Goal: Information Seeking & Learning: Learn about a topic

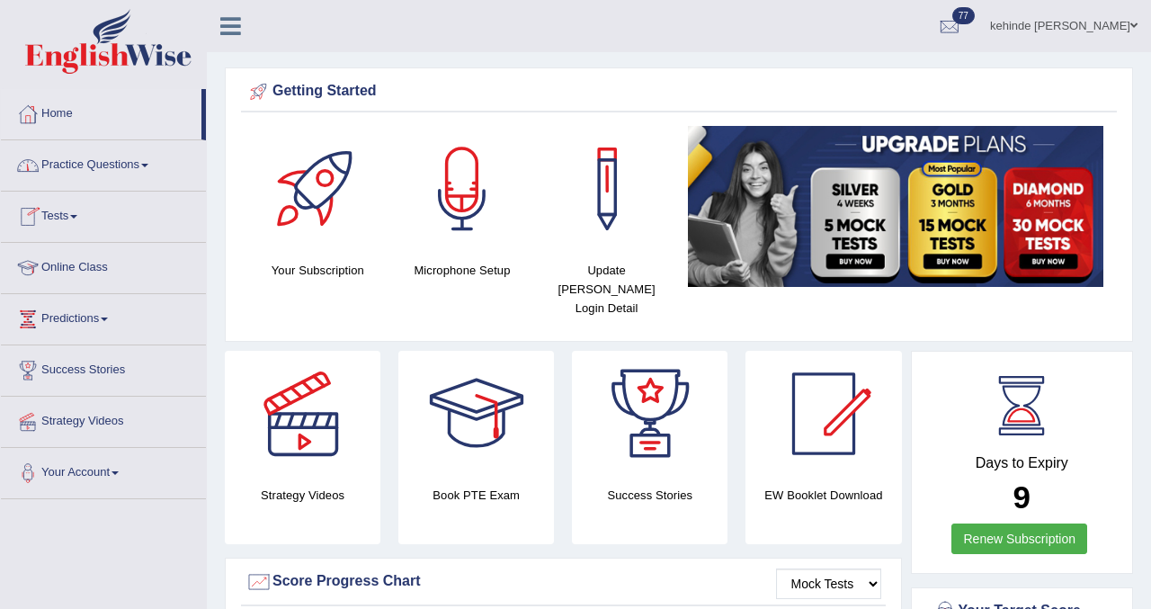
click at [79, 159] on link "Practice Questions" at bounding box center [103, 162] width 205 height 45
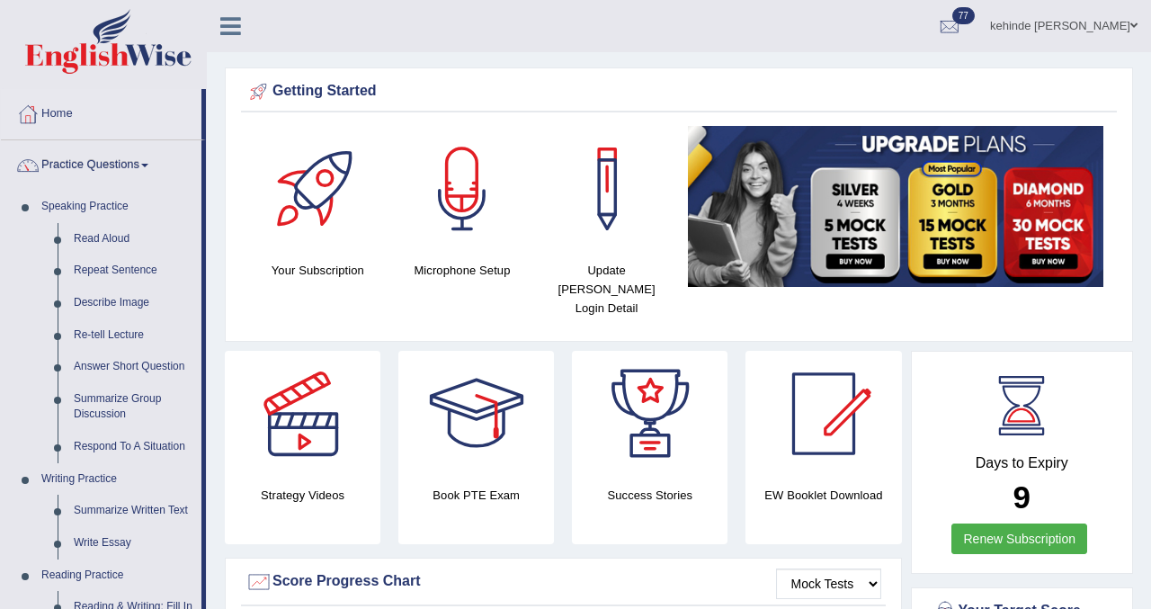
click at [218, 393] on div "Strategy Videos" at bounding box center [303, 447] width 174 height 193
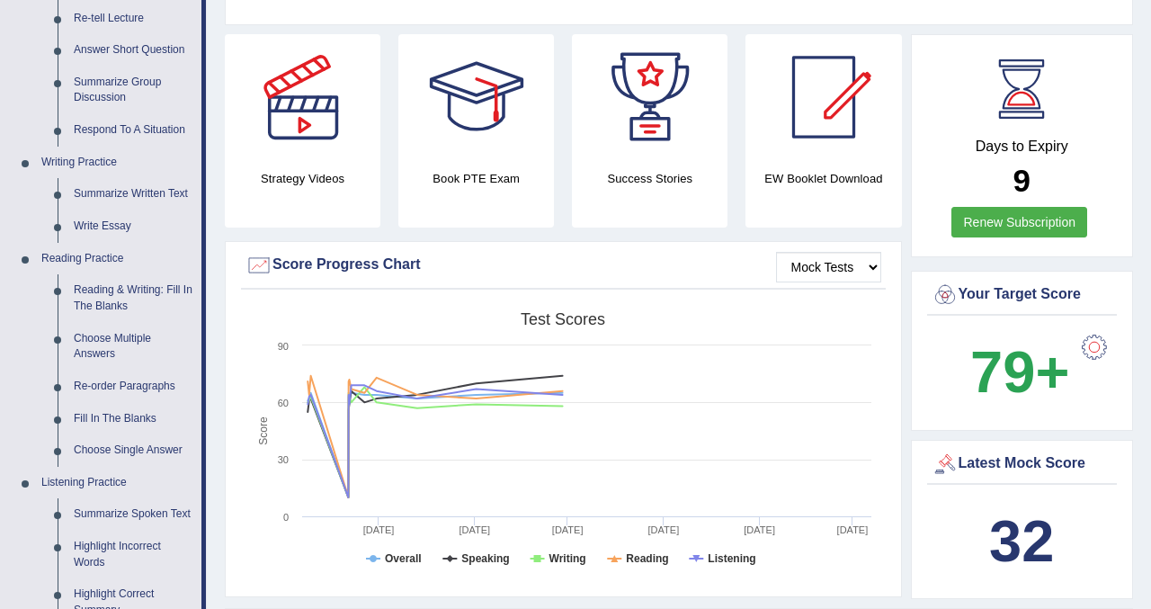
scroll to position [324, 0]
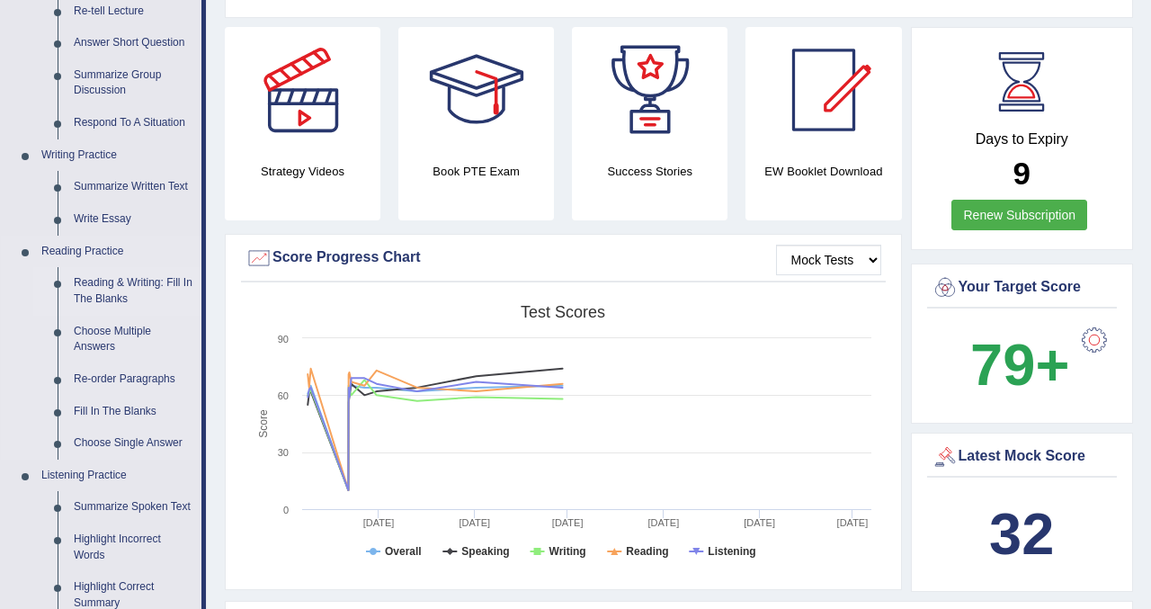
click at [100, 293] on link "Reading & Writing: Fill In The Blanks" at bounding box center [134, 291] width 136 height 48
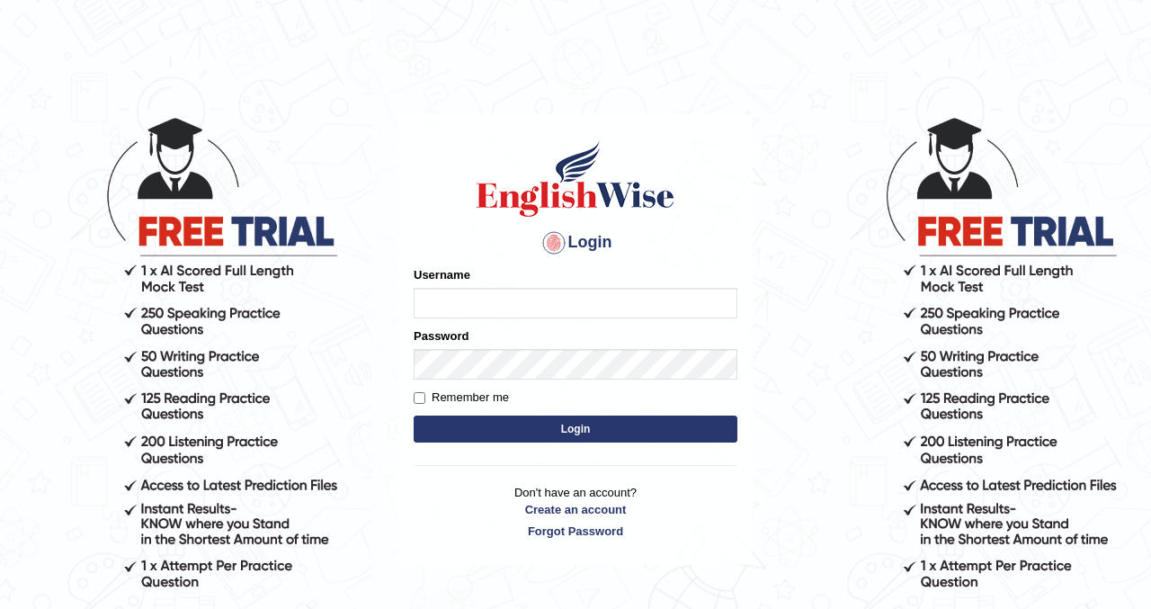
type input "kennyg_"
click at [515, 430] on button "Login" at bounding box center [576, 428] width 324 height 27
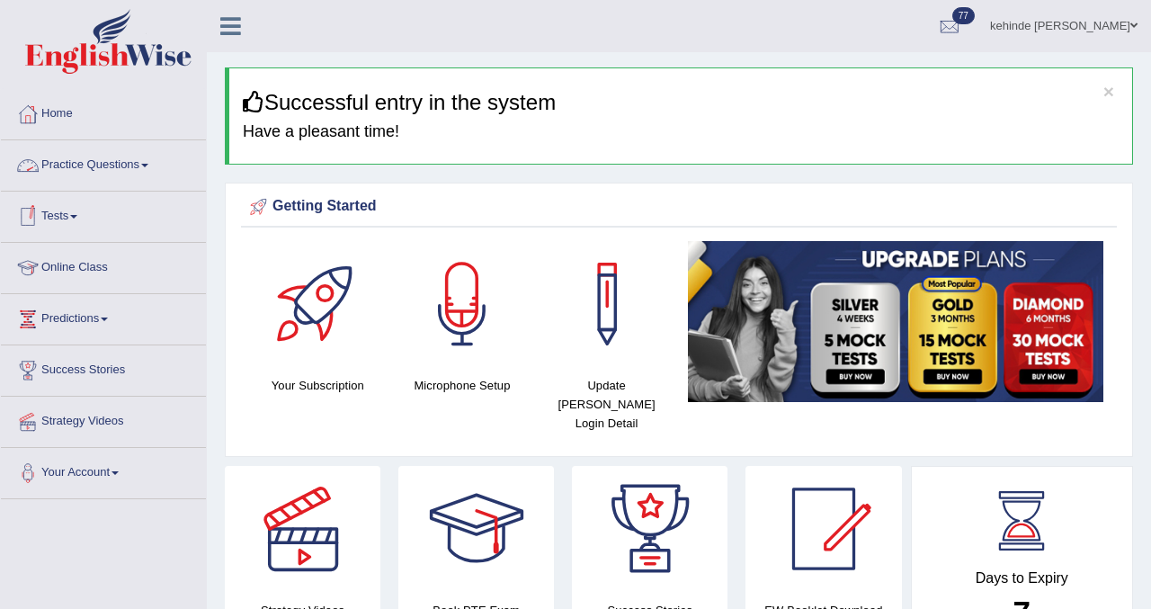
click at [94, 166] on link "Practice Questions" at bounding box center [103, 162] width 205 height 45
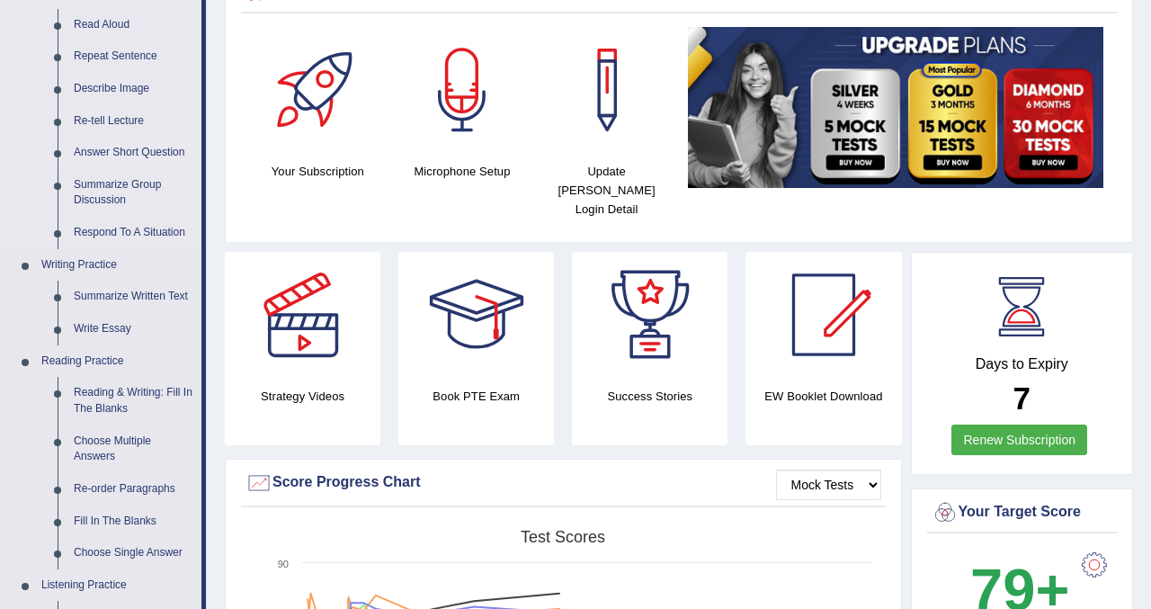
scroll to position [216, 0]
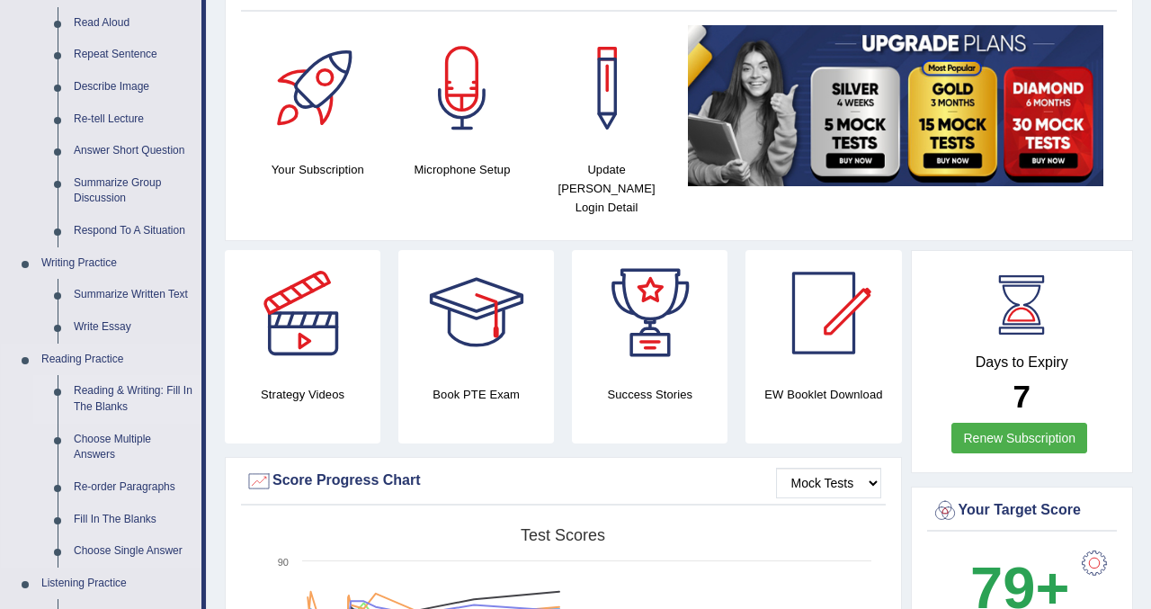
click at [118, 386] on link "Reading & Writing: Fill In The Blanks" at bounding box center [134, 399] width 136 height 48
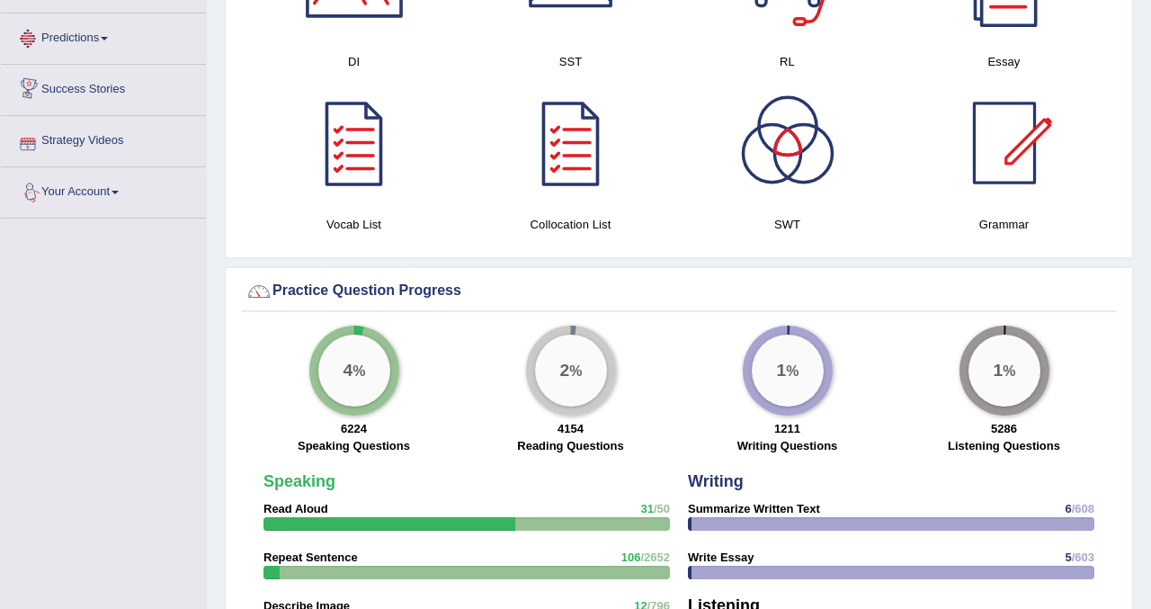
scroll to position [1190, 0]
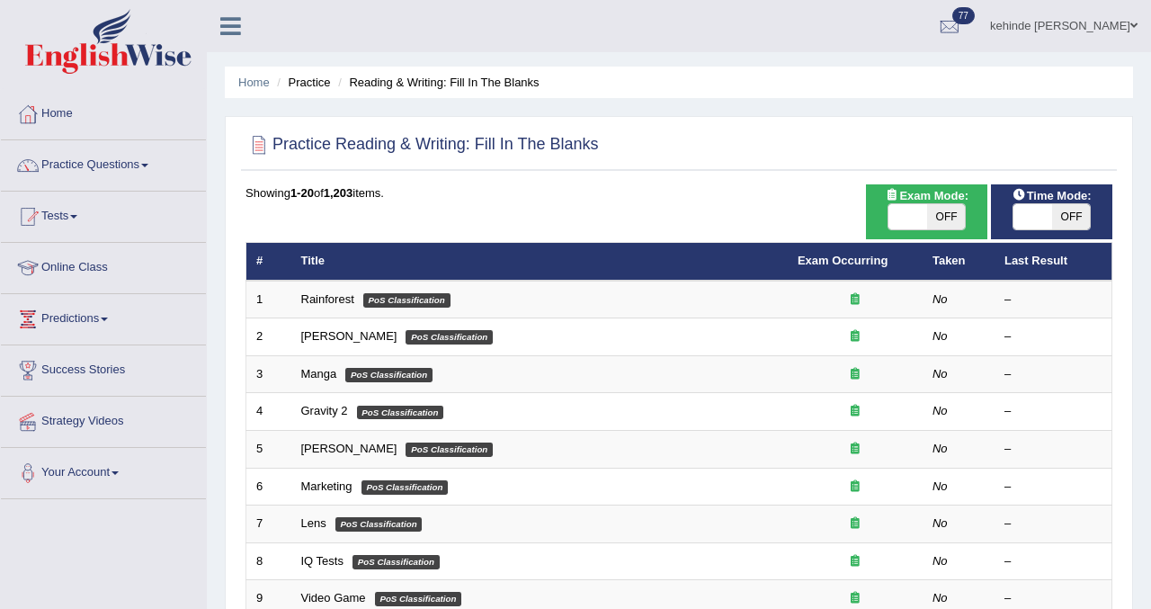
click at [946, 219] on span "OFF" at bounding box center [946, 216] width 39 height 25
checkbox input "true"
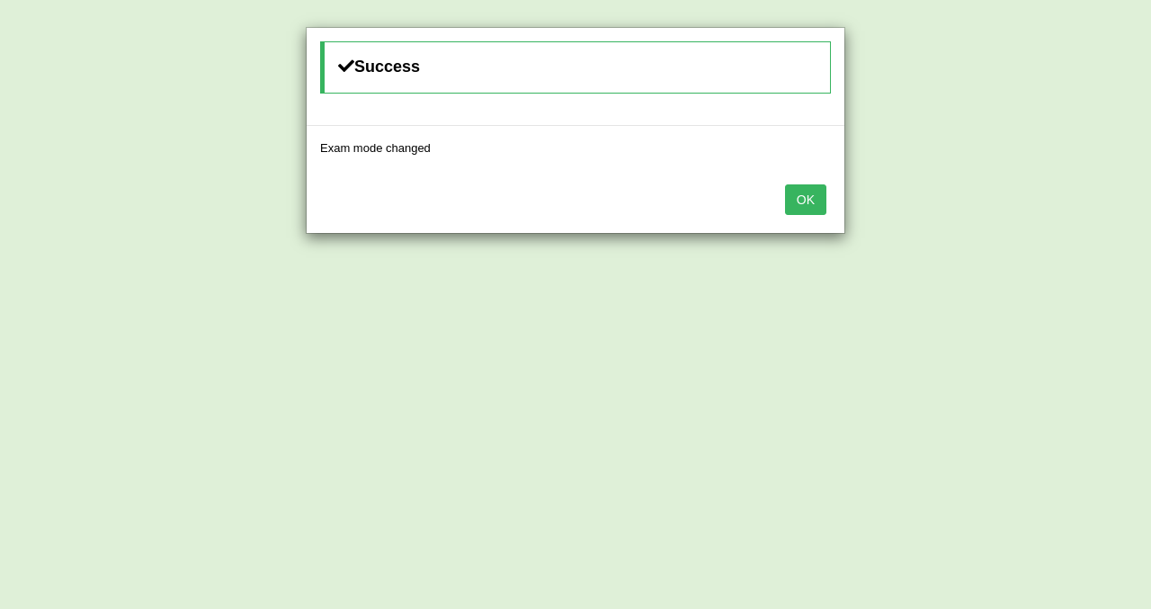
click at [823, 204] on button "OK" at bounding box center [805, 199] width 41 height 31
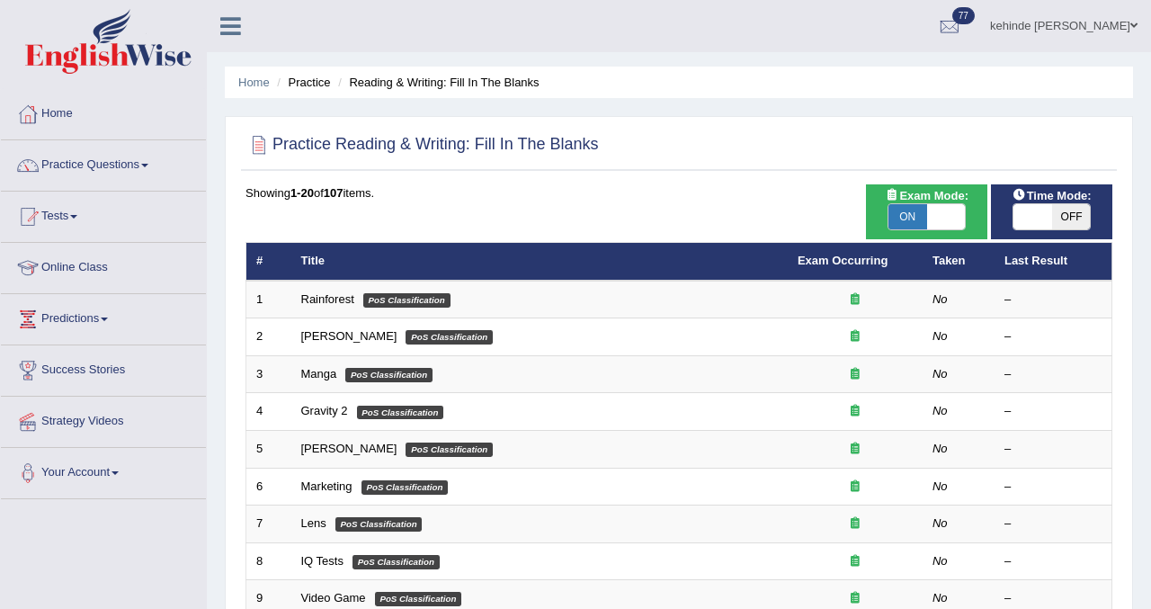
click at [1067, 219] on span "OFF" at bounding box center [1071, 216] width 39 height 25
checkbox input "true"
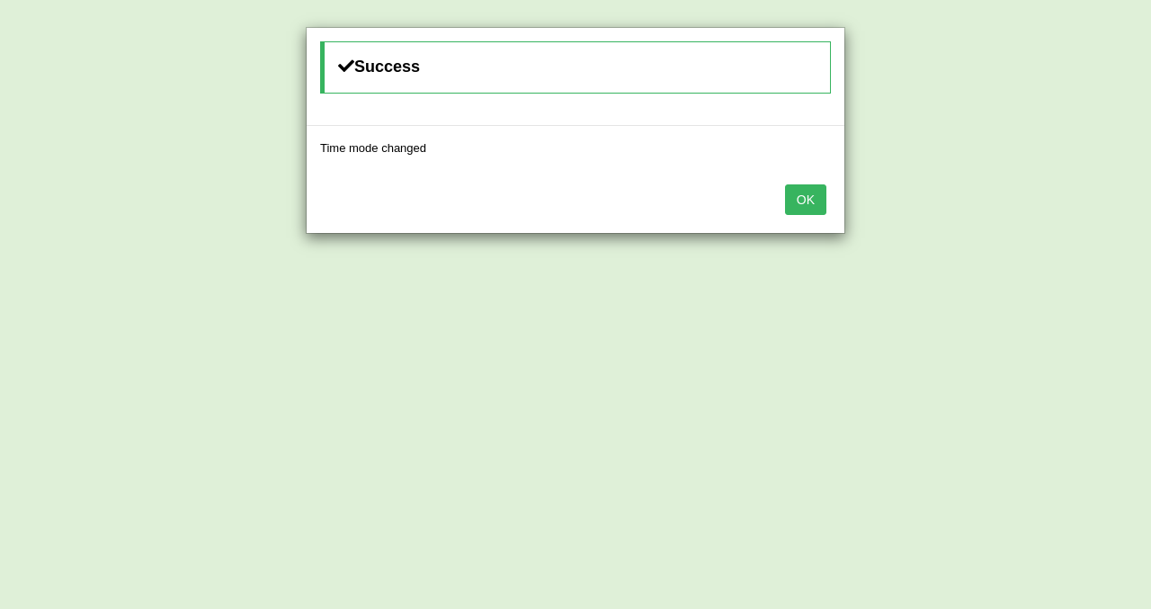
click at [797, 205] on button "OK" at bounding box center [805, 199] width 41 height 31
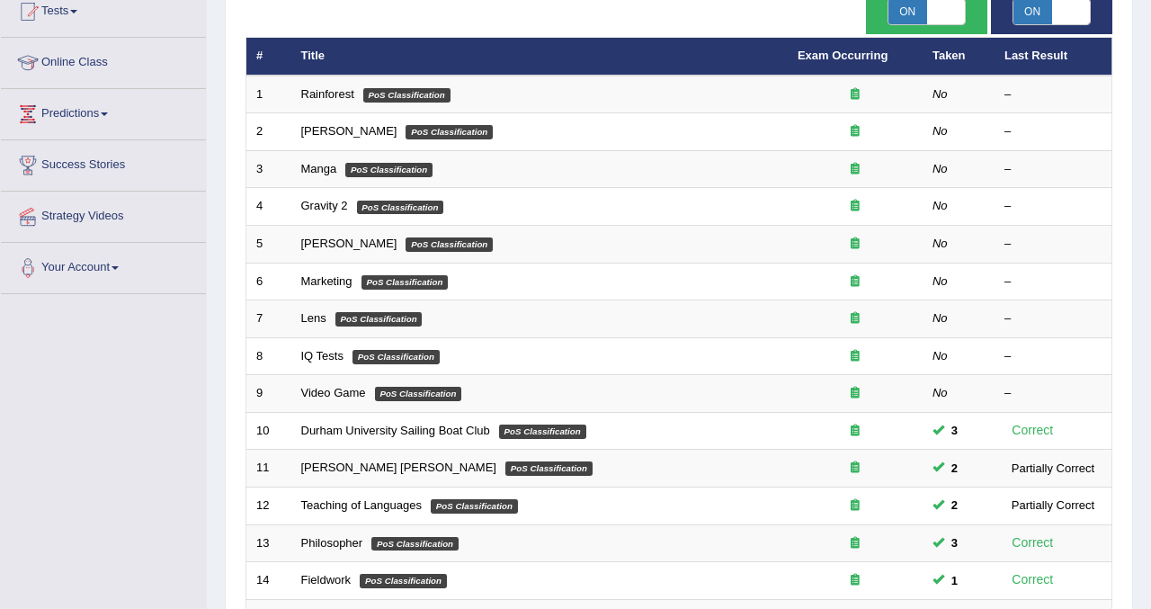
scroll to position [186, 0]
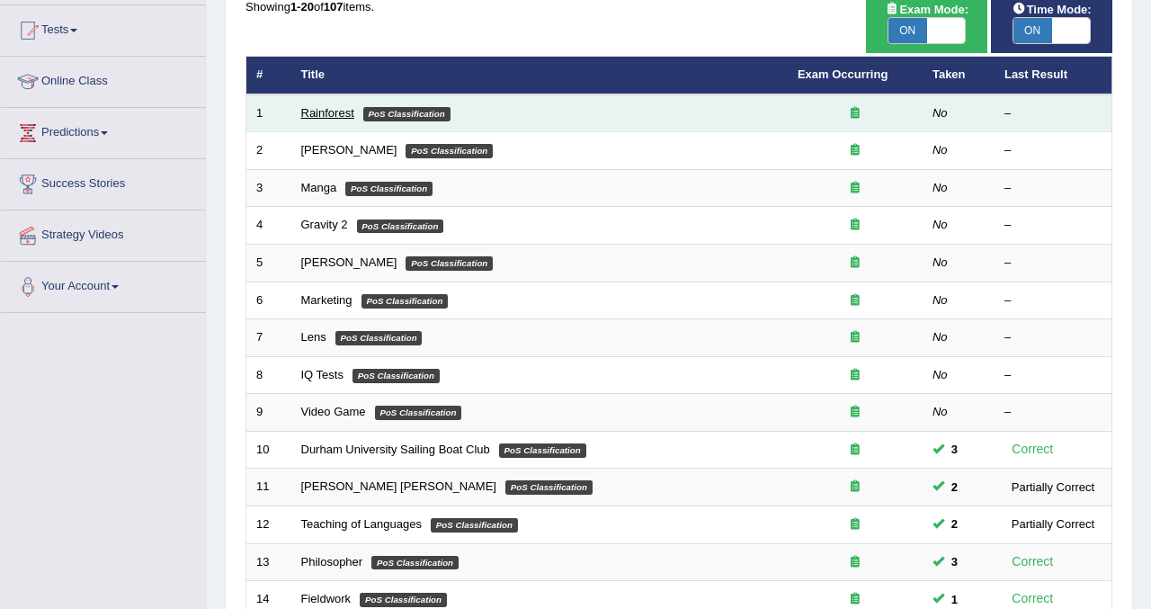
click at [333, 113] on link "Rainforest" at bounding box center [327, 112] width 53 height 13
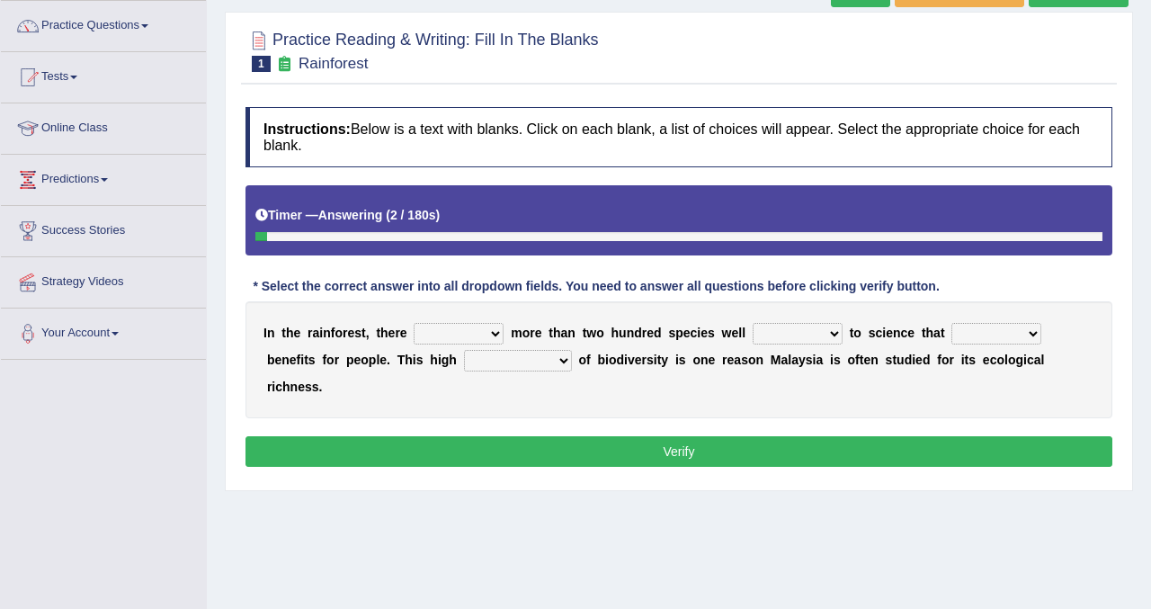
scroll to position [144, 0]
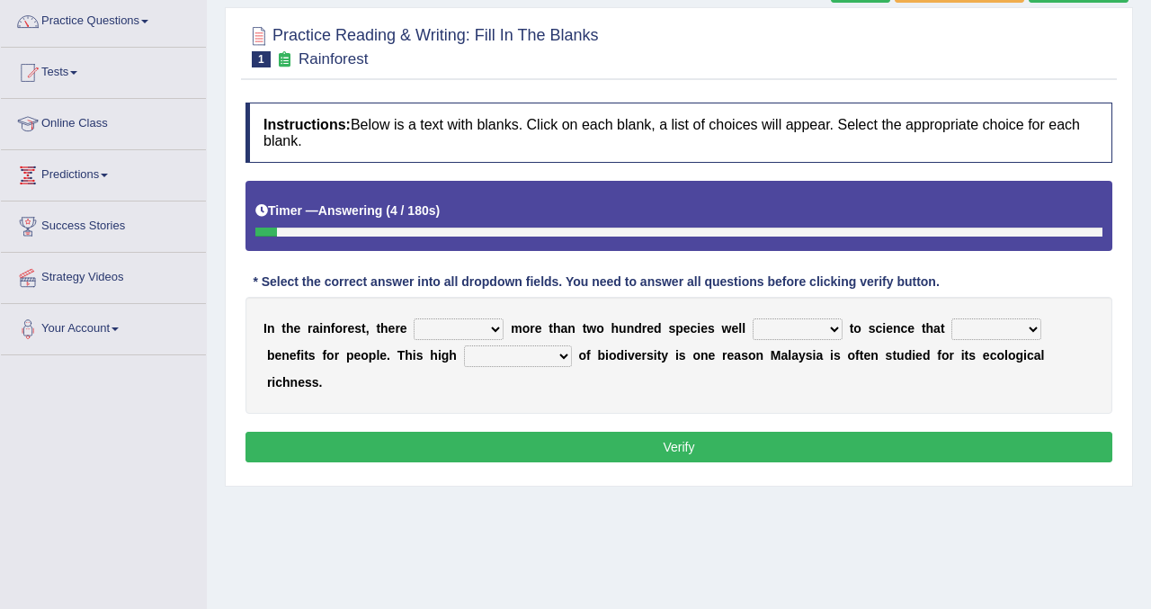
click at [486, 325] on select "have can be has is" at bounding box center [459, 329] width 90 height 22
select select "is"
click at [414, 318] on select "have can be has is" at bounding box center [459, 329] width 90 height 22
click at [492, 333] on select "have can be has is" at bounding box center [459, 329] width 90 height 22
click at [830, 329] on select "knowing known knew know" at bounding box center [798, 329] width 90 height 22
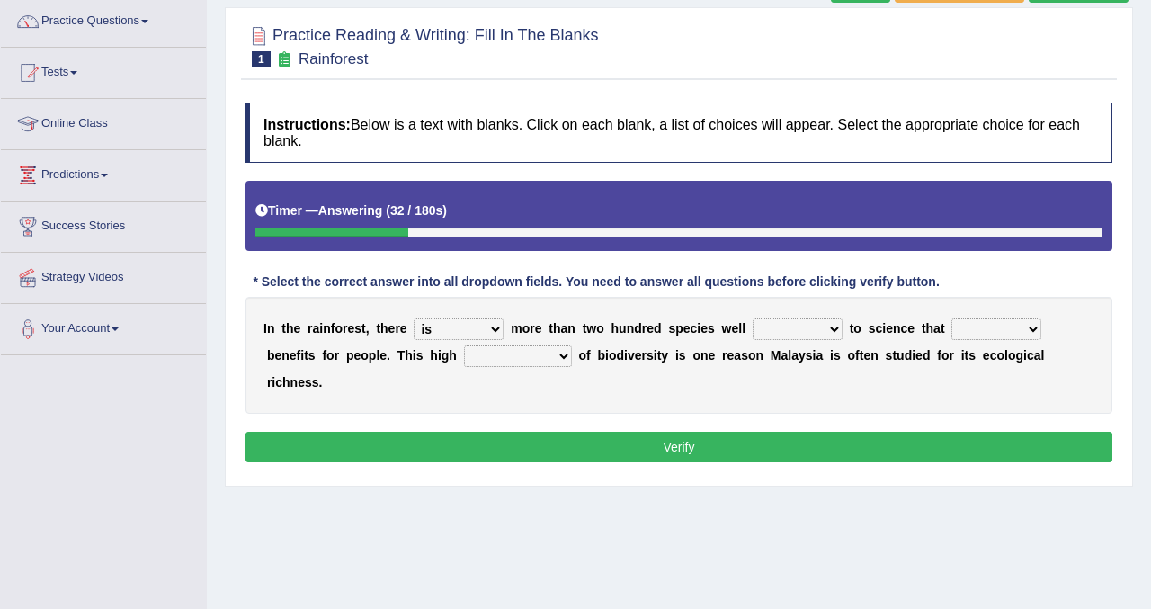
select select "known"
click at [753, 318] on select "knowing known knew know" at bounding box center [798, 329] width 90 height 22
click at [1034, 324] on select "contain contained containing contains" at bounding box center [996, 329] width 90 height 22
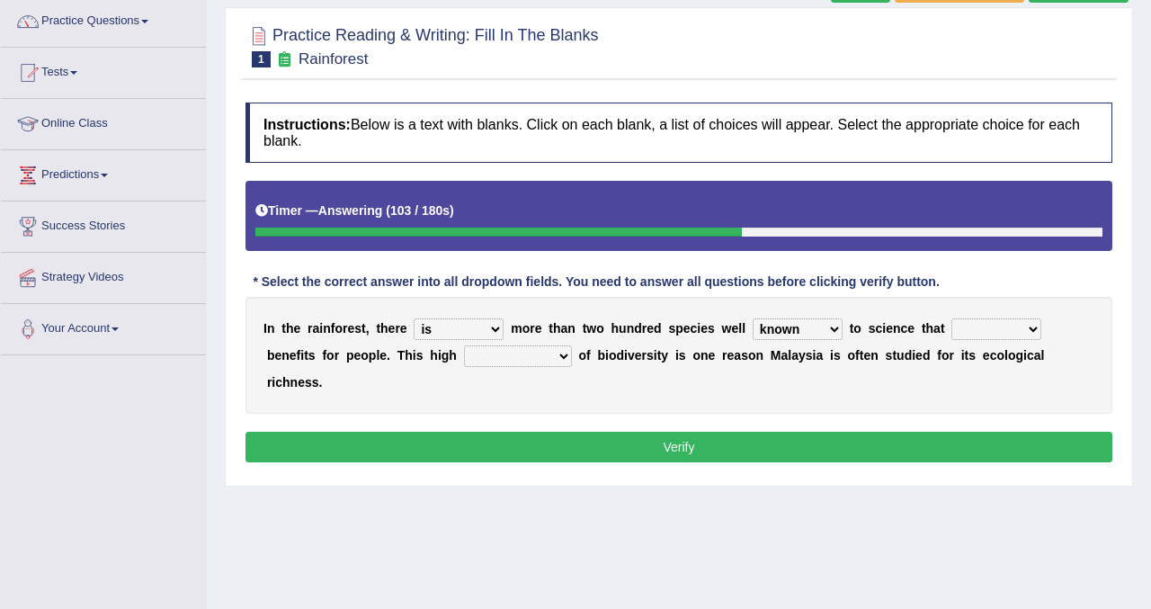
click at [558, 360] on select "condensation conjunction continuity complexity" at bounding box center [518, 356] width 108 height 22
select select "complexity"
click at [464, 345] on select "condensation conjunction continuity complexity" at bounding box center [518, 356] width 108 height 22
click at [1037, 333] on select "contain contained containing contains" at bounding box center [996, 329] width 90 height 22
click at [952, 318] on select "contain contained containing contains" at bounding box center [996, 329] width 90 height 22
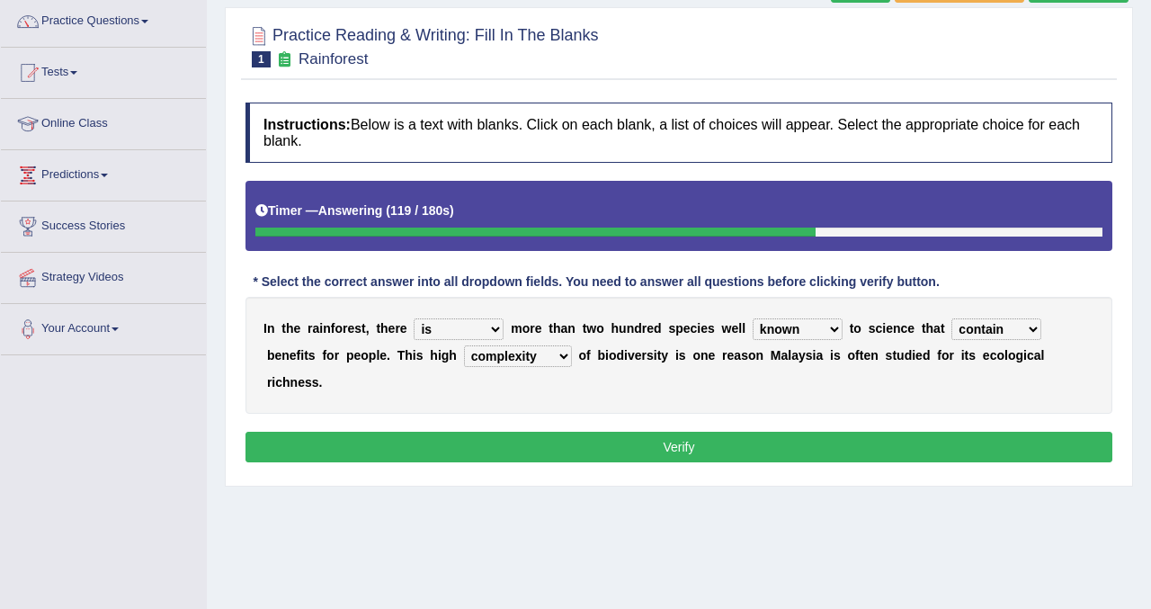
click at [1032, 330] on select "contain contained containing contains" at bounding box center [996, 329] width 90 height 22
select select "contained"
click at [952, 318] on select "contain contained containing contains" at bounding box center [996, 329] width 90 height 22
click at [546, 451] on button "Verify" at bounding box center [679, 447] width 867 height 31
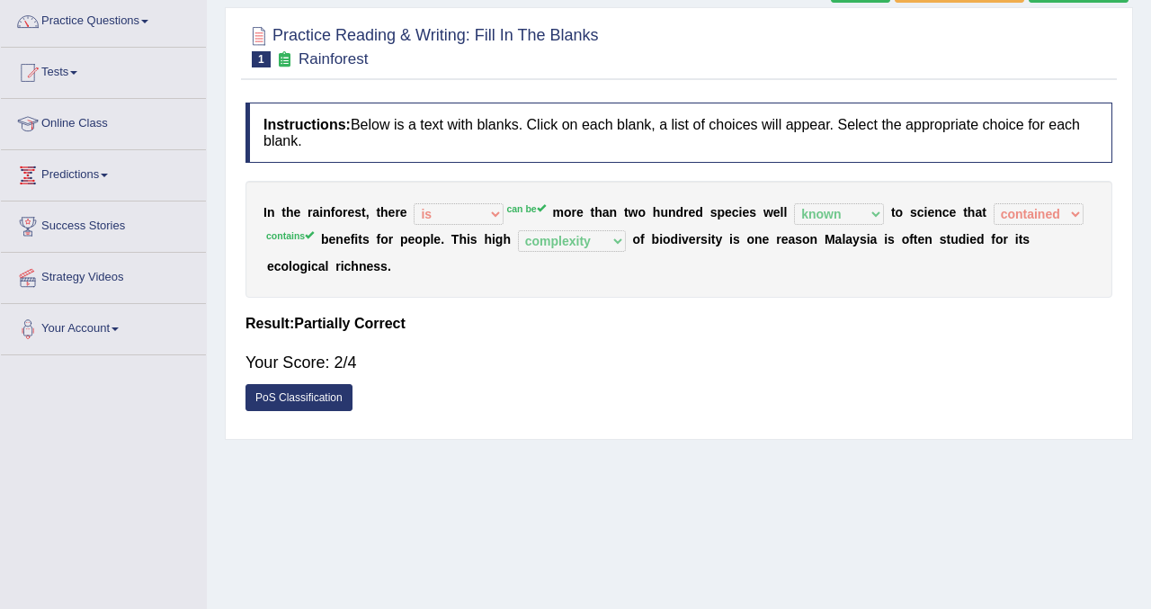
click at [1143, 47] on div "Home Practice Reading & Writing: Fill In The Blanks Rainforest Next » Report Qu…" at bounding box center [679, 305] width 944 height 899
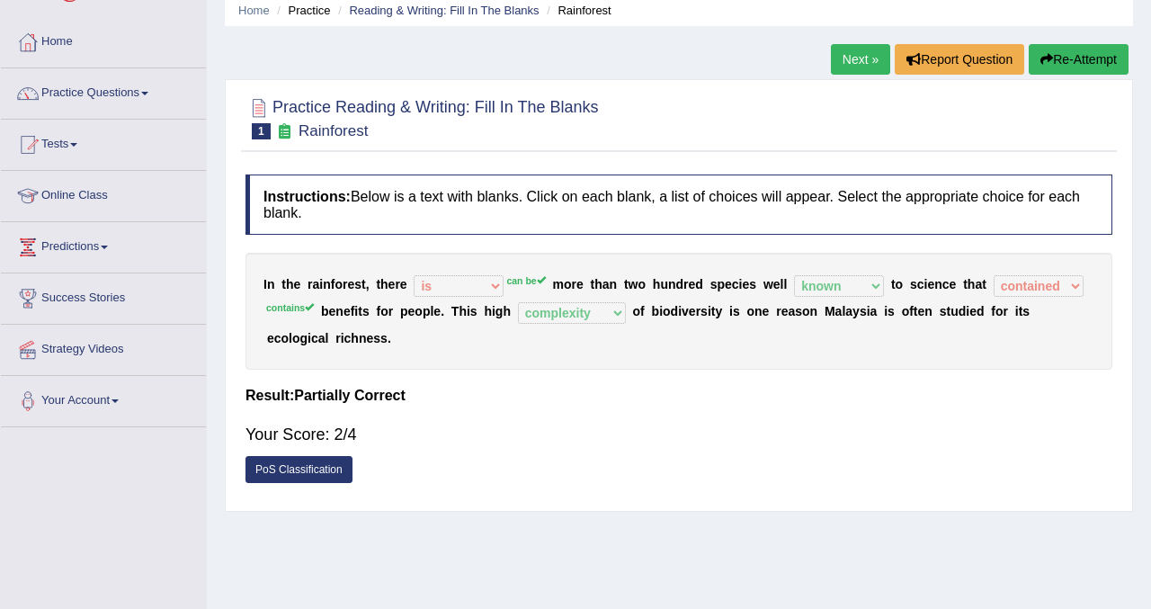
scroll to position [0, 0]
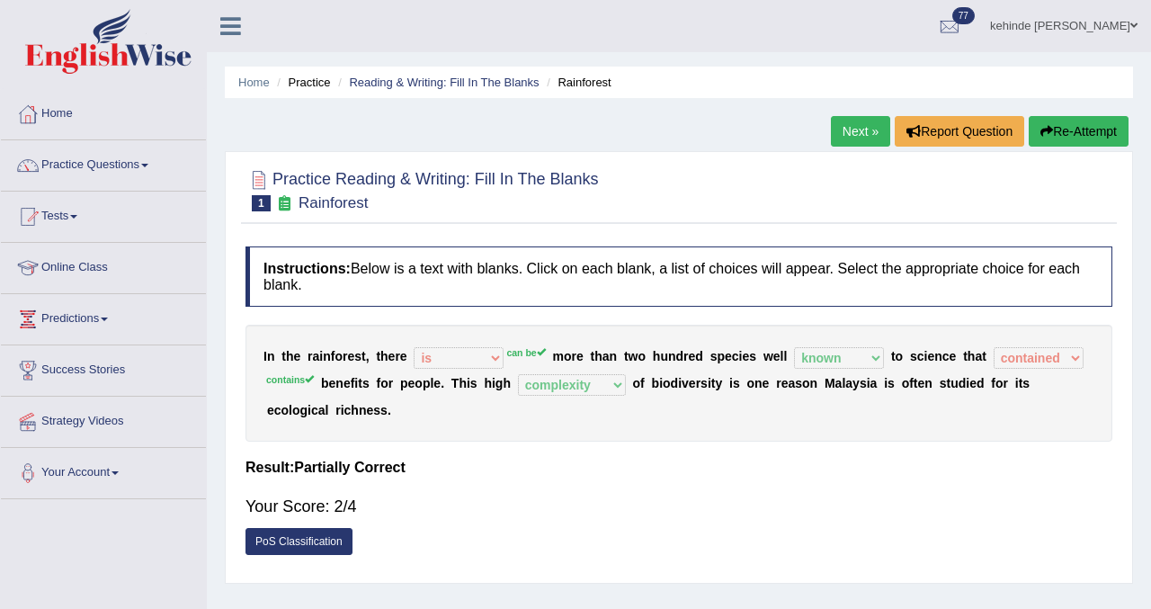
click at [1062, 135] on button "Re-Attempt" at bounding box center [1079, 131] width 100 height 31
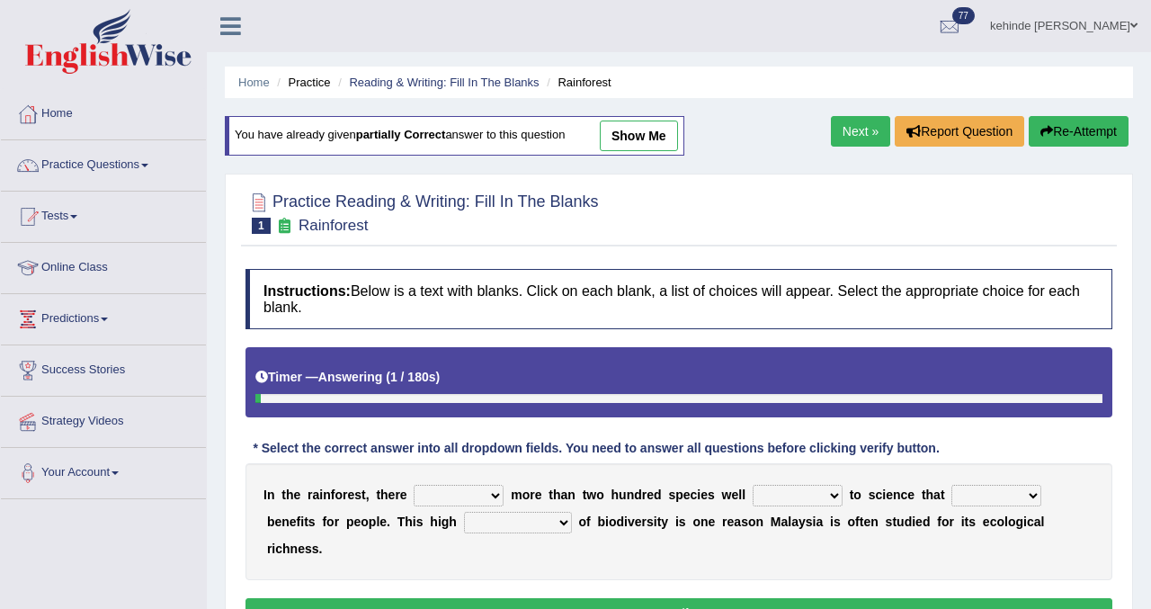
click at [496, 494] on select "have can be has is" at bounding box center [459, 496] width 90 height 22
click at [414, 485] on select "have can be has is" at bounding box center [459, 496] width 90 height 22
click at [497, 492] on select "have can be has is" at bounding box center [459, 496] width 90 height 22
select select "can be"
click at [414, 485] on select "have can be has is" at bounding box center [459, 496] width 90 height 22
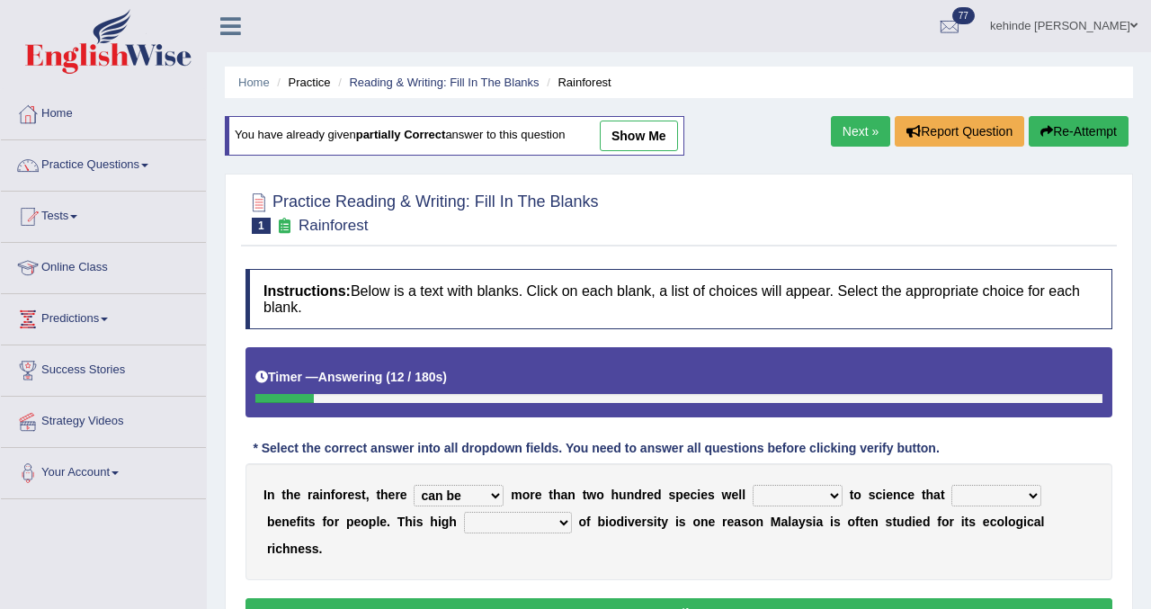
click at [826, 495] on select "knowing known knew know" at bounding box center [798, 496] width 90 height 22
select select "known"
click at [753, 485] on select "knowing known knew know" at bounding box center [798, 496] width 90 height 22
click at [1030, 498] on select "contain contained containing contains" at bounding box center [996, 496] width 90 height 22
select select "contains"
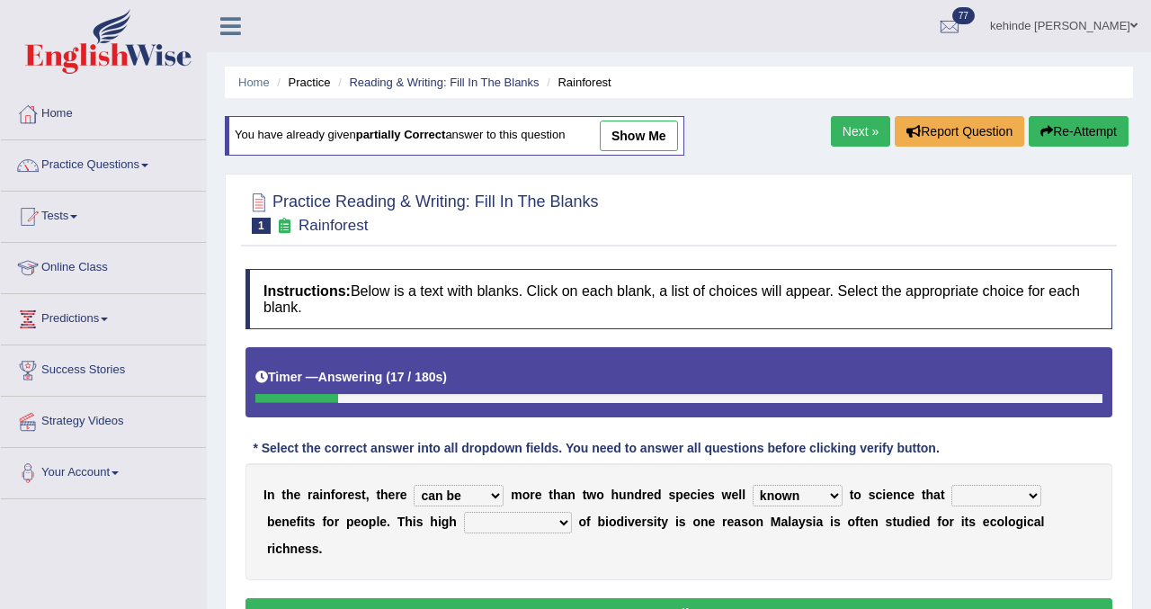
click at [952, 485] on select "contain contained containing contains" at bounding box center [996, 496] width 90 height 22
click at [558, 522] on select "condensation conjunction continuity complexity" at bounding box center [518, 523] width 108 height 22
drag, startPoint x: 1124, startPoint y: 522, endPoint x: 1150, endPoint y: 509, distance: 29.4
click at [1125, 522] on div "Practice Reading & Writing: Fill In The Blanks 1 Rainforest Instructions: Below…" at bounding box center [679, 413] width 908 height 479
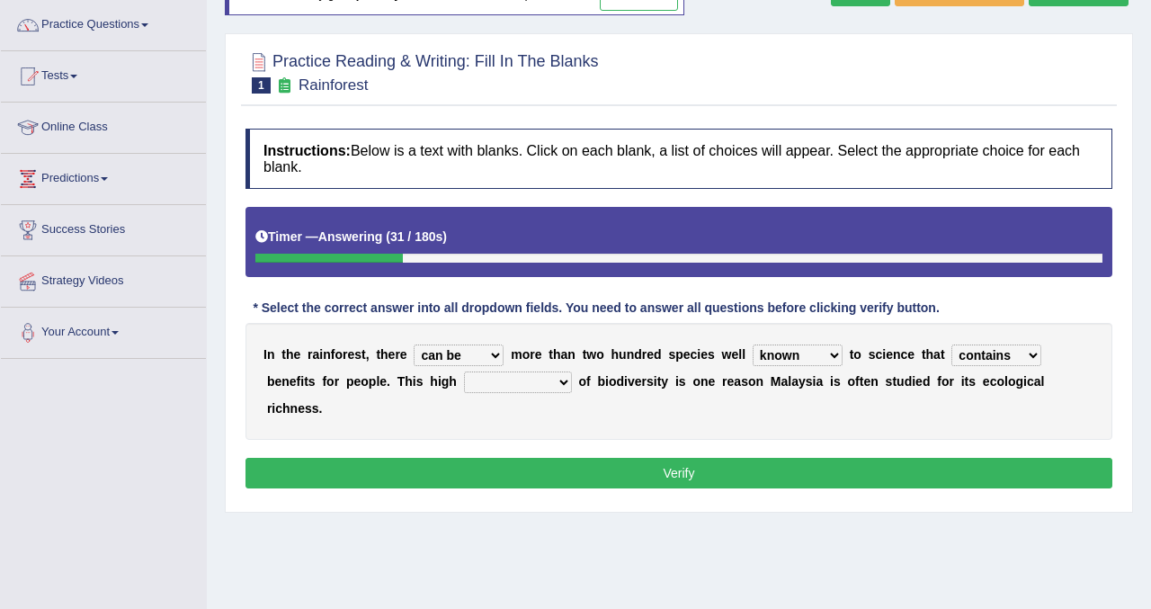
scroll to position [144, 0]
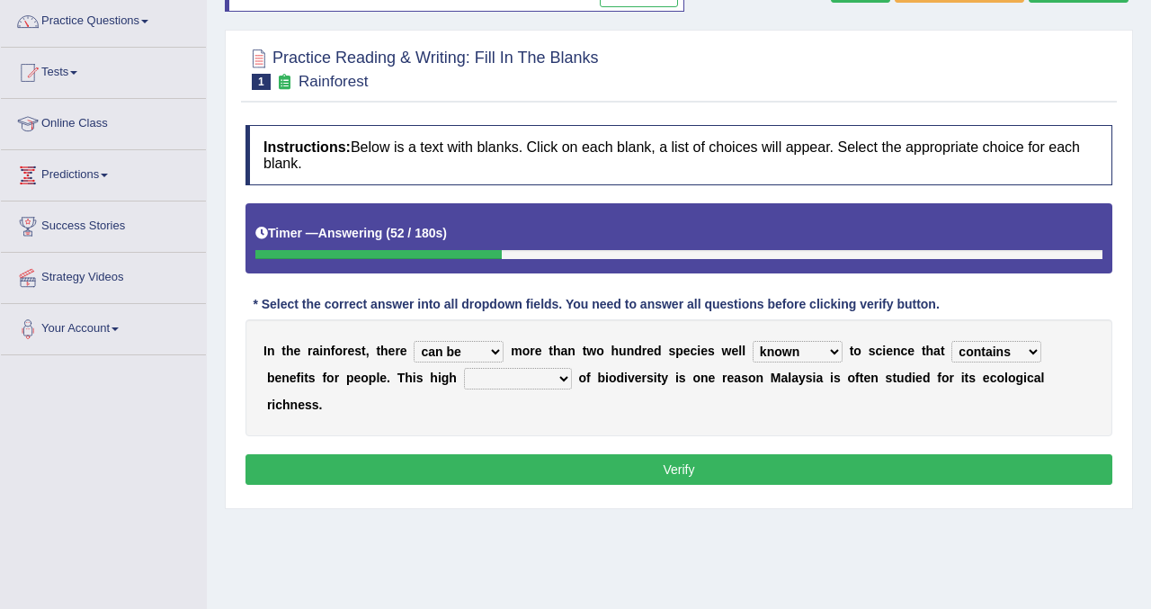
click at [556, 388] on select "condensation conjunction continuity complexity" at bounding box center [518, 379] width 108 height 22
click at [558, 380] on select "condensation conjunction continuity complexity" at bounding box center [518, 379] width 108 height 22
select select "complexity"
click at [464, 368] on select "condensation conjunction continuity complexity" at bounding box center [518, 379] width 108 height 22
click at [522, 470] on button "Verify" at bounding box center [679, 469] width 867 height 31
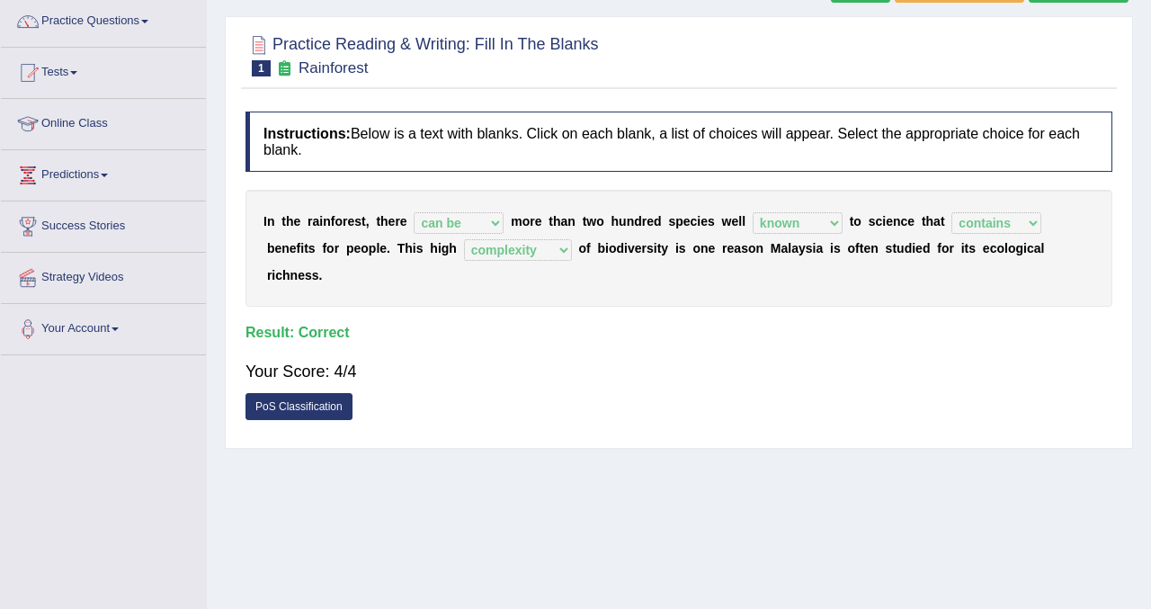
click at [1141, 78] on div "Home Practice Reading & Writing: Fill In The Blanks Rainforest You have already…" at bounding box center [679, 305] width 944 height 899
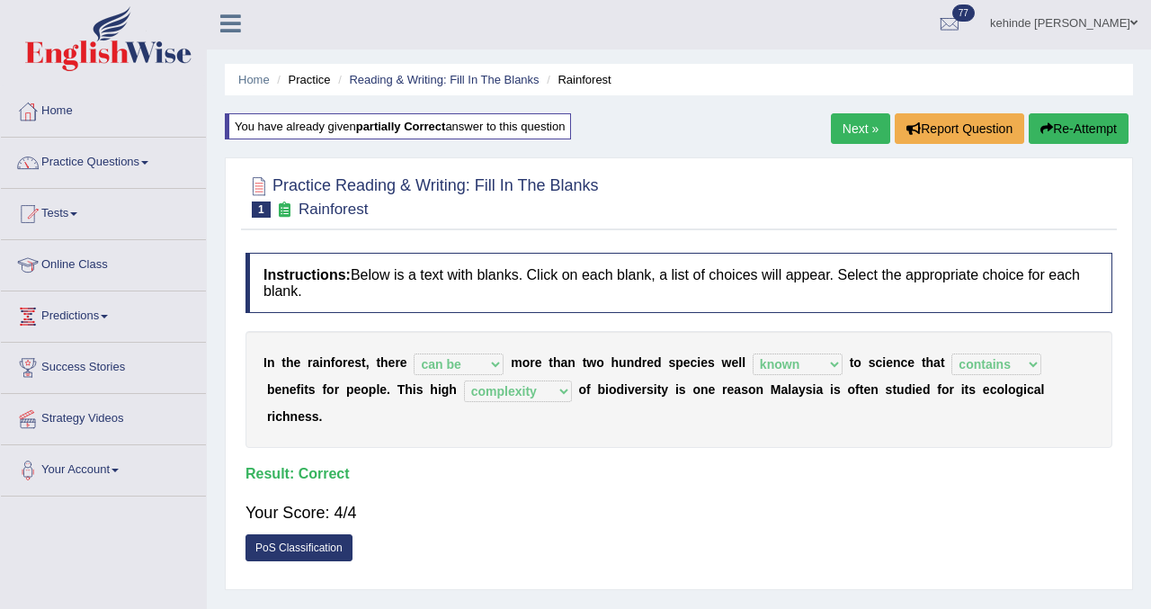
scroll to position [0, 0]
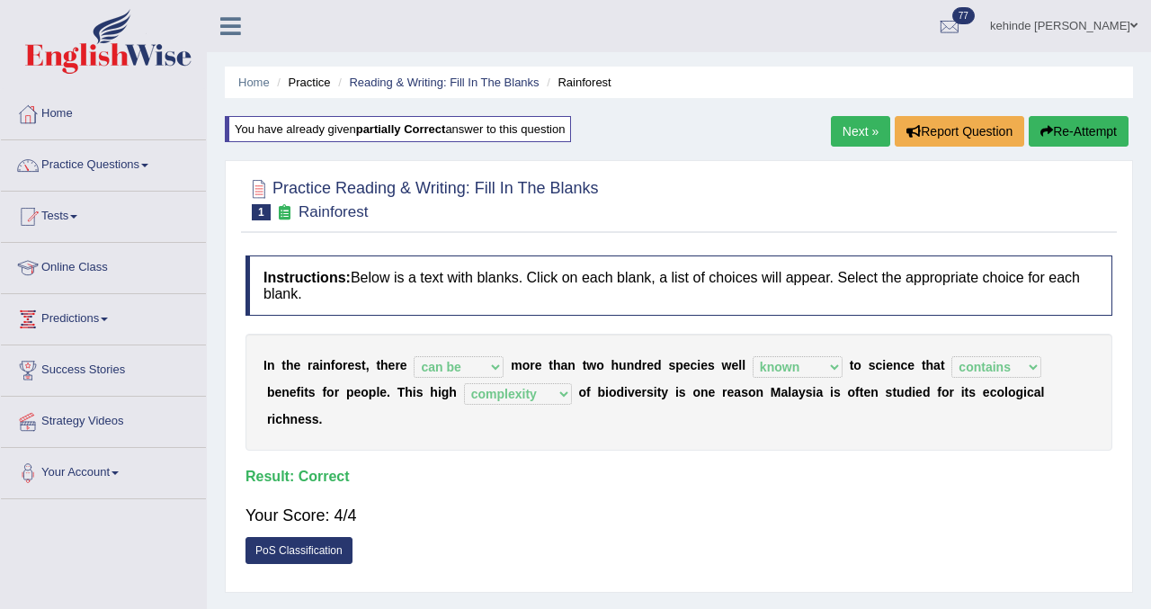
click at [863, 137] on link "Next »" at bounding box center [860, 131] width 59 height 31
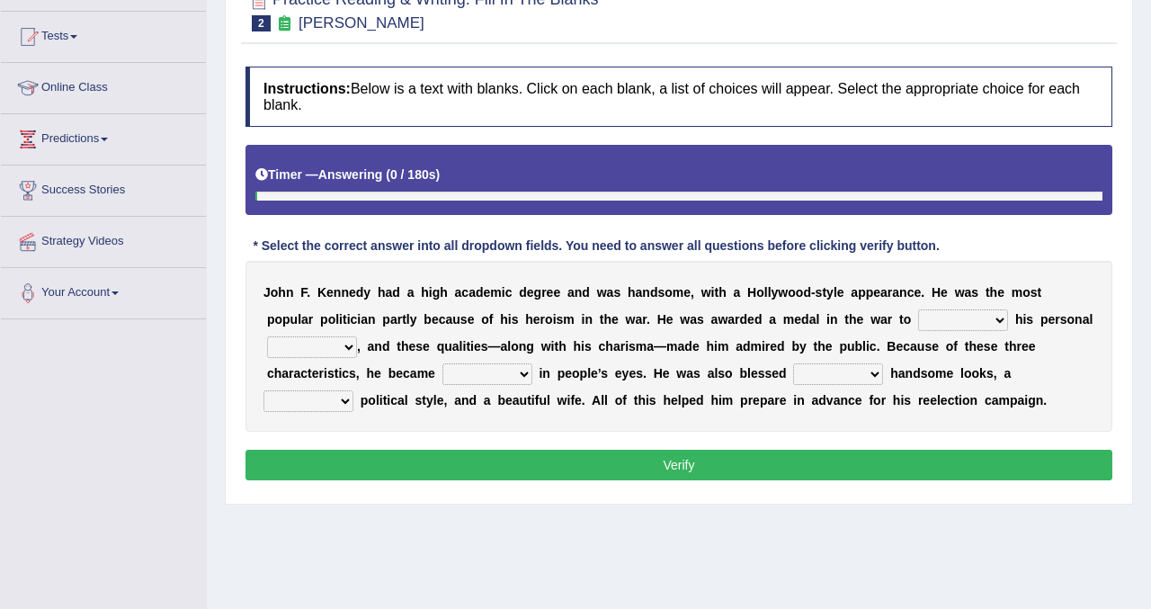
scroll to position [183, 0]
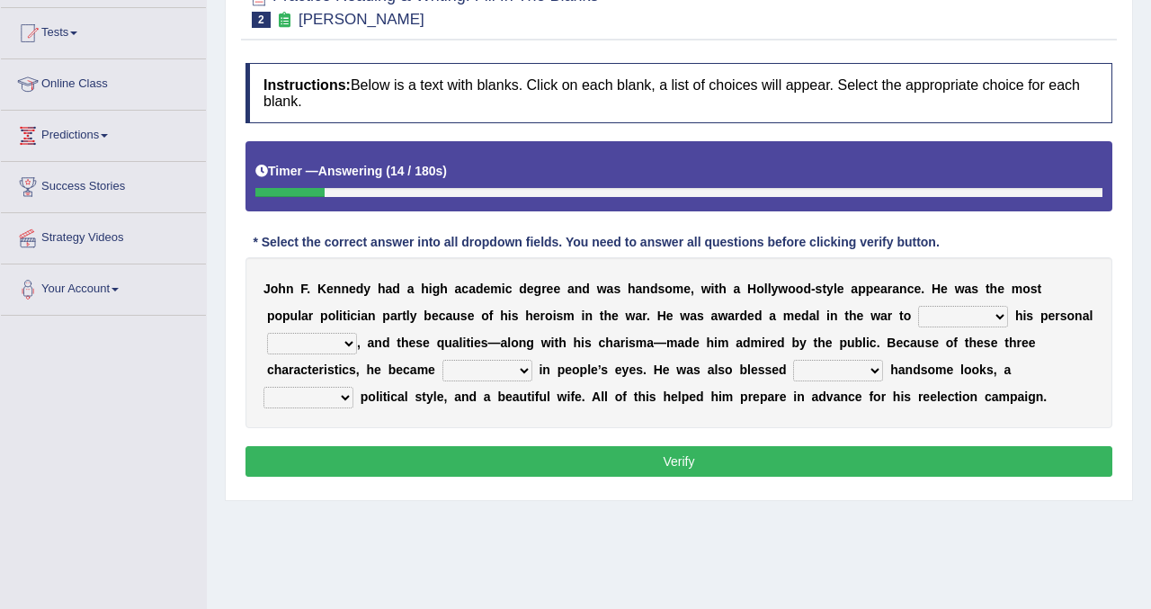
click at [1001, 316] on select "prove show evidence upthrow" at bounding box center [963, 317] width 90 height 22
click at [1000, 319] on select "prove show evidence upthrow" at bounding box center [963, 317] width 90 height 22
select select "prove"
click at [919, 306] on select "prove show evidence upthrow" at bounding box center [963, 317] width 90 height 22
click at [346, 343] on select "passion courage charm liking" at bounding box center [312, 344] width 90 height 22
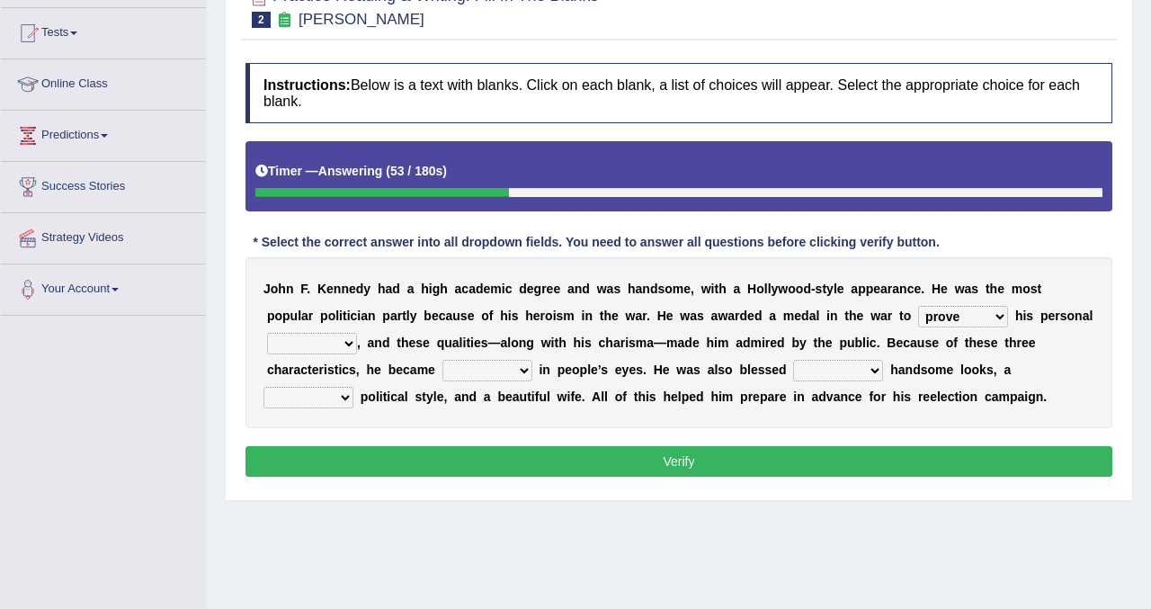
select select "passion"
click at [267, 333] on select "passion courage charm liking" at bounding box center [312, 344] width 90 height 22
click at [529, 371] on select "iconic ironic identical impotent" at bounding box center [487, 371] width 90 height 22
select select "ironic"
click at [443, 360] on select "iconic ironic identical impotent" at bounding box center [487, 371] width 90 height 22
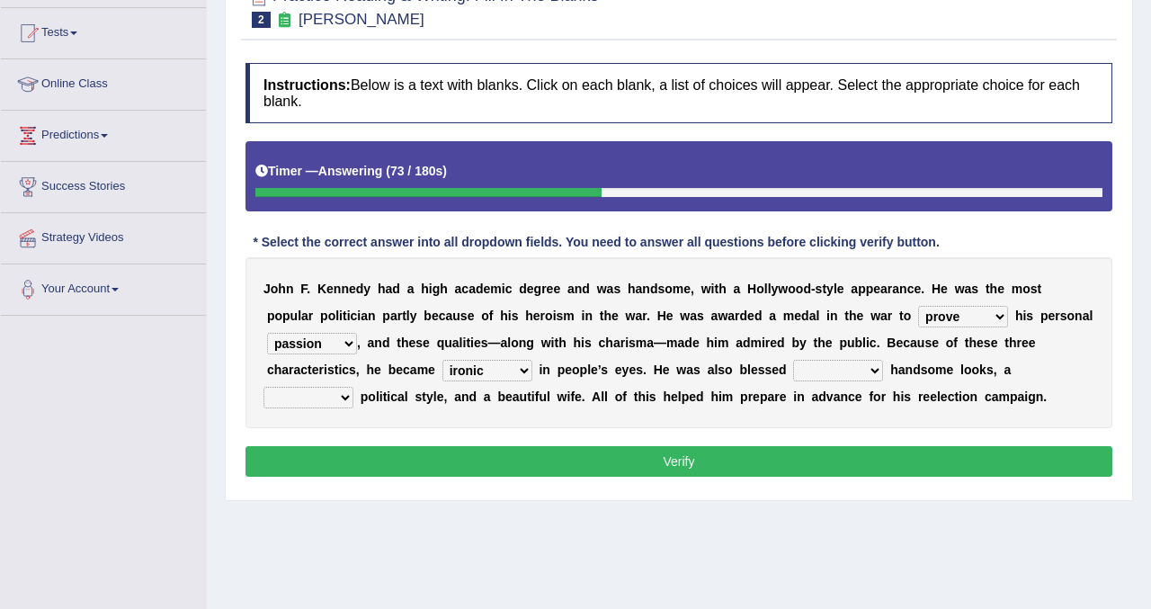
click at [871, 368] on select "with in upon to" at bounding box center [838, 371] width 90 height 22
select select "with"
click at [794, 360] on select "with in upon to" at bounding box center [838, 371] width 90 height 22
click at [873, 371] on select "with in upon to" at bounding box center [838, 371] width 90 height 22
click at [352, 401] on select "mending mends mended mend" at bounding box center [308, 398] width 90 height 22
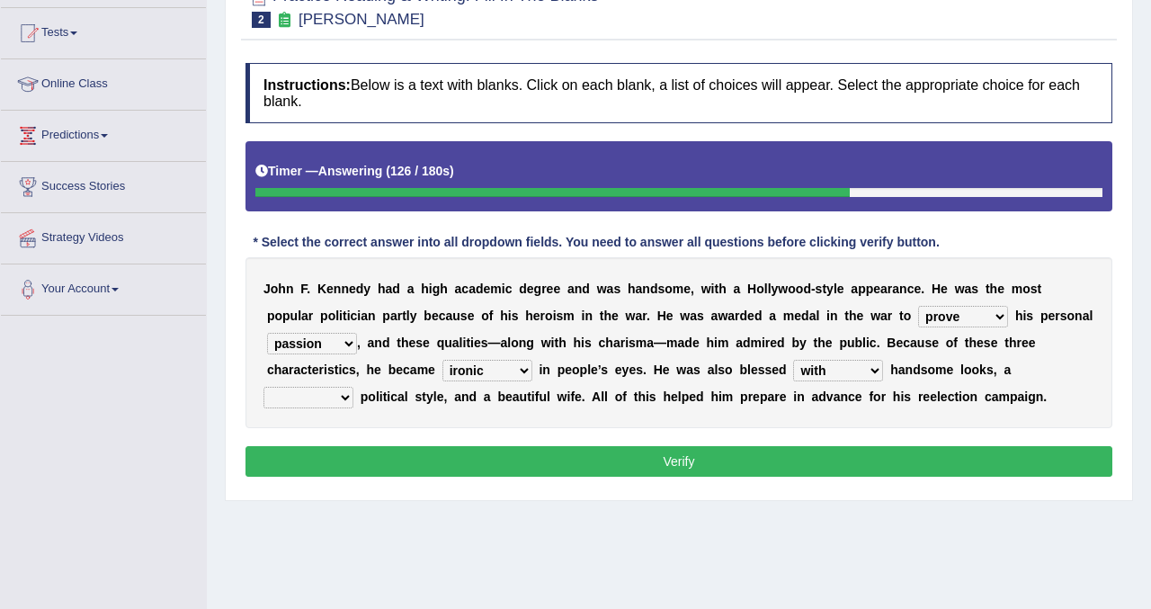
click at [349, 398] on select "mending mends mended mend" at bounding box center [308, 398] width 90 height 22
select select "mending"
click at [263, 387] on select "mending mends mended mend" at bounding box center [308, 398] width 90 height 22
click at [372, 467] on button "Verify" at bounding box center [679, 461] width 867 height 31
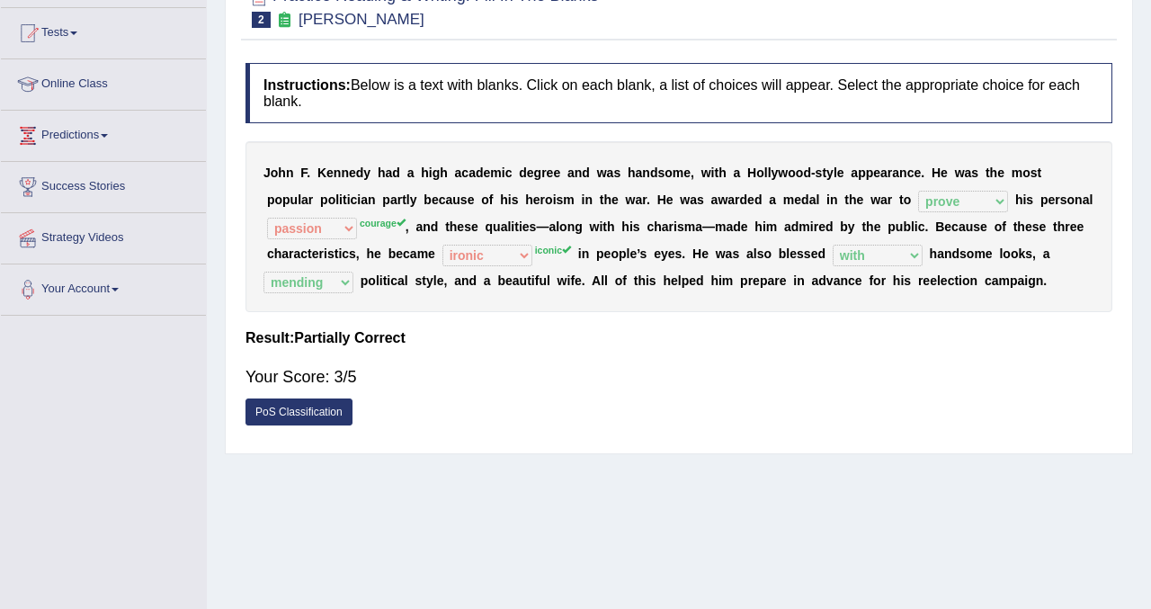
click at [1139, 95] on div "Home Practice Reading & Writing: Fill In The Blanks Kennedy « Prev Next » Repor…" at bounding box center [679, 266] width 944 height 899
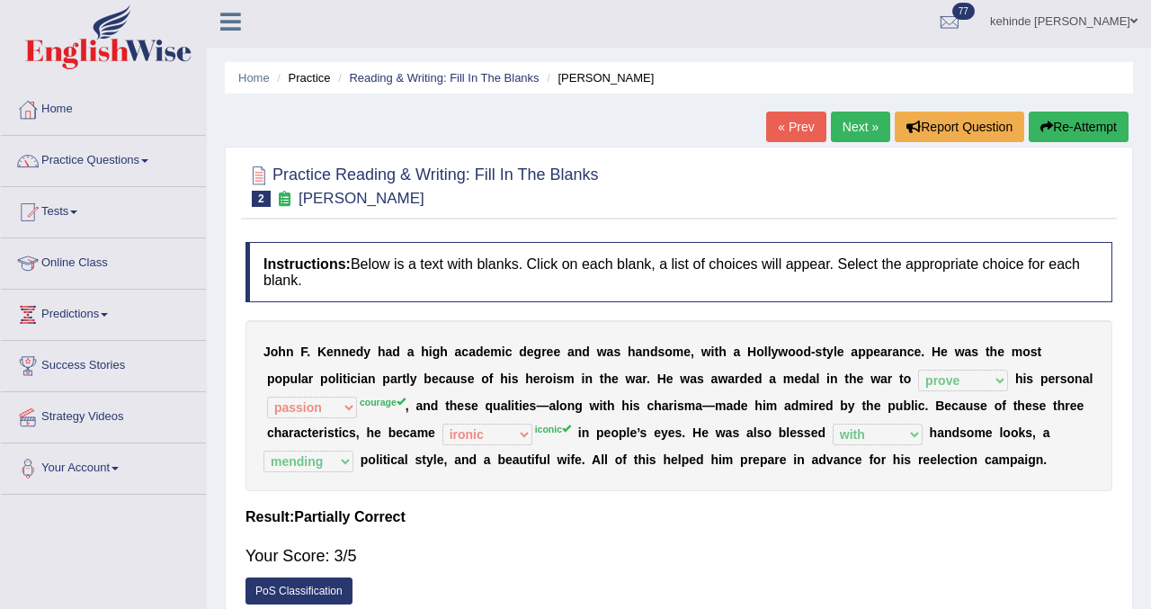
scroll to position [0, 0]
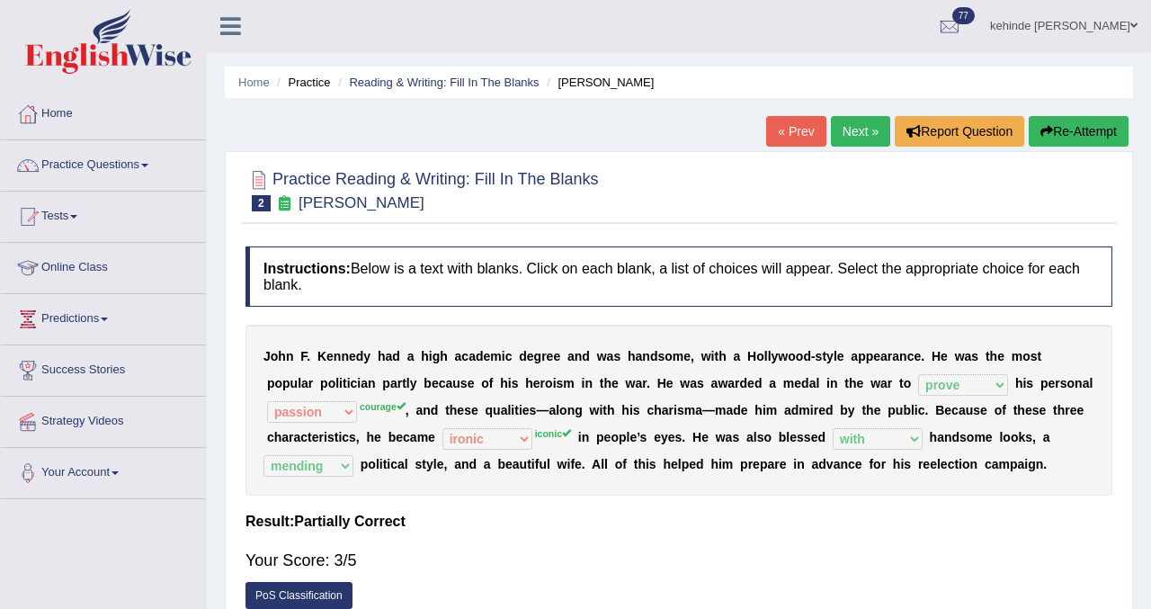
click at [1085, 132] on button "Re-Attempt" at bounding box center [1079, 131] width 100 height 31
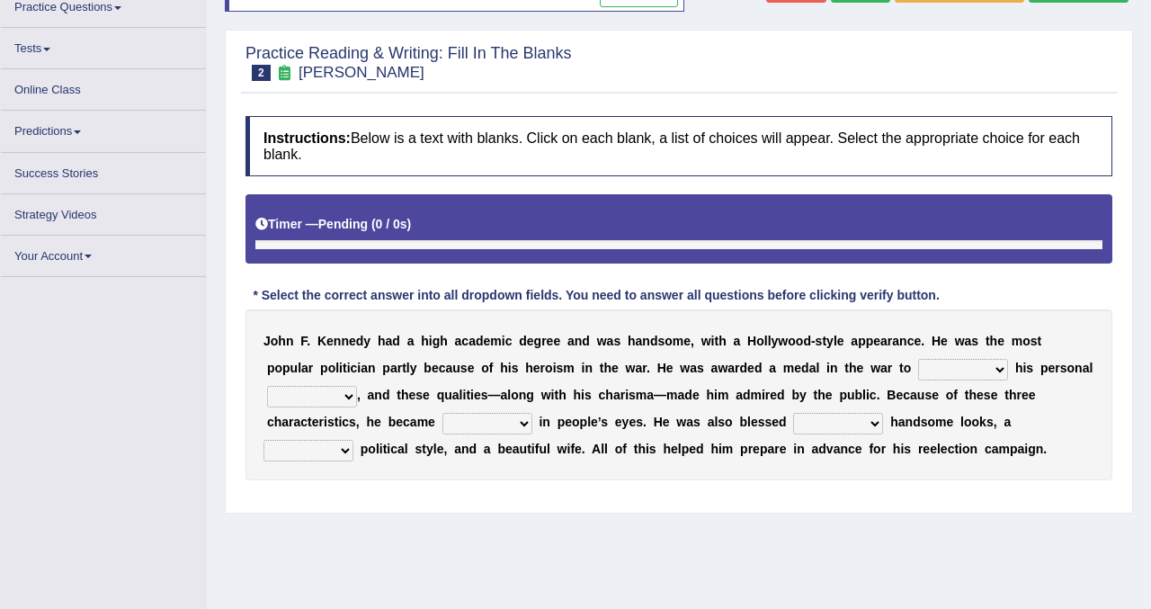
scroll to position [157, 0]
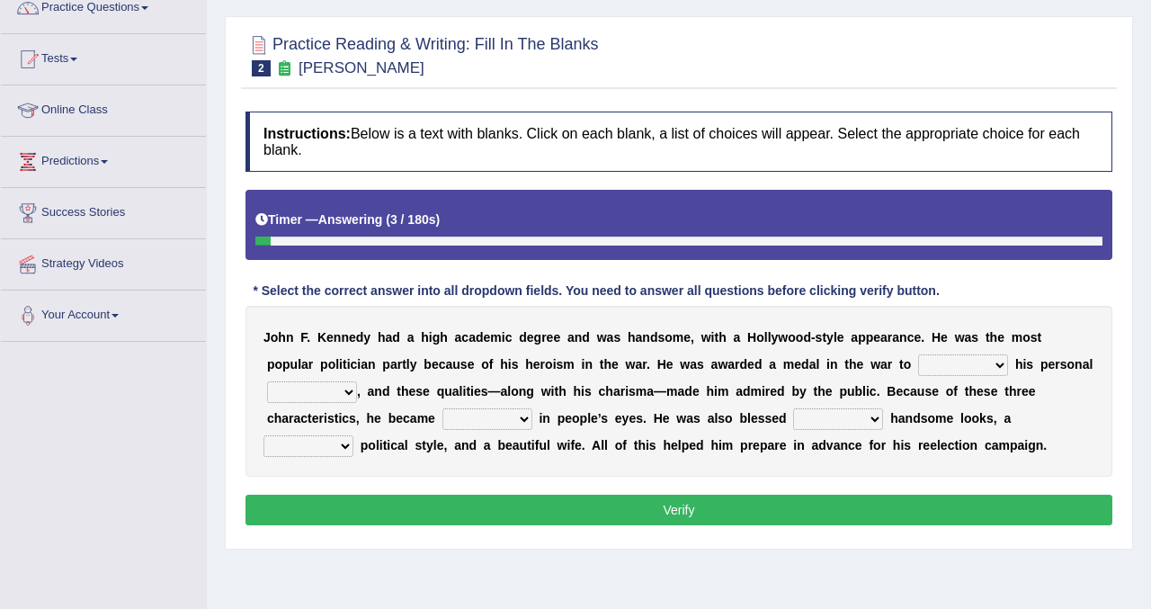
click at [1004, 361] on select "prove show evidence upthrow" at bounding box center [963, 365] width 90 height 22
select select "prove"
click at [919, 354] on select "prove show evidence upthrow" at bounding box center [963, 365] width 90 height 22
click at [344, 391] on select "passion courage charm liking" at bounding box center [312, 392] width 90 height 22
select select "courage"
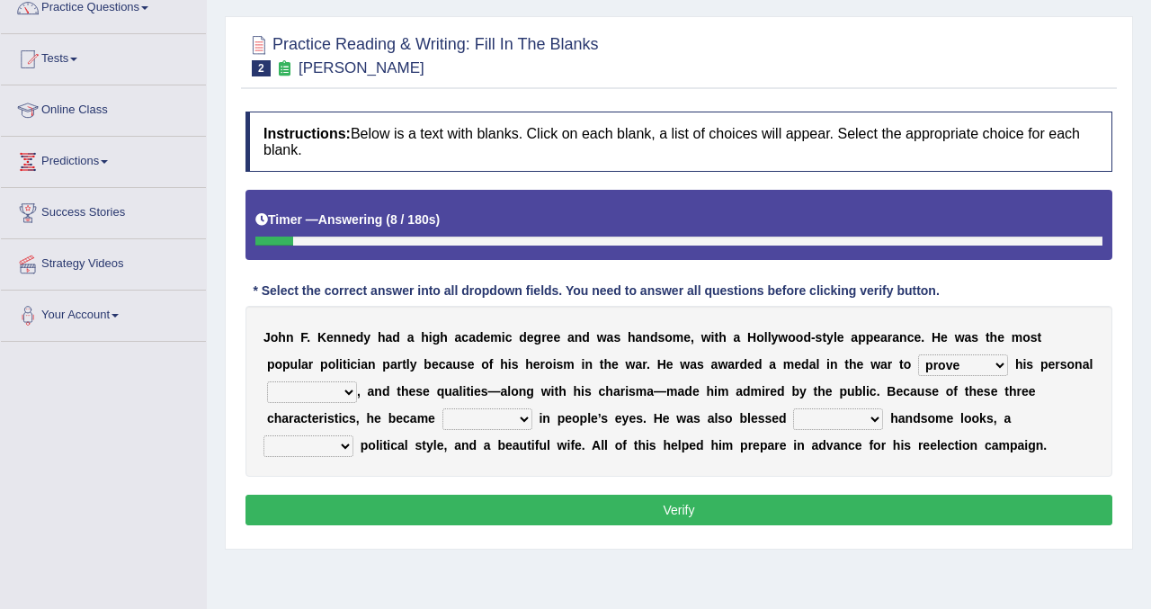
click at [267, 381] on select "passion courage charm liking" at bounding box center [312, 392] width 90 height 22
click at [527, 417] on select "iconic ironic identical impotent" at bounding box center [487, 419] width 90 height 22
select select "iconic"
click at [443, 408] on select "iconic ironic identical impotent" at bounding box center [487, 419] width 90 height 22
click at [870, 420] on select "with in upon to" at bounding box center [838, 419] width 90 height 22
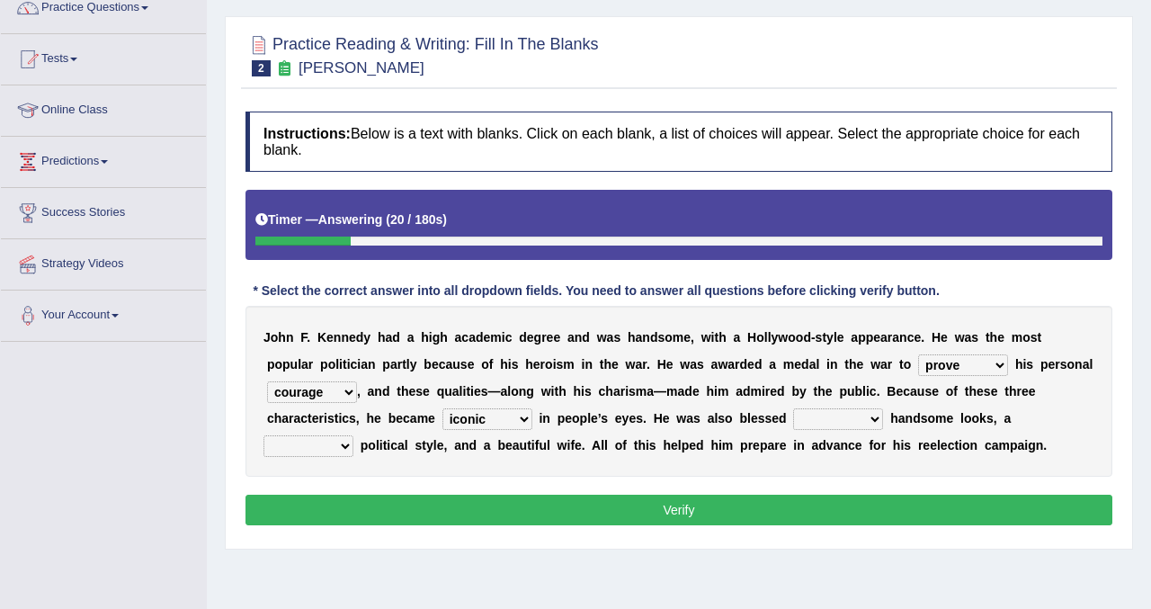
select select "with"
click at [794, 408] on select "with in upon to" at bounding box center [838, 419] width 90 height 22
click at [348, 446] on select "mending mends mended mend" at bounding box center [308, 446] width 90 height 22
click at [344, 445] on select "mending mends mended mend" at bounding box center [308, 446] width 90 height 22
select select "mending"
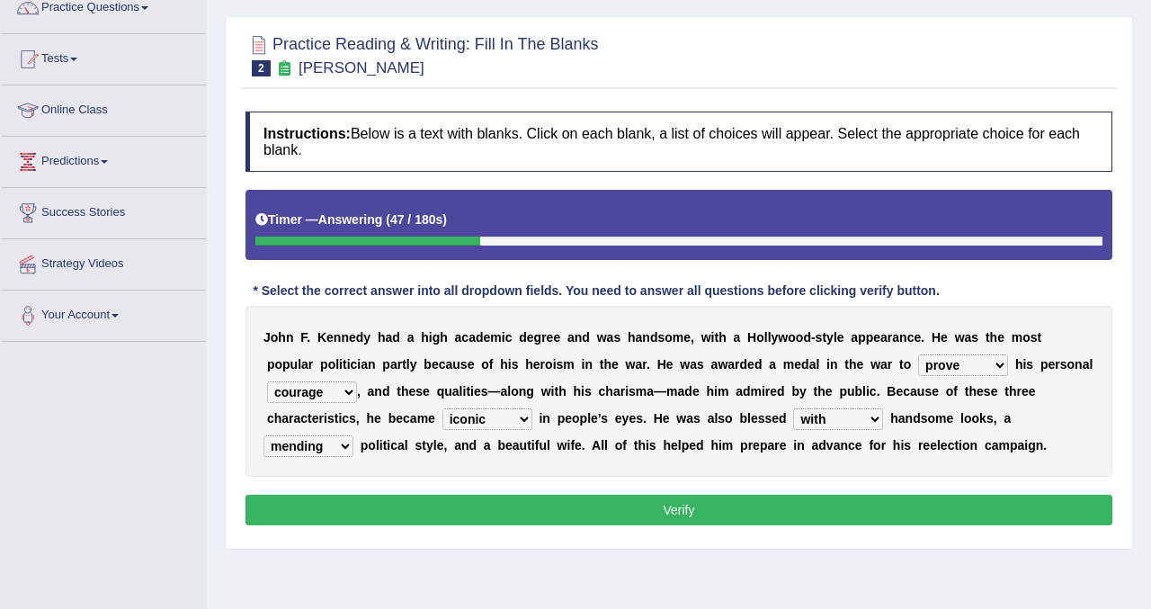
click at [263, 435] on select "mending mends mended mend" at bounding box center [308, 446] width 90 height 22
click at [377, 506] on button "Verify" at bounding box center [679, 510] width 867 height 31
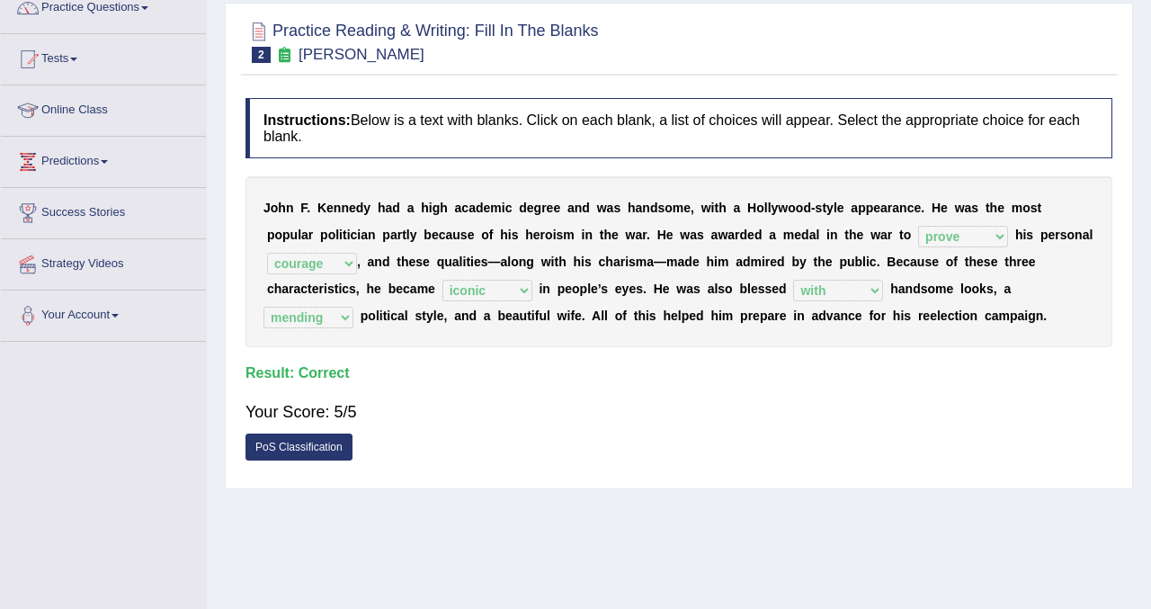
click at [396, 502] on div "Home Practice Reading & Writing: Fill In The Blanks Kennedy You have already gi…" at bounding box center [679, 292] width 944 height 899
click at [1144, 142] on div "Home Practice Reading & Writing: Fill In The Blanks Kennedy You have already gi…" at bounding box center [679, 292] width 944 height 899
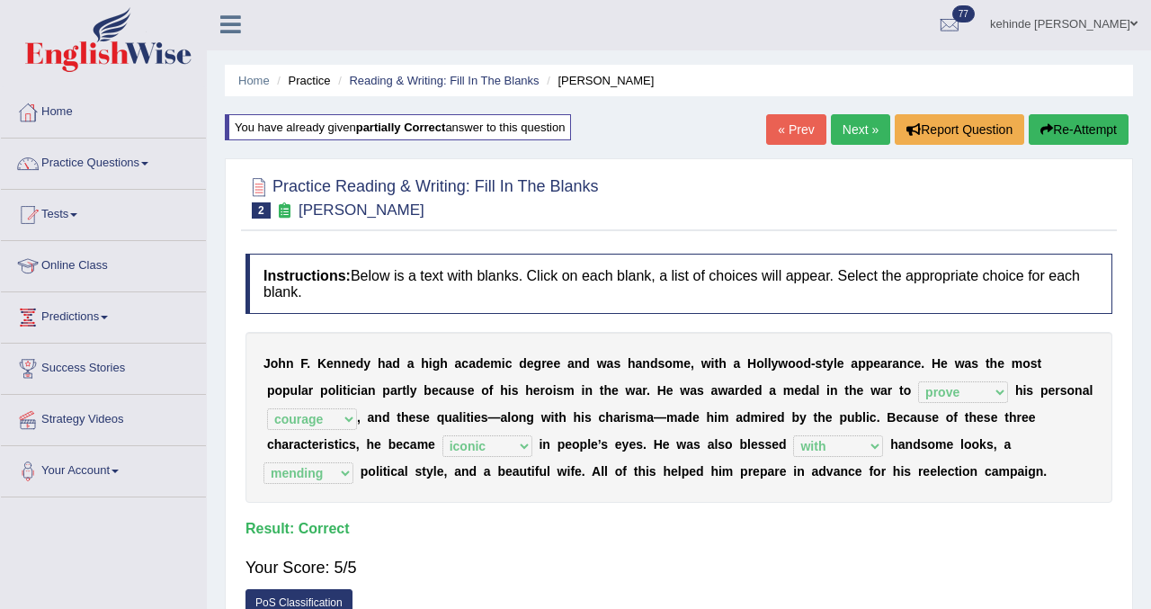
scroll to position [0, 0]
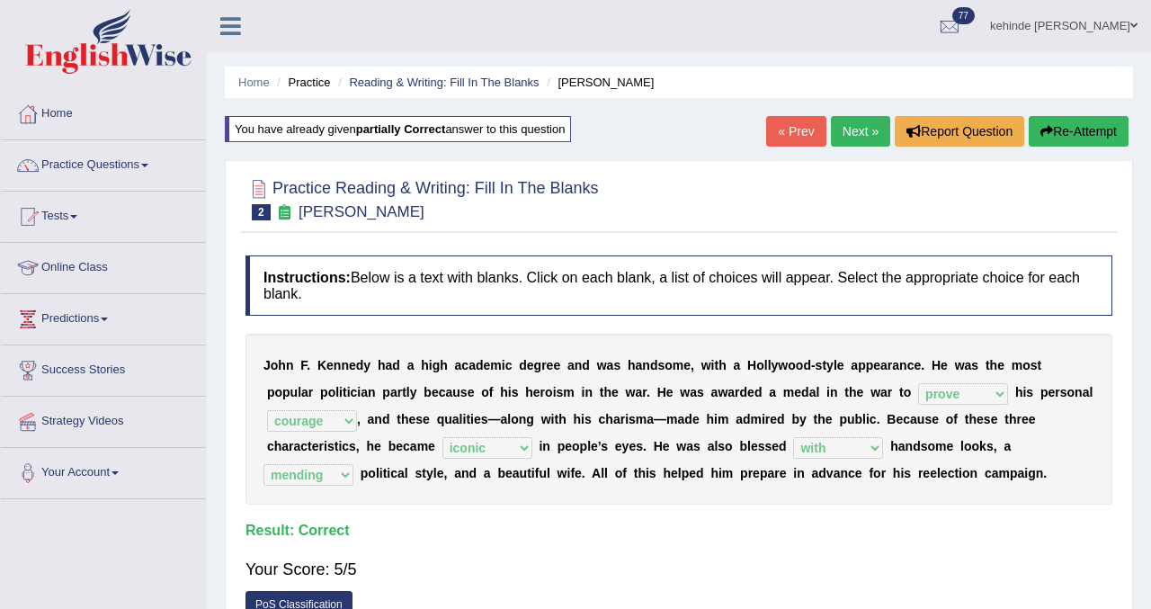
click at [855, 129] on link "Next »" at bounding box center [860, 131] width 59 height 31
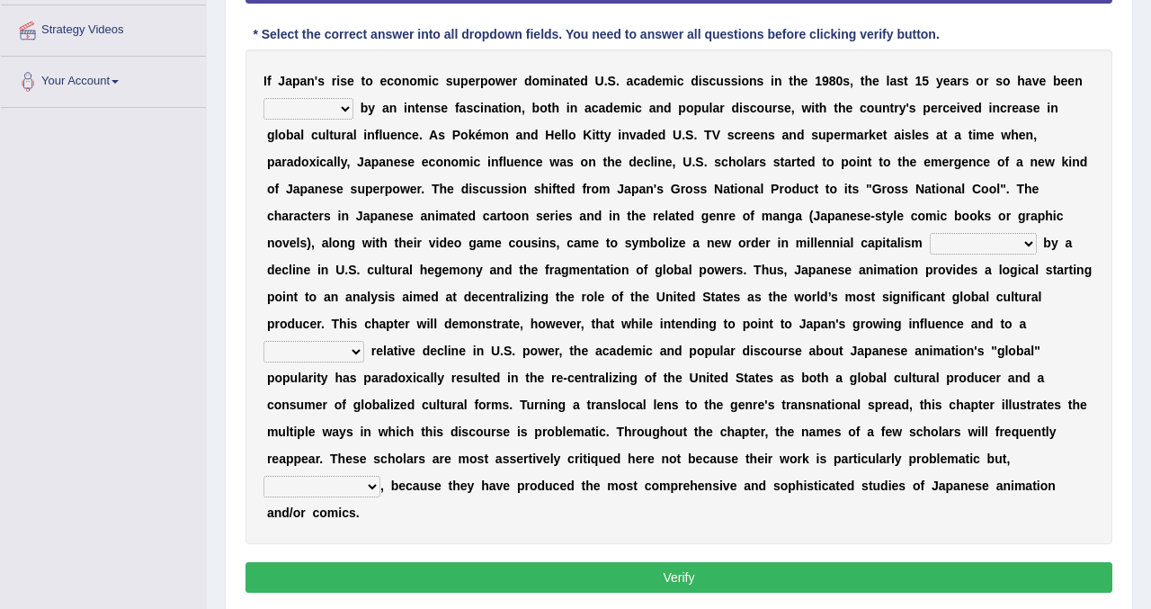
scroll to position [396, 0]
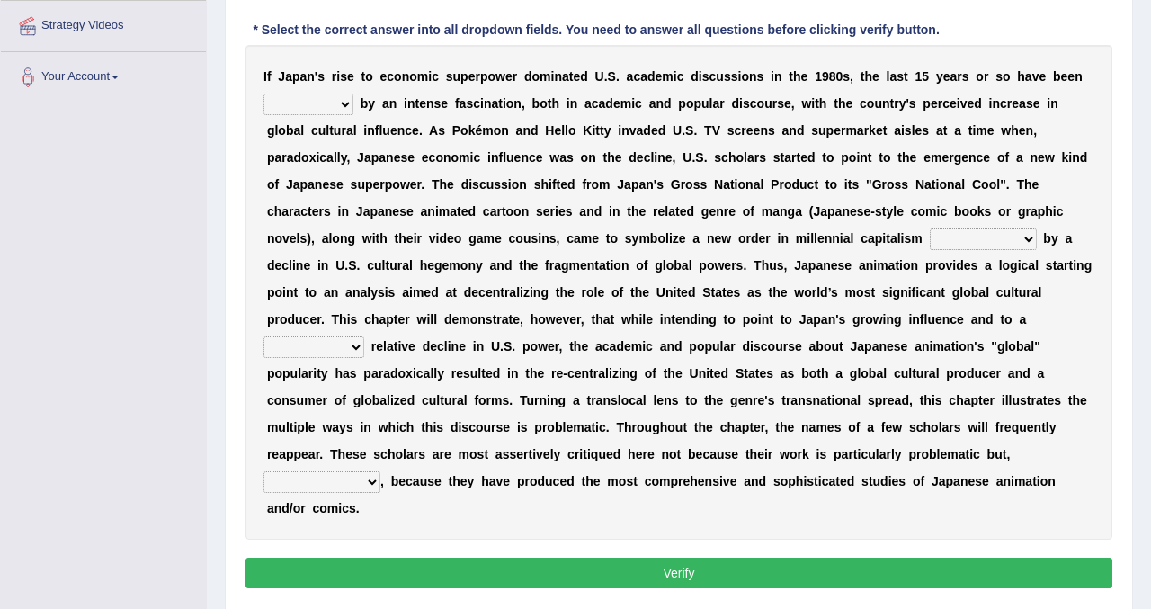
click at [344, 104] on select "marked dedicated made inspired" at bounding box center [308, 105] width 90 height 22
select select "marked"
click at [263, 94] on select "marked dedicated made inspired" at bounding box center [308, 105] width 90 height 22
click at [782, 248] on div "I f J a p a n ' s r i s e t o e c o n o m i c s u p e r p o w e r d o m i n a t…" at bounding box center [679, 292] width 867 height 495
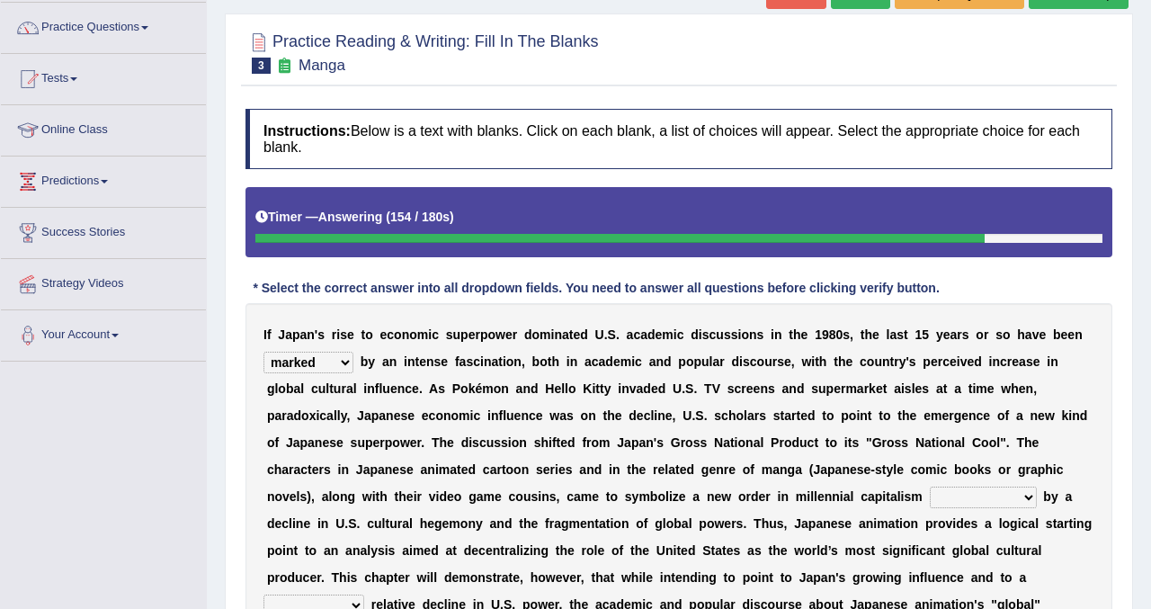
scroll to position [110, 0]
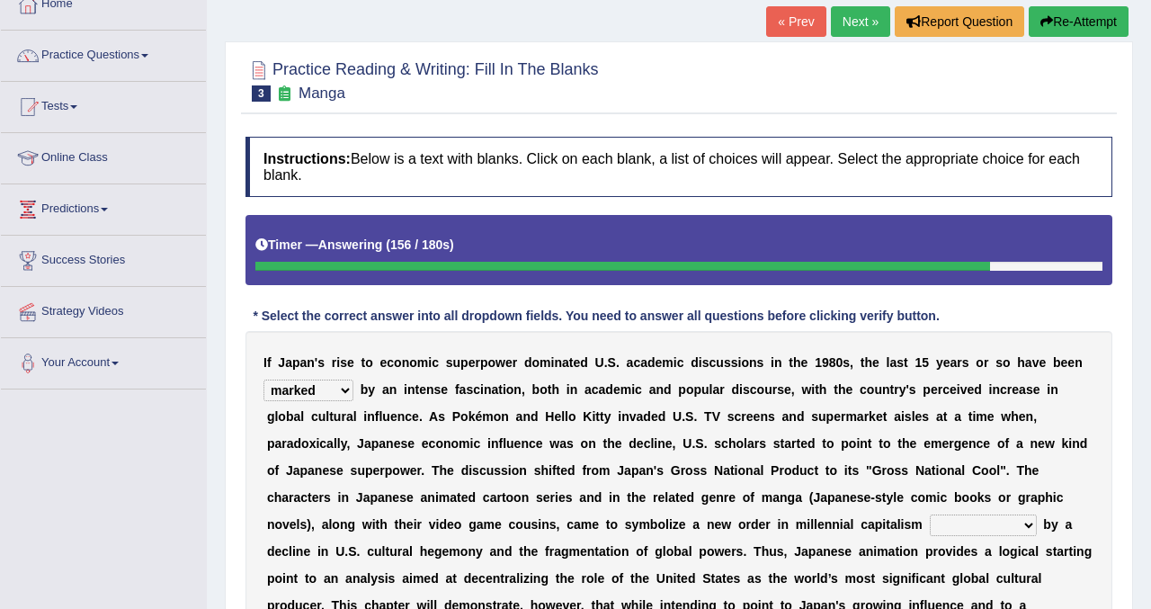
click at [1069, 12] on button "Re-Attempt" at bounding box center [1079, 21] width 100 height 31
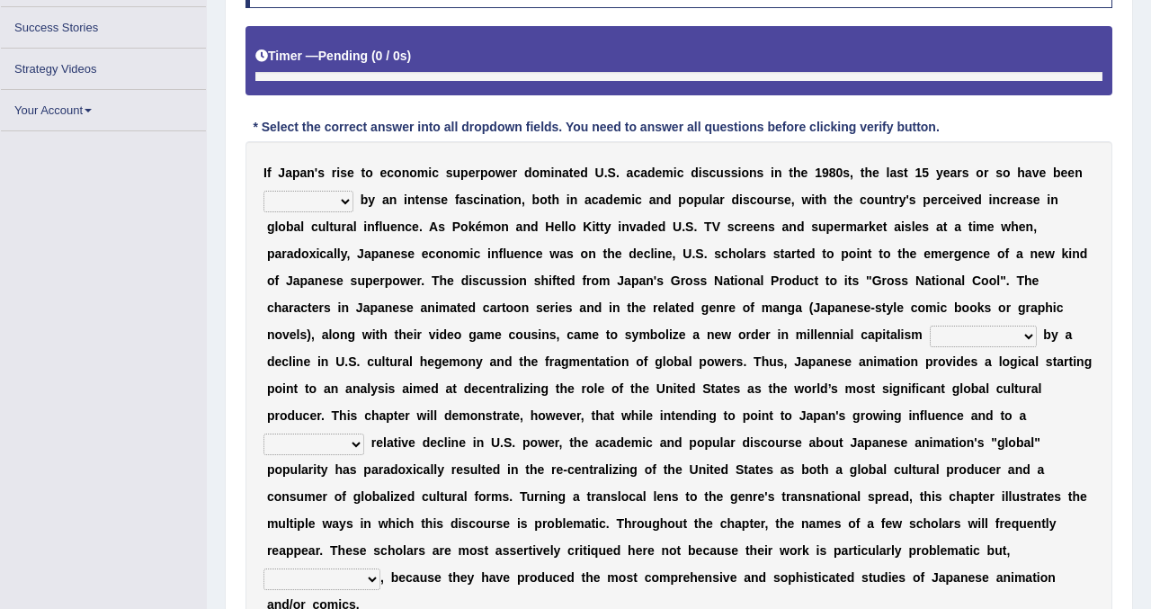
scroll to position [328, 0]
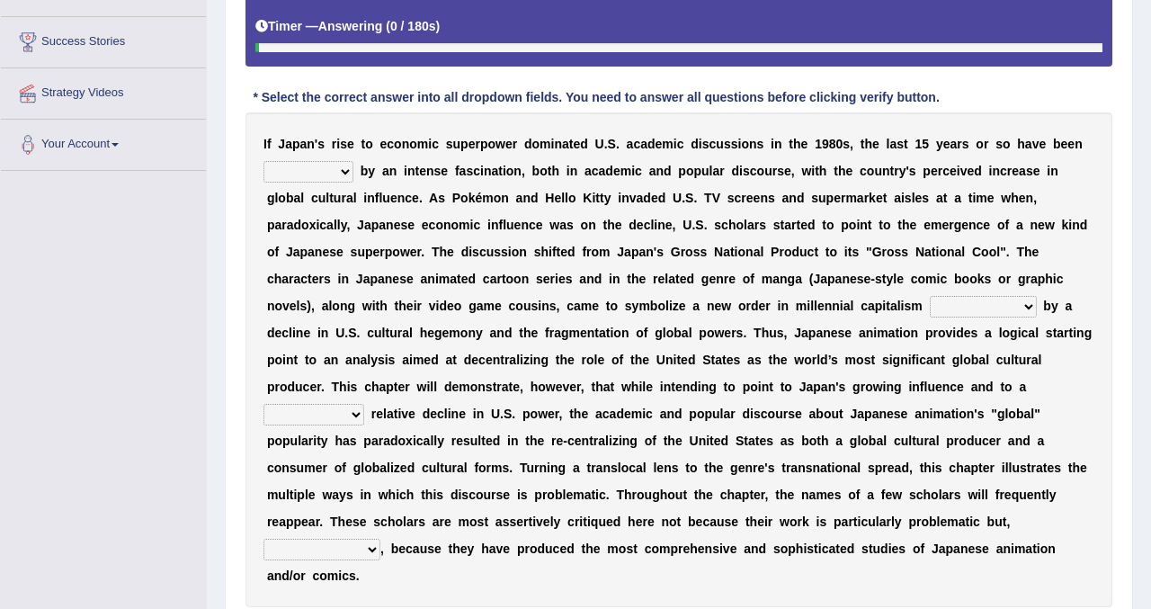
click at [346, 170] on select "marked dedicated made inspired" at bounding box center [308, 172] width 90 height 22
select select "marked"
click at [263, 161] on select "marked dedicated made inspired" at bounding box center [308, 172] width 90 height 22
click at [348, 170] on select "marked dedicated made inspired" at bounding box center [308, 172] width 90 height 22
click at [1020, 308] on select "pocessed characterized opposed tangled" at bounding box center [983, 307] width 107 height 22
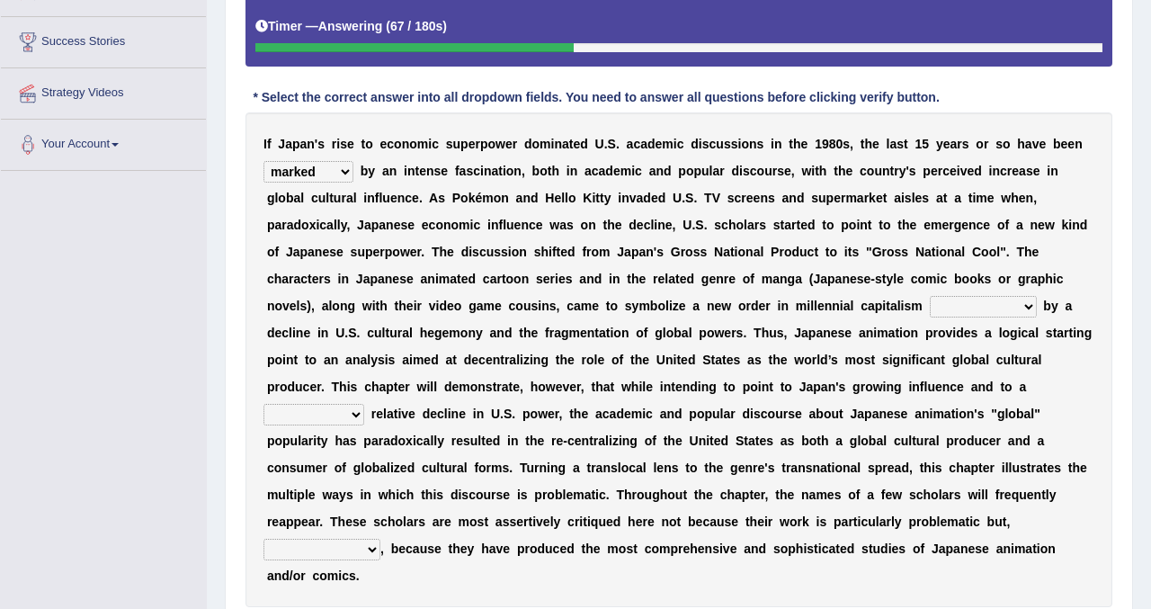
click at [1025, 304] on select "pocessed characterized opposed tangled" at bounding box center [983, 307] width 107 height 22
select select "characterized"
click at [930, 296] on select "pocessed characterized opposed tangled" at bounding box center [983, 307] width 107 height 22
click at [362, 409] on select "concomitant discrete proportional legitimate" at bounding box center [313, 415] width 101 height 22
click at [263, 404] on select "concomitant discrete proportional legitimate" at bounding box center [313, 415] width 101 height 22
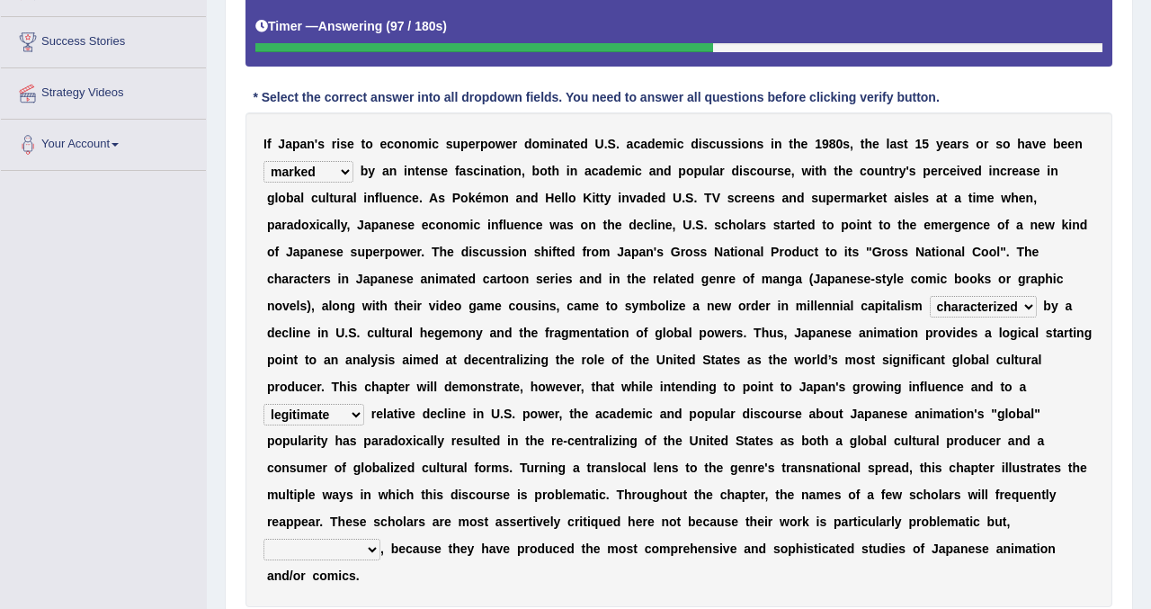
click at [354, 418] on select "concomitant discrete proportional legitimate" at bounding box center [313, 415] width 101 height 22
select select "proportional"
click at [263, 404] on select "concomitant discrete proportional legitimate" at bounding box center [313, 415] width 101 height 22
click at [352, 410] on select "concomitant discrete proportional legitimate" at bounding box center [313, 415] width 101 height 22
click at [263, 404] on select "concomitant discrete proportional legitimate" at bounding box center [313, 415] width 101 height 22
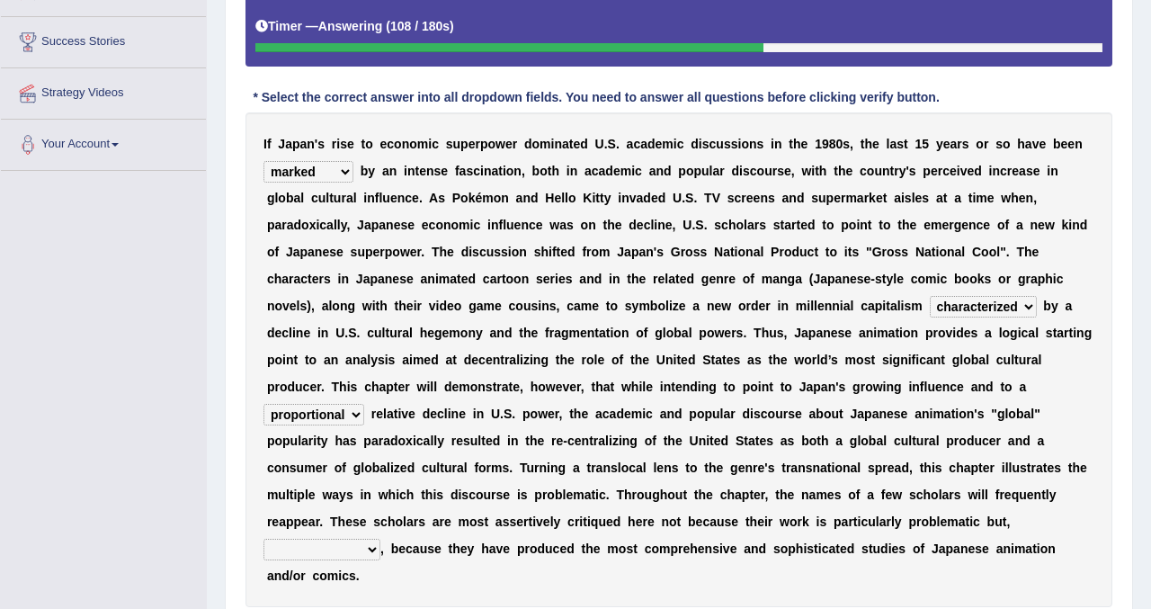
click at [369, 548] on select "however on the contrary in addition on the whole" at bounding box center [321, 550] width 117 height 22
select select "on the contrary"
click at [263, 539] on select "however on the contrary in addition on the whole" at bounding box center [321, 550] width 117 height 22
drag, startPoint x: 1051, startPoint y: 537, endPoint x: 1064, endPoint y: 530, distance: 14.5
click at [1051, 537] on div "I f J a p a n ' s r i s e t o e c o n o m i c s u p e r p o w e r d o m i n a t…" at bounding box center [679, 359] width 867 height 495
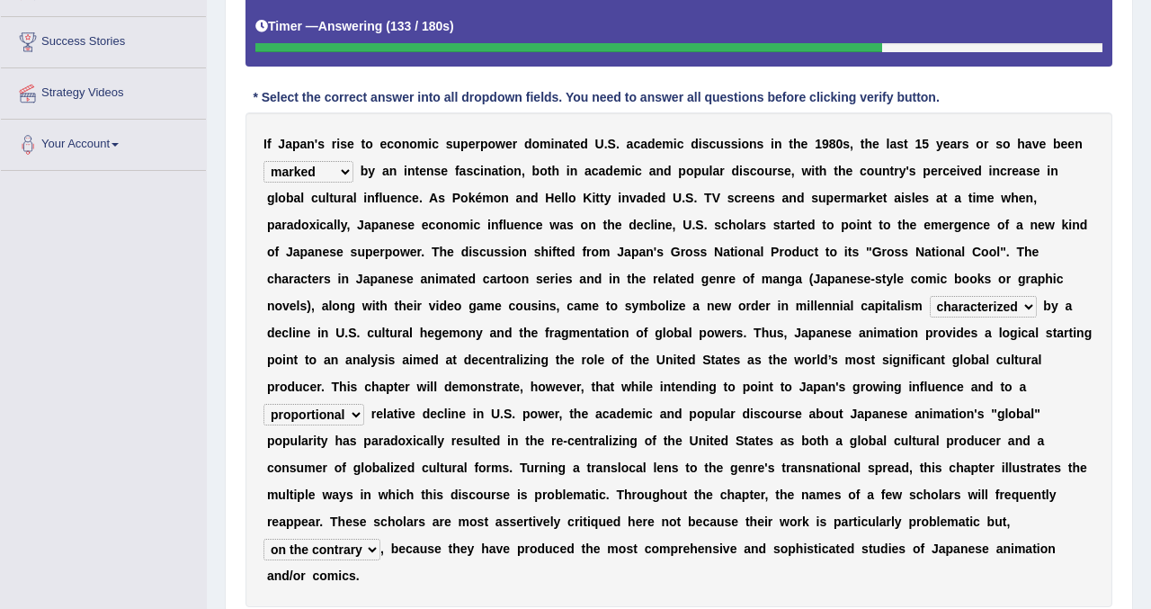
click at [1031, 308] on select "pocessed characterized opposed tangled" at bounding box center [983, 307] width 107 height 22
select select "opposed"
click at [930, 296] on select "pocessed characterized opposed tangled" at bounding box center [983, 307] width 107 height 22
click at [353, 411] on select "concomitant discrete proportional legitimate" at bounding box center [313, 415] width 101 height 22
click at [372, 548] on select "however on the contrary in addition on the whole" at bounding box center [321, 550] width 117 height 22
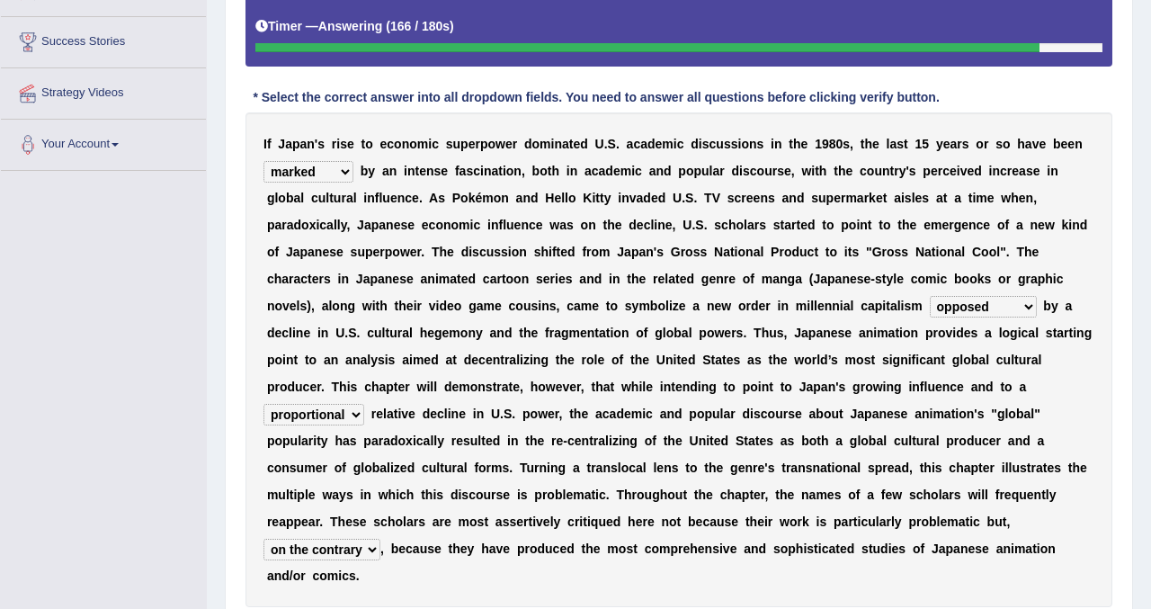
click at [900, 576] on div "I f J a p a n ' s r i s e t o e c o n o m i c s u p e r p o w e r d o m i n a t…" at bounding box center [679, 359] width 867 height 495
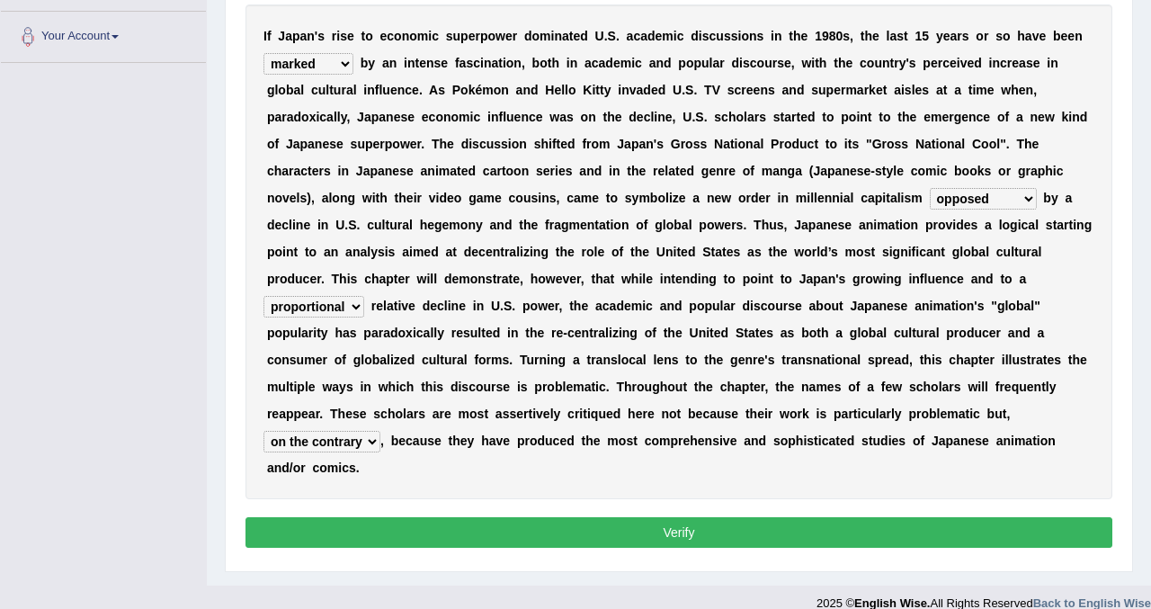
click at [863, 534] on button "Verify" at bounding box center [679, 532] width 867 height 31
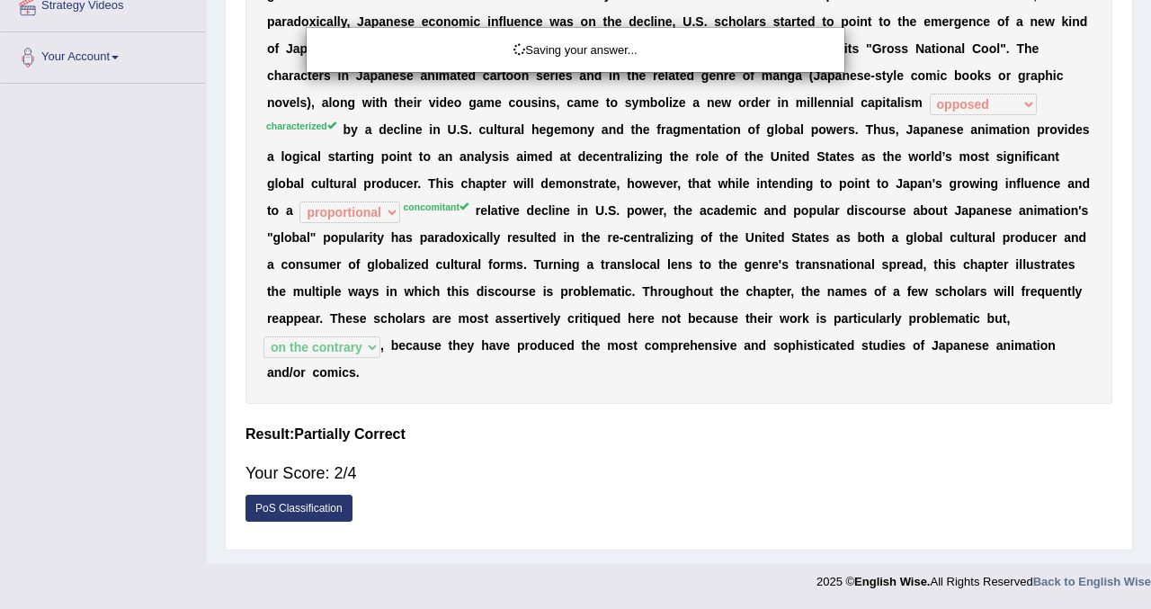
scroll to position [411, 0]
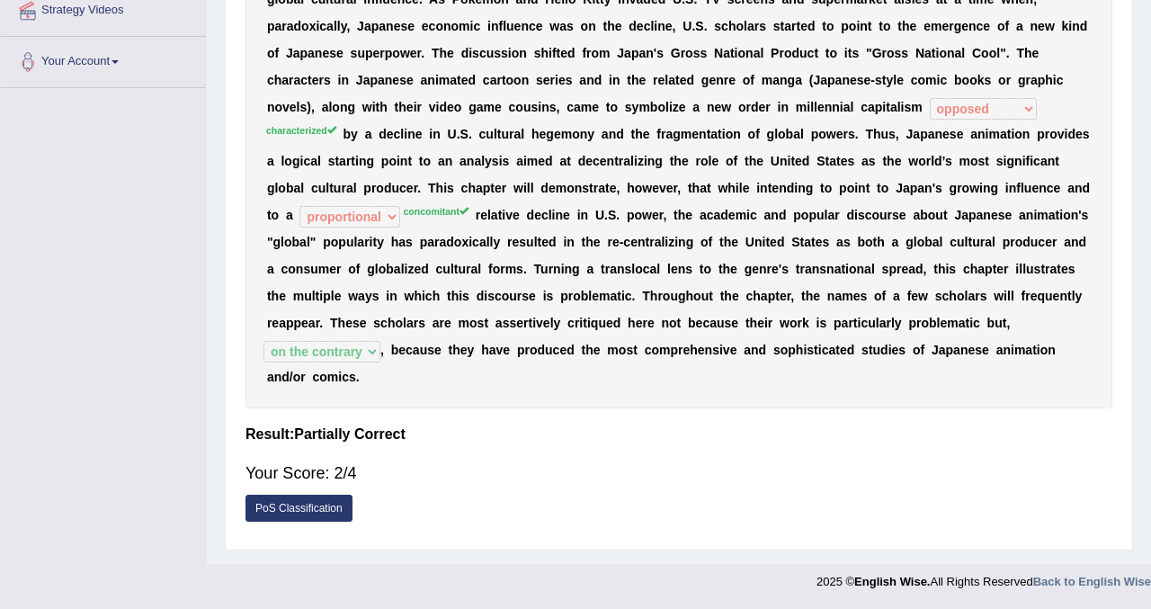
click at [1129, 81] on div "Practice Reading & Writing: Fill In The Blanks 3 Manga Instructions: Below is a…" at bounding box center [679, 145] width 908 height 810
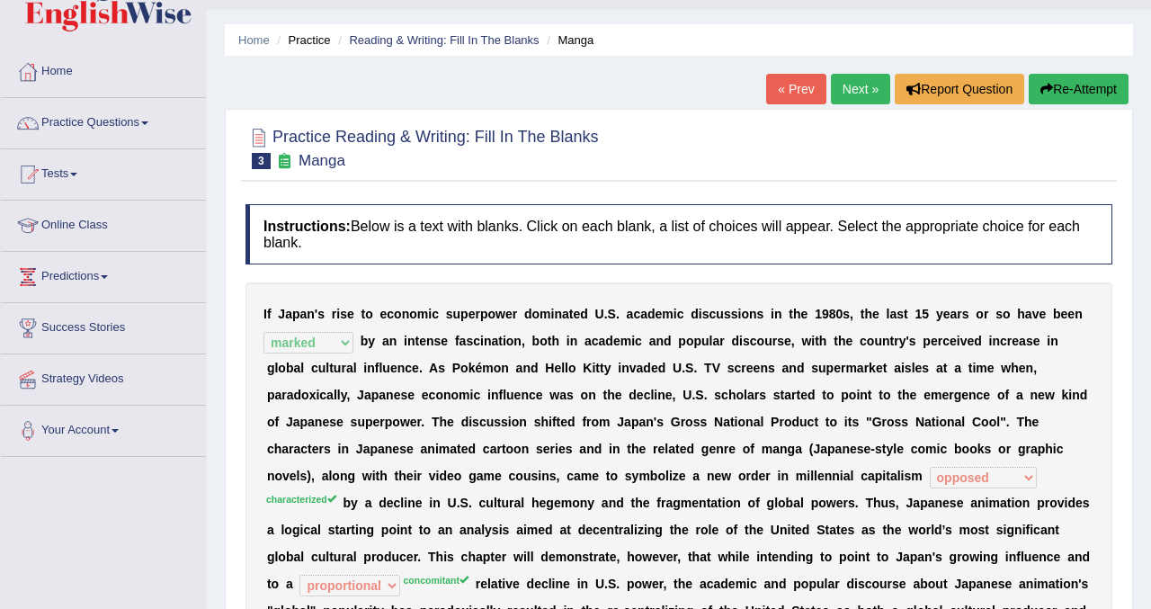
scroll to position [15, 0]
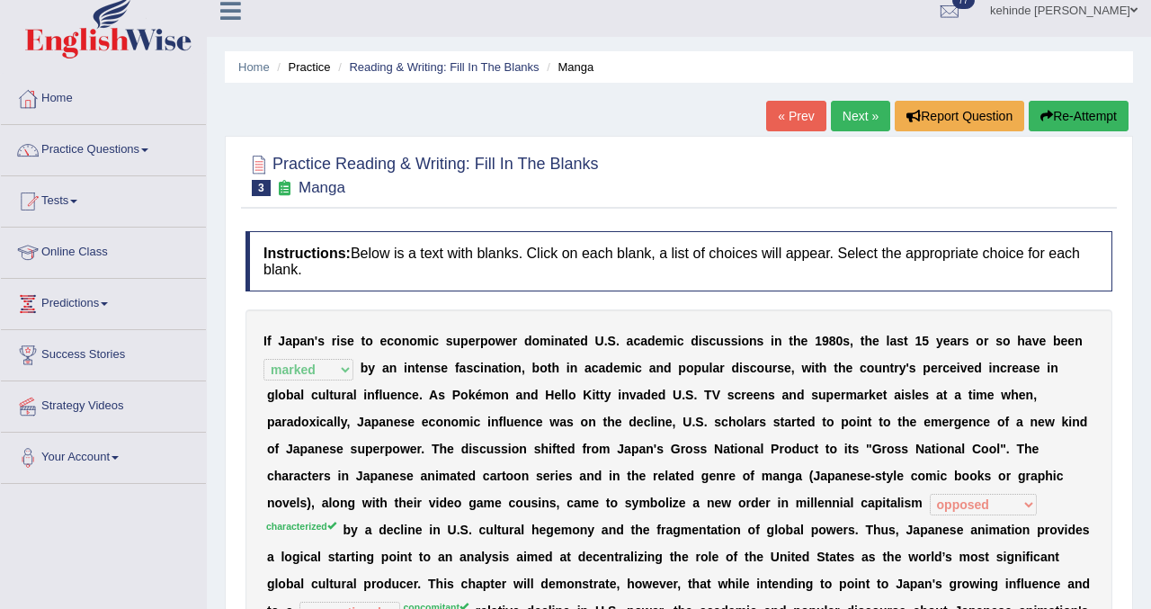
click at [1097, 109] on button "Re-Attempt" at bounding box center [1079, 116] width 100 height 31
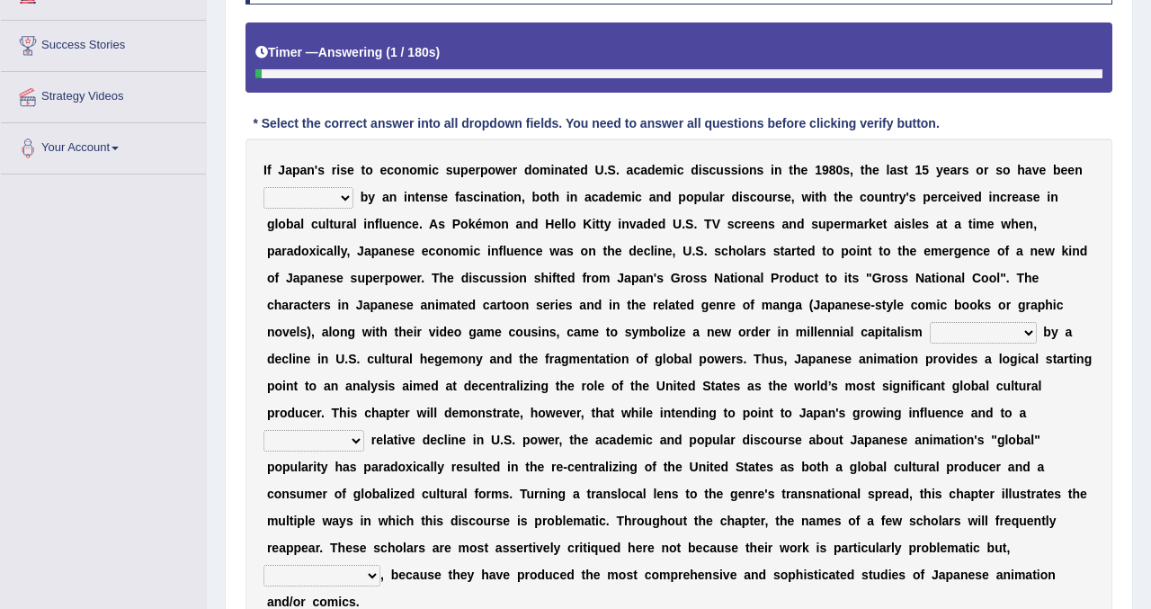
scroll to position [339, 0]
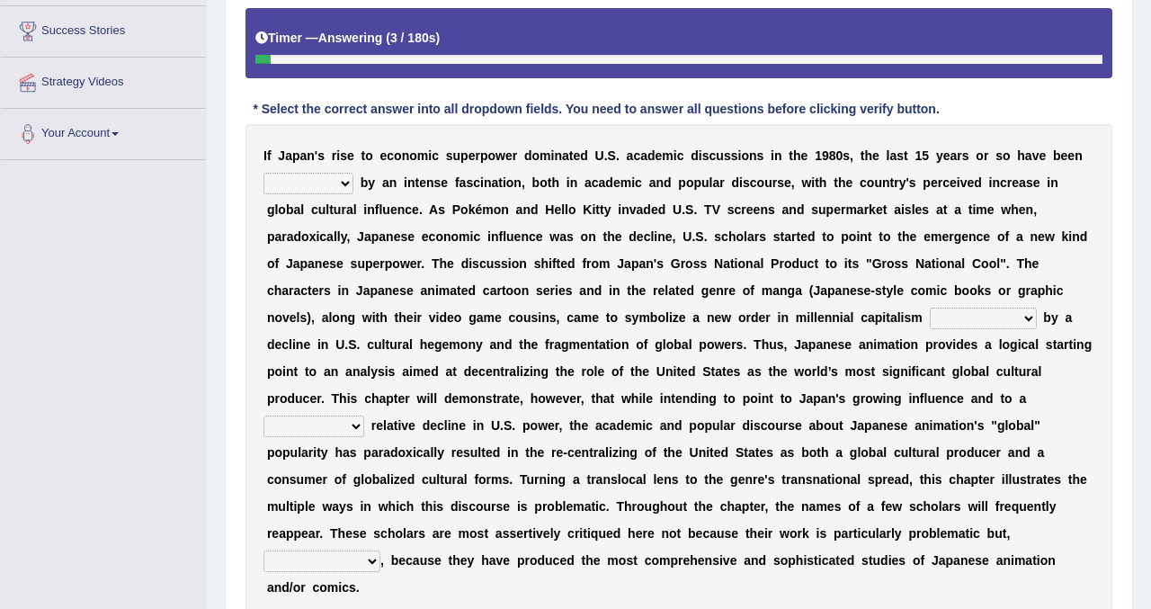
click at [345, 183] on select "marked dedicated made inspired" at bounding box center [308, 184] width 90 height 22
select select "marked"
click at [263, 173] on select "marked dedicated made inspired" at bounding box center [308, 184] width 90 height 22
click at [1023, 322] on select "pocessed characterized opposed tangled" at bounding box center [983, 319] width 107 height 22
click at [1020, 317] on select "pocessed characterized opposed tangled" at bounding box center [983, 319] width 107 height 22
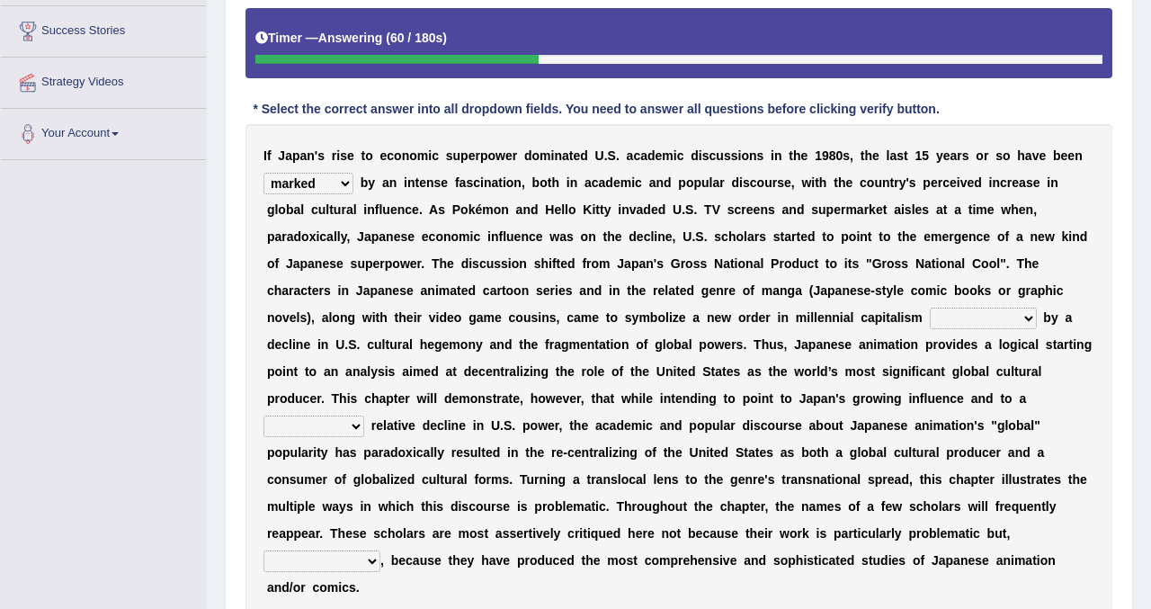
select select "characterized"
click at [930, 308] on select "pocessed characterized opposed tangled" at bounding box center [983, 319] width 107 height 22
click at [1123, 310] on div "Practice Reading & Writing: Fill In The Blanks 3 Manga Instructions: Below is a…" at bounding box center [679, 263] width 908 height 857
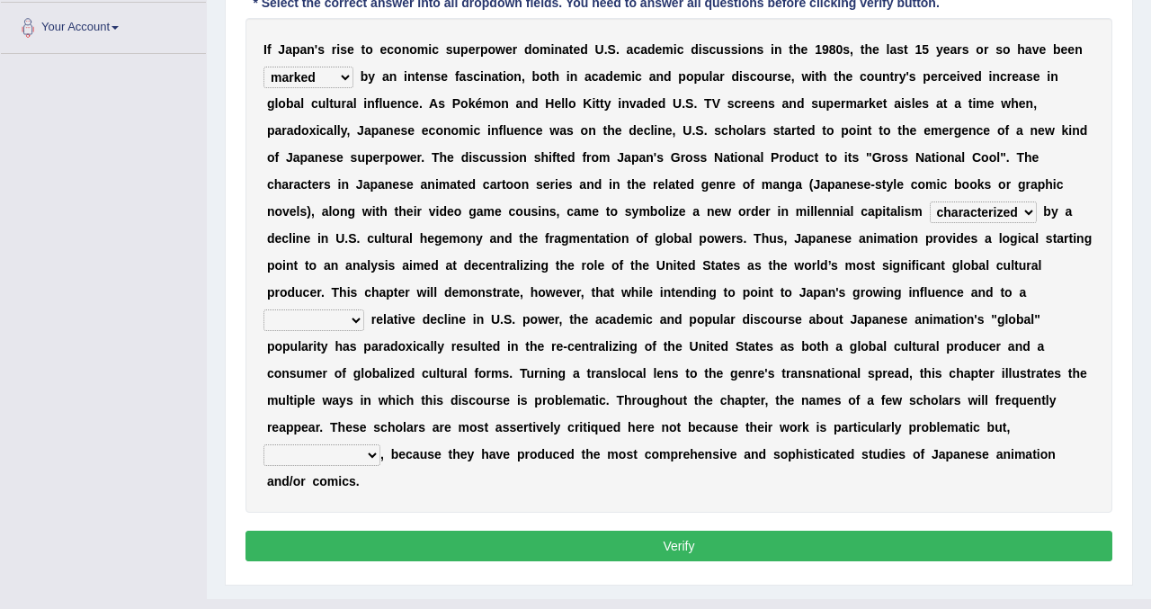
scroll to position [447, 0]
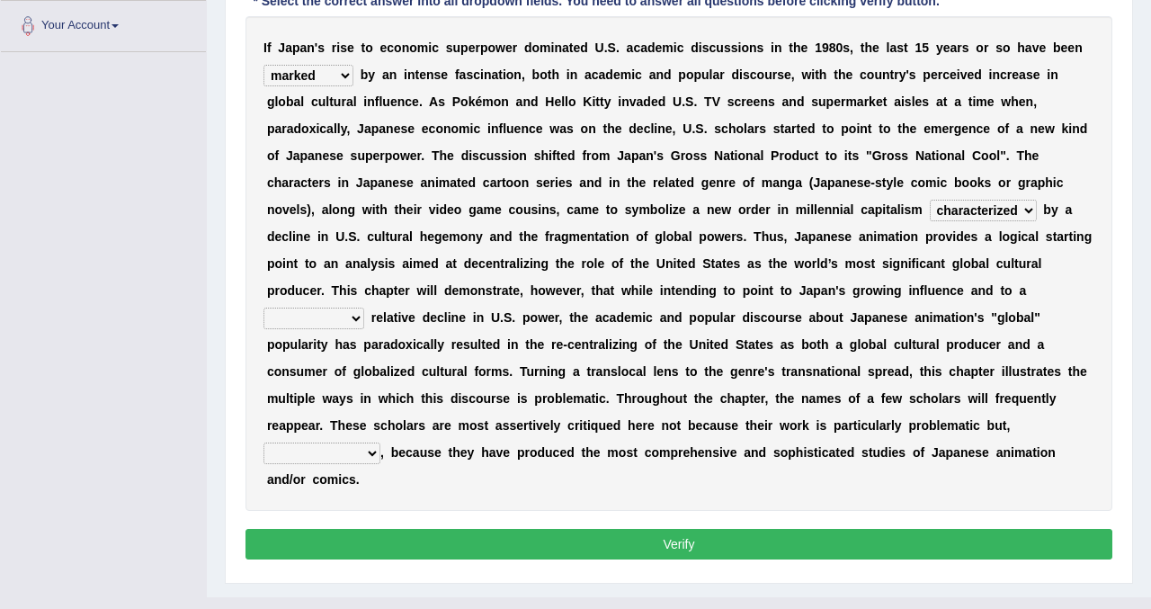
click at [352, 318] on select "concomitant discrete proportional legitimate" at bounding box center [313, 319] width 101 height 22
select select "concomitant"
click at [263, 308] on select "concomitant discrete proportional legitimate" at bounding box center [313, 319] width 101 height 22
click at [372, 452] on select "however on the contrary in addition on the whole" at bounding box center [321, 453] width 117 height 22
select select "on the contrary"
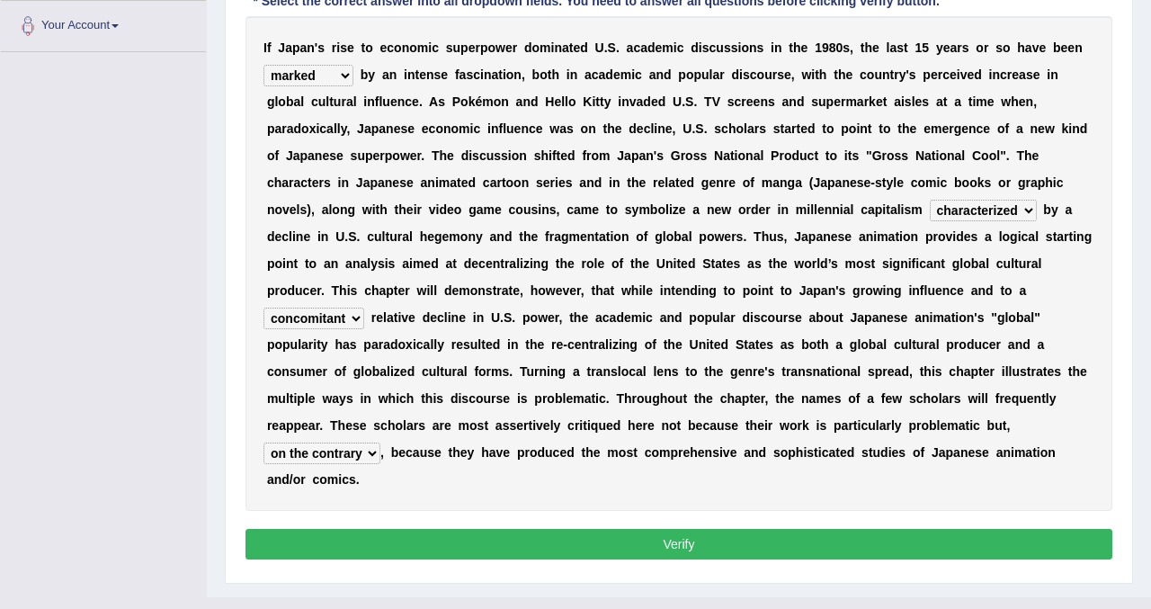
click at [263, 442] on select "however on the contrary in addition on the whole" at bounding box center [321, 453] width 117 height 22
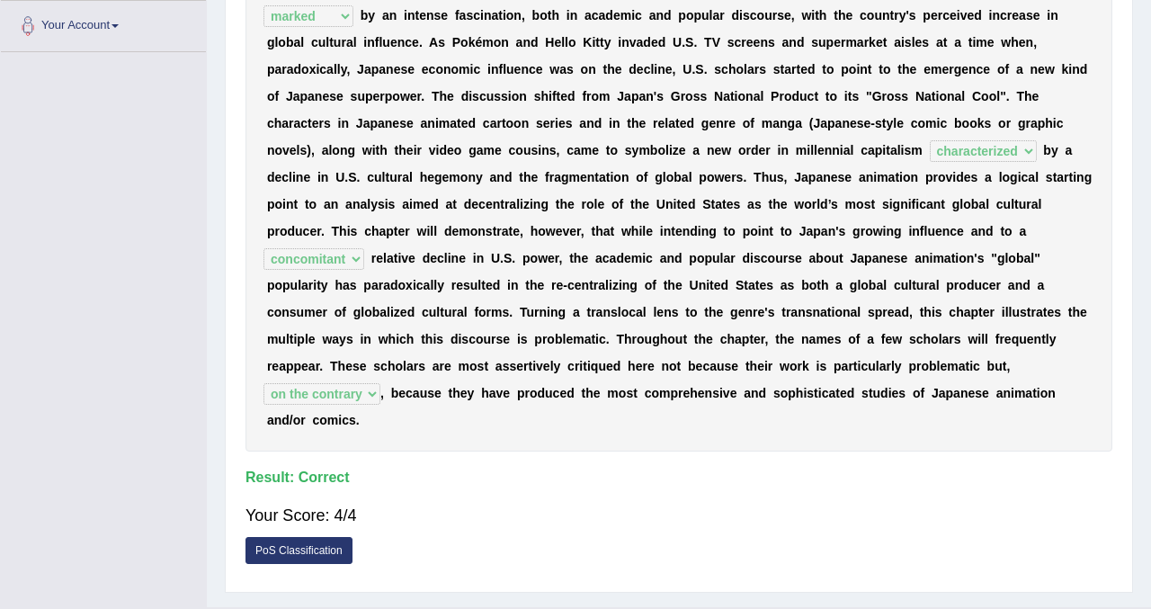
click at [1137, 69] on div "Home Practice Reading & Writing: Fill In The Blanks Manga You have already give…" at bounding box center [679, 80] width 944 height 1054
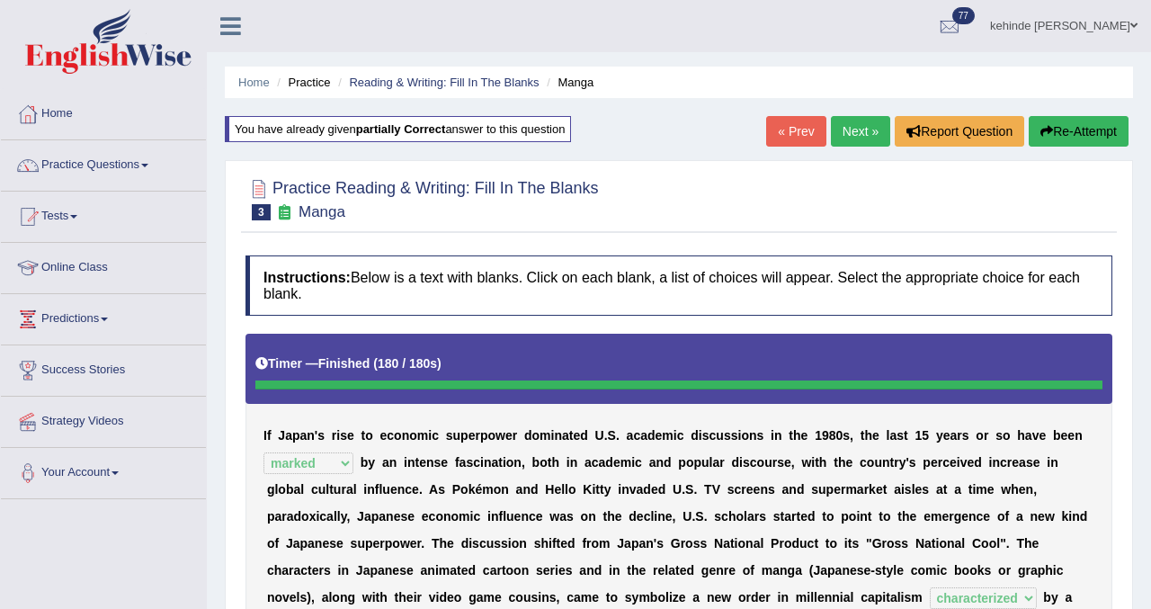
scroll to position [0, 0]
click at [844, 135] on link "Next »" at bounding box center [860, 131] width 59 height 31
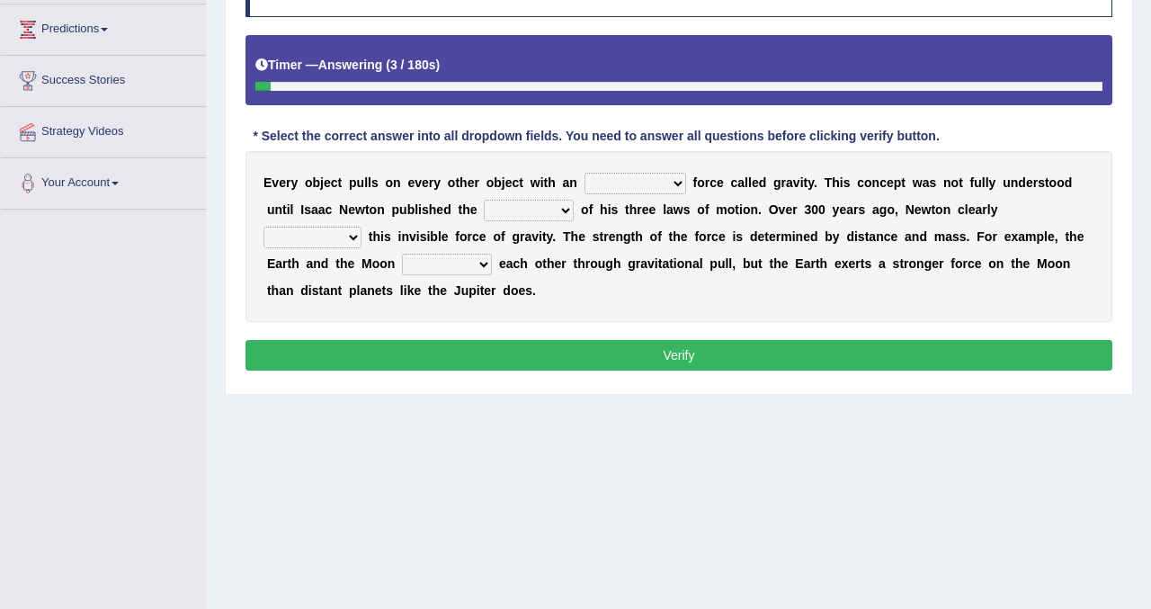
scroll to position [324, 0]
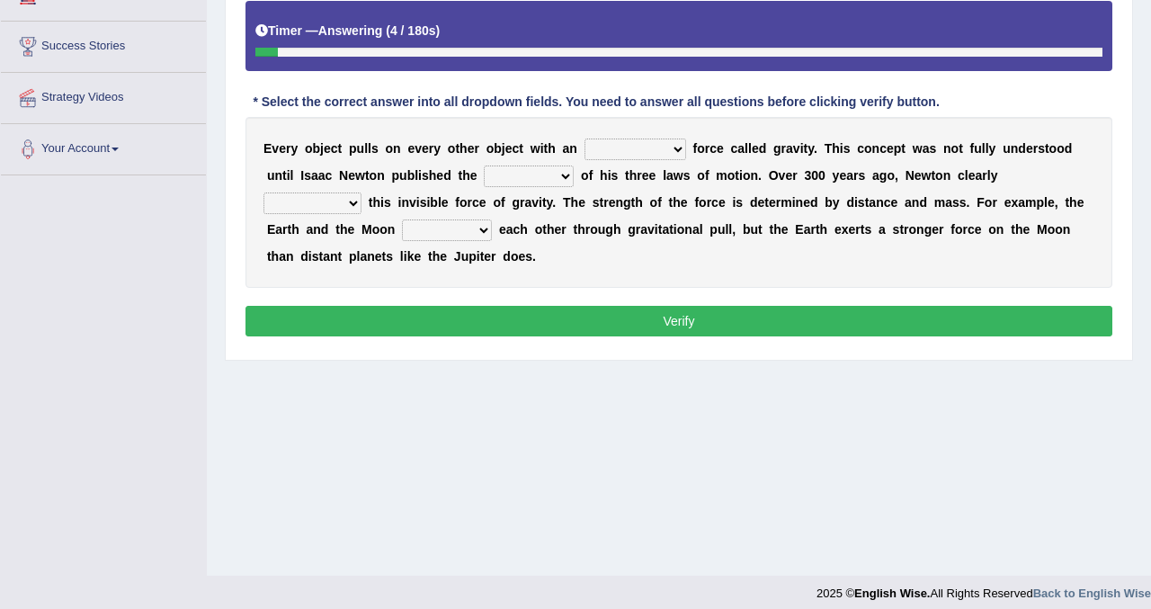
click at [673, 154] on select "invisible unknown unbelievable inconsistent" at bounding box center [636, 149] width 102 height 22
select select "invisible"
click at [585, 138] on select "invisible unknown unbelievable inconsistent" at bounding box center [636, 149] width 102 height 22
click at [567, 174] on select "concept theory method argument" at bounding box center [529, 176] width 90 height 22
select select "concept"
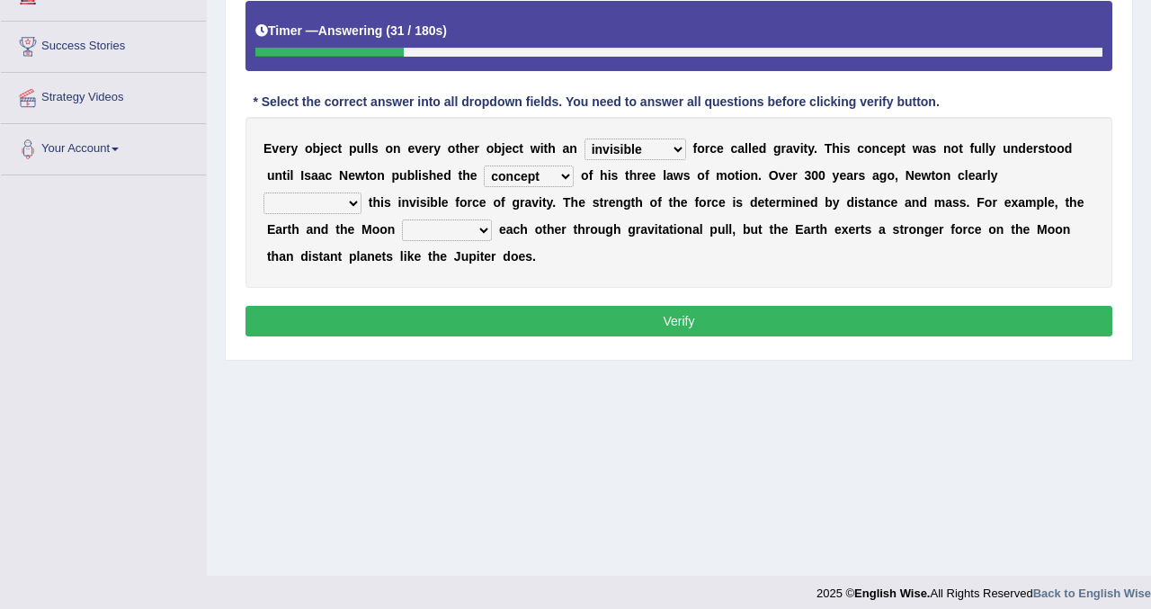
click at [484, 165] on select "concept theory method argument" at bounding box center [529, 176] width 90 height 22
click at [351, 203] on select "explained undermined overturned realized" at bounding box center [312, 203] width 98 height 22
select select "explained"
click at [263, 192] on select "explained undermined overturned realized" at bounding box center [312, 203] width 98 height 22
click at [483, 231] on select "affect spin evade span" at bounding box center [447, 230] width 90 height 22
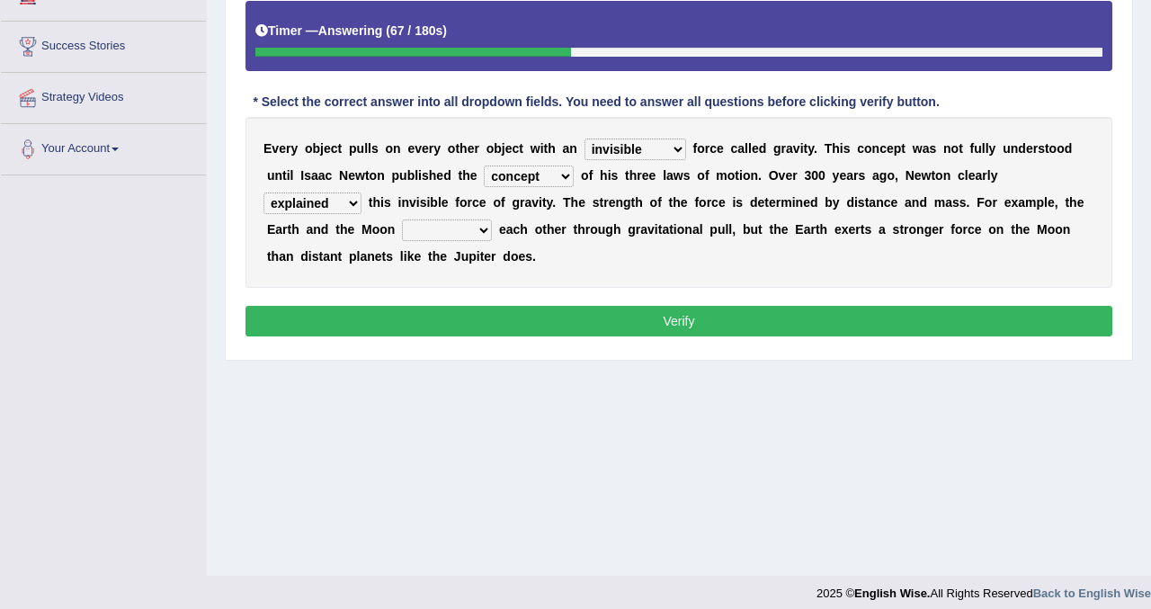
select select "spin"
click at [403, 219] on select "affect spin evade span" at bounding box center [447, 230] width 90 height 22
click at [484, 225] on select "affect spin evade span" at bounding box center [447, 230] width 90 height 22
click at [415, 328] on button "Verify" at bounding box center [679, 321] width 867 height 31
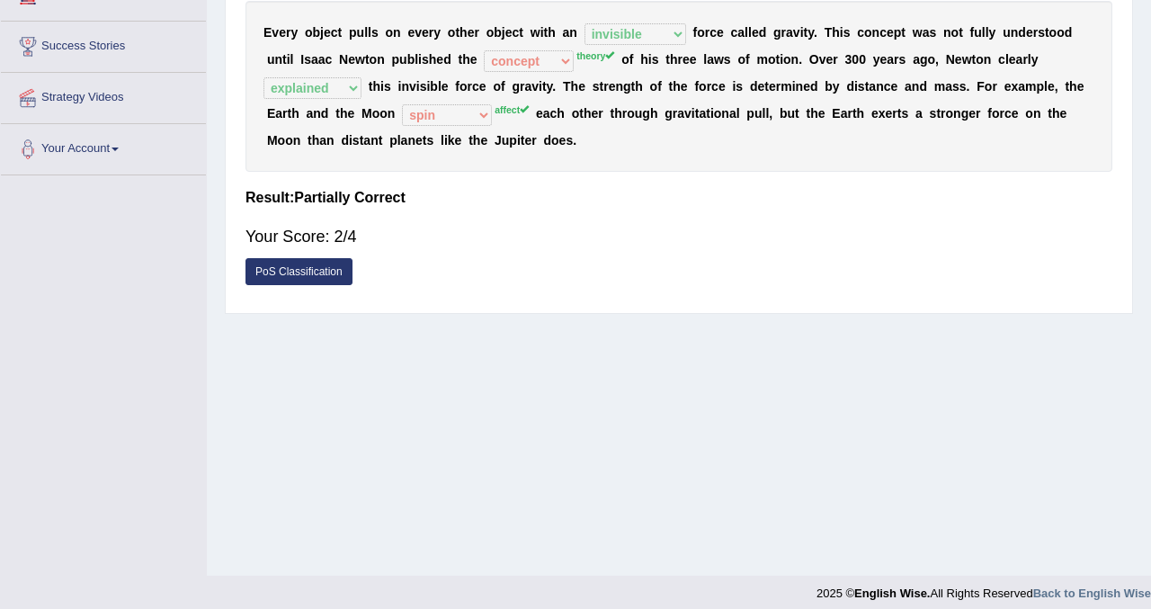
click at [1120, 31] on div "Practice Reading & Writing: Fill In The Blanks 4 Gravity 2 Instructions: Below …" at bounding box center [679, 70] width 908 height 487
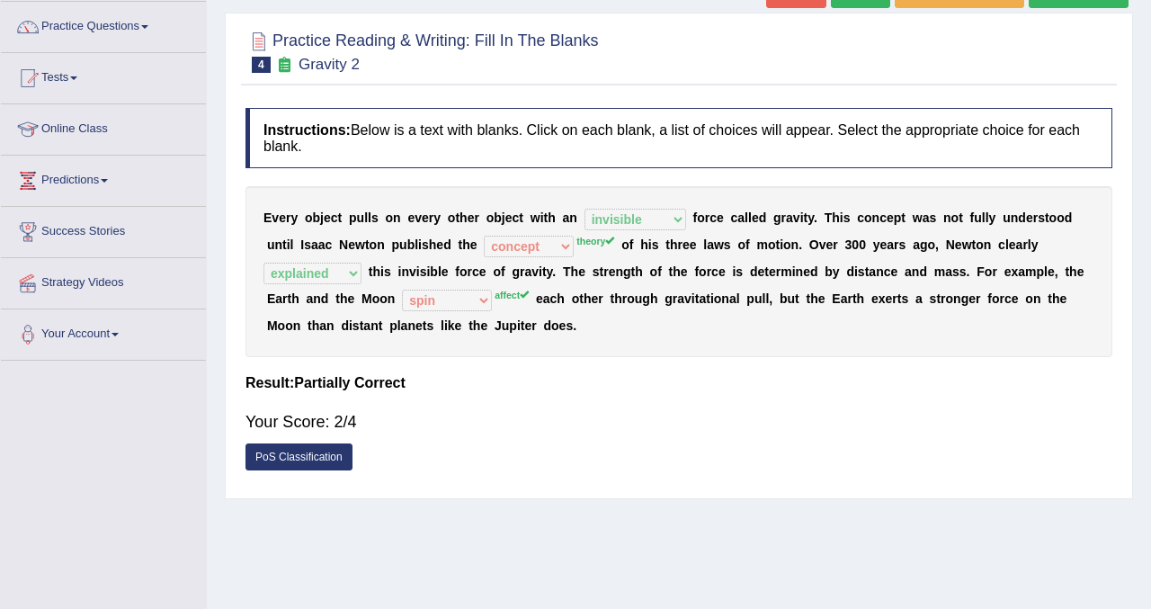
scroll to position [120, 0]
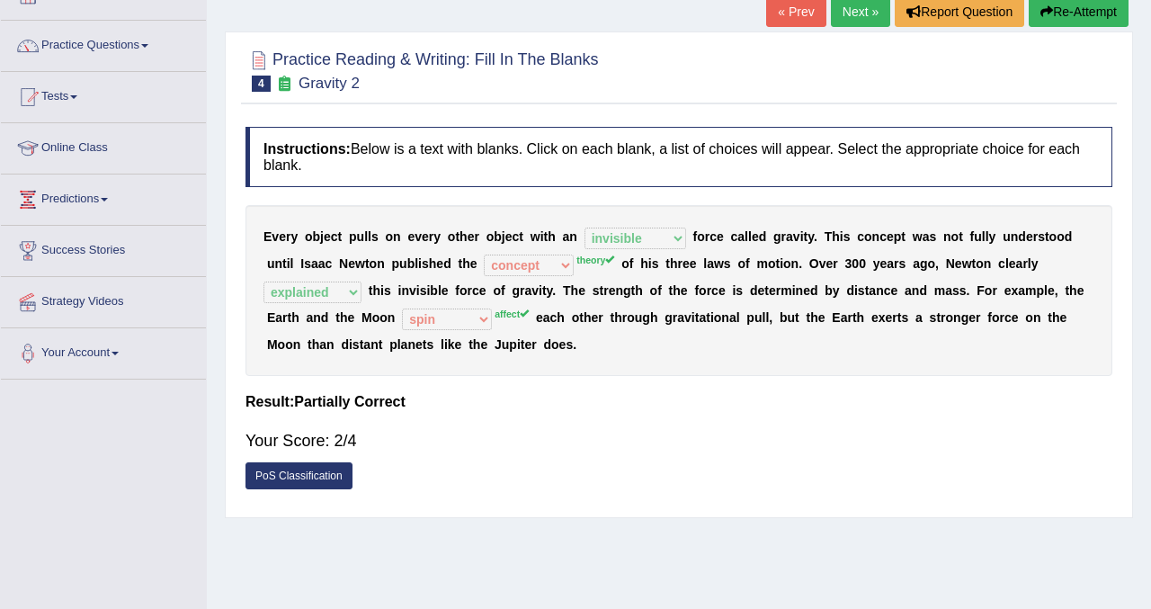
click at [1075, 13] on button "Re-Attempt" at bounding box center [1079, 11] width 100 height 31
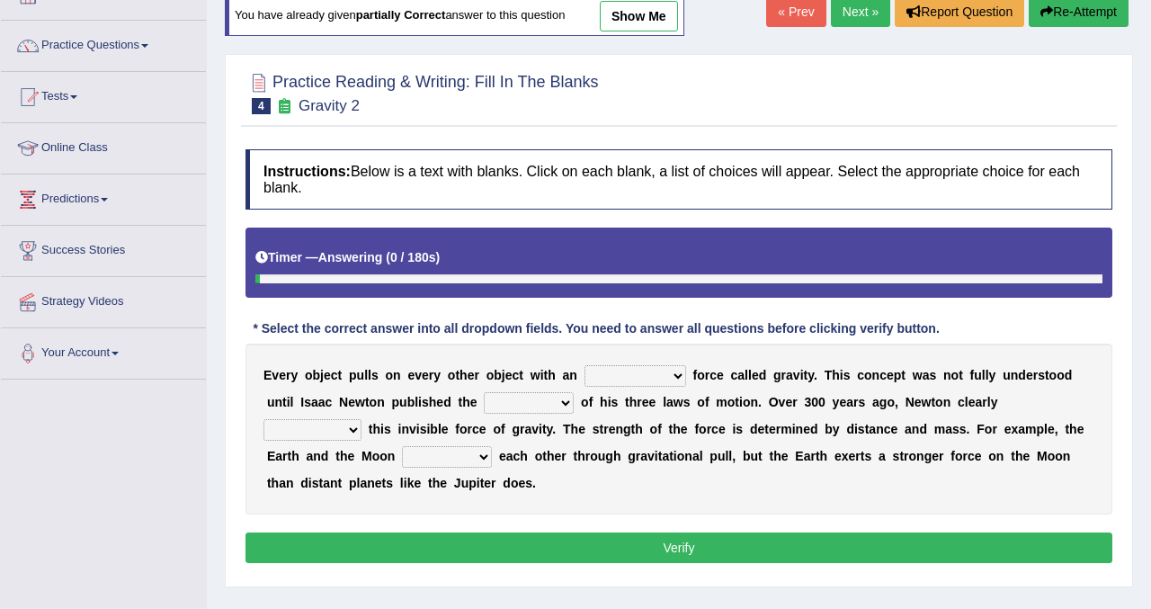
click at [670, 370] on select "invisible unknown unbelievable inconsistent" at bounding box center [636, 376] width 102 height 22
select select "invisible"
click at [585, 365] on select "invisible unknown unbelievable inconsistent" at bounding box center [636, 376] width 102 height 22
click at [560, 399] on select "concept theory method argument" at bounding box center [529, 403] width 90 height 22
select select "theory"
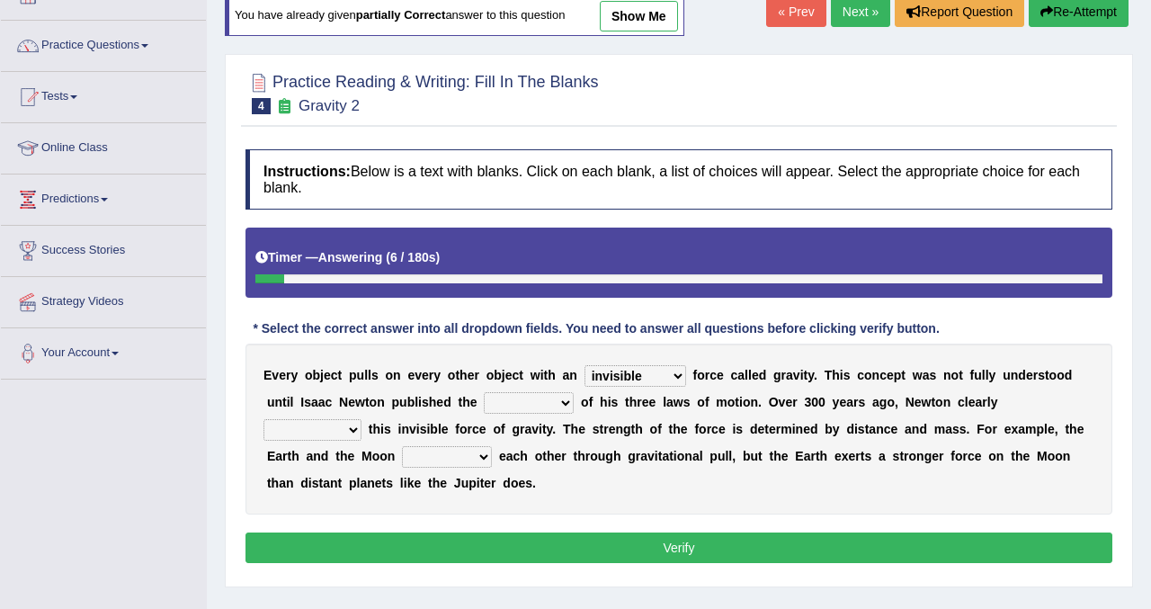
click at [484, 392] on select "concept theory method argument" at bounding box center [529, 403] width 90 height 22
click at [353, 432] on select "explained undermined overturned realized" at bounding box center [312, 430] width 98 height 22
select select "explained"
click at [263, 419] on select "explained undermined overturned realized" at bounding box center [312, 430] width 98 height 22
click at [489, 457] on select "affect spin evade span" at bounding box center [447, 457] width 90 height 22
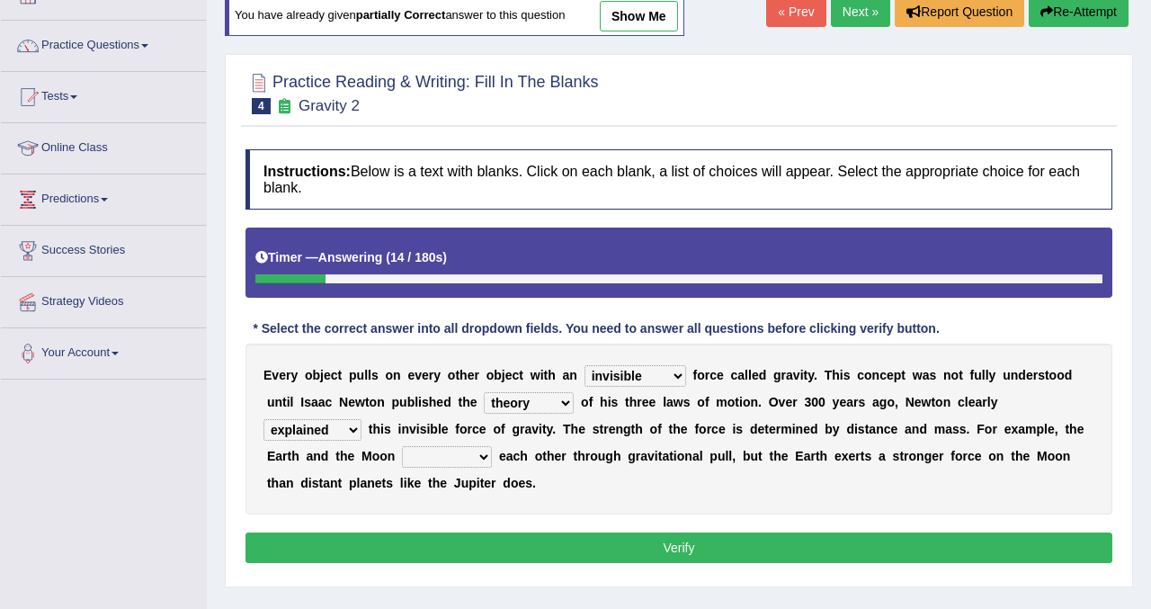
select select "affect"
click at [403, 446] on select "affect spin evade span" at bounding box center [447, 457] width 90 height 22
click at [393, 538] on button "Verify" at bounding box center [679, 547] width 867 height 31
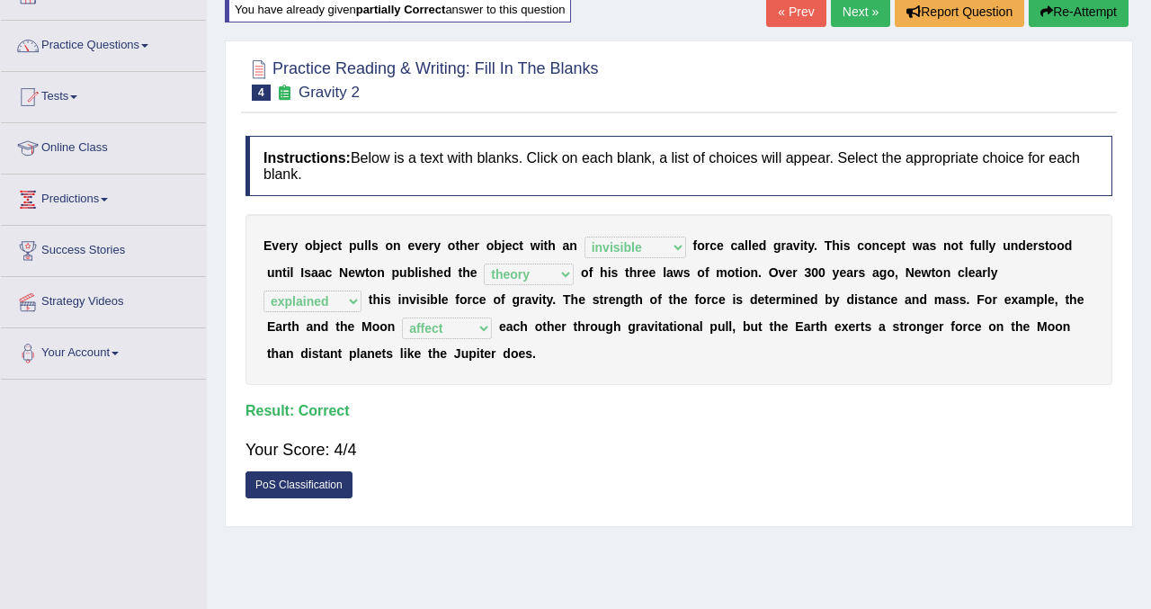
click at [856, 13] on link "Next »" at bounding box center [860, 11] width 59 height 31
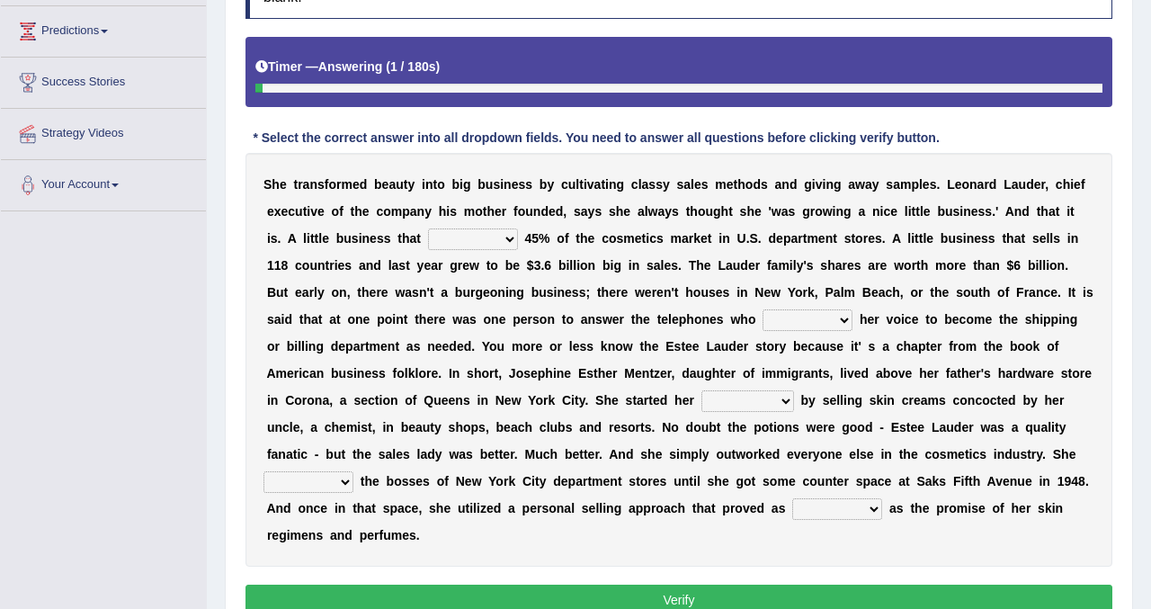
scroll to position [324, 0]
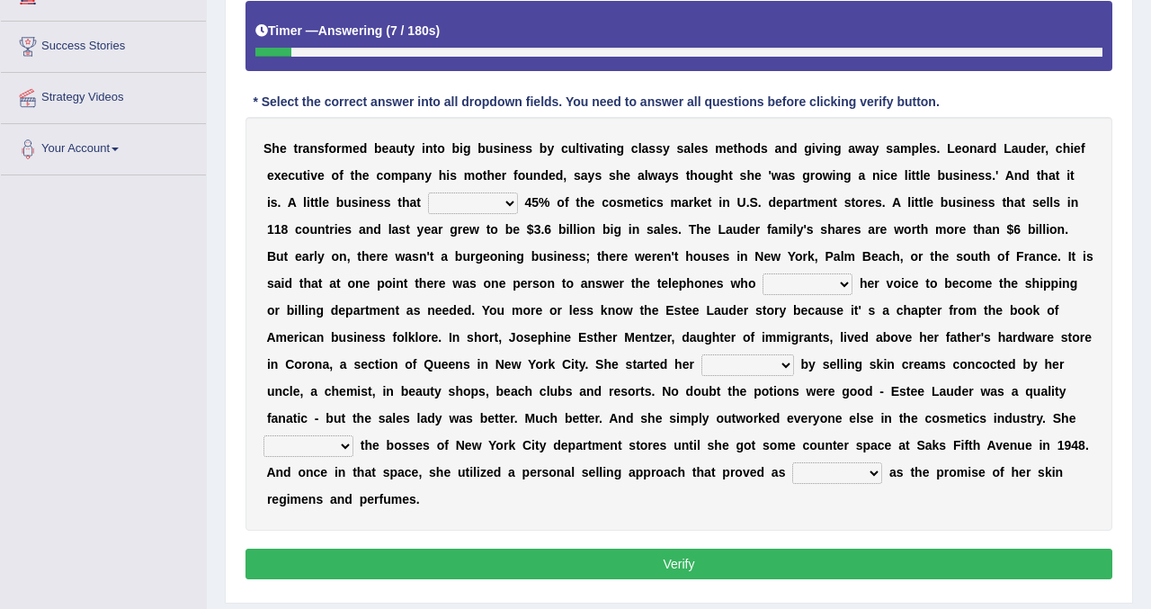
click at [490, 197] on select "has controls makes maintains" at bounding box center [473, 203] width 90 height 22
select select "controls"
click at [428, 192] on select "has controls makes maintains" at bounding box center [473, 203] width 90 height 22
click at [842, 282] on select "switched changed raised used" at bounding box center [808, 284] width 90 height 22
select select "changed"
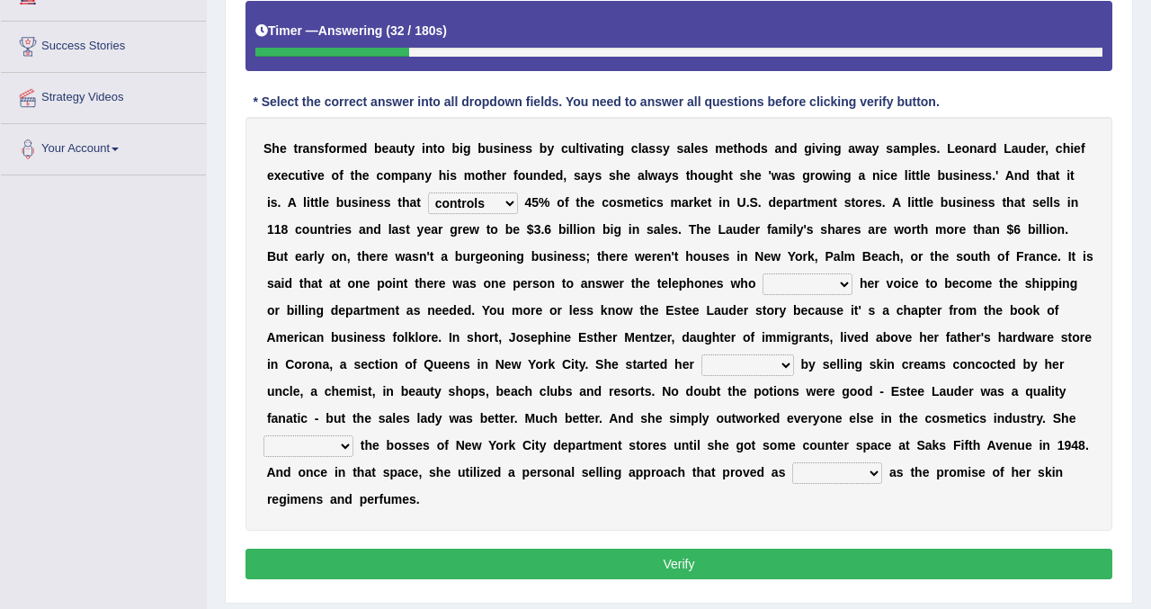
click at [764, 273] on select "switched changed raised used" at bounding box center [808, 284] width 90 height 22
click at [783, 363] on select "job institute companion enterprise" at bounding box center [747, 365] width 93 height 22
select select "enterprise"
click at [701, 354] on select "job institute companion enterprise" at bounding box center [747, 365] width 93 height 22
click at [840, 284] on select "switched changed raised used" at bounding box center [808, 284] width 90 height 22
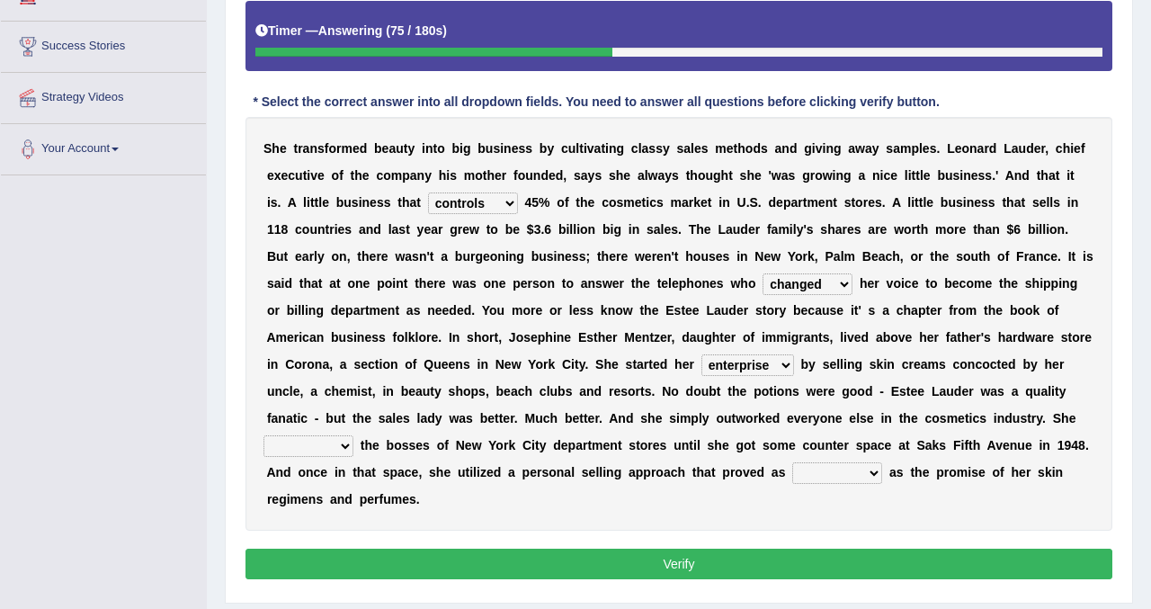
click at [346, 447] on select "stated bridged stalked heaved" at bounding box center [308, 446] width 90 height 22
select select "bridged"
click at [263, 435] on select "stated bridged stalked heaved" at bounding box center [308, 446] width 90 height 22
click at [865, 472] on select "potent ruthless potential expensive" at bounding box center [837, 473] width 90 height 22
click at [792, 462] on select "potent ruthless potential expensive" at bounding box center [837, 473] width 90 height 22
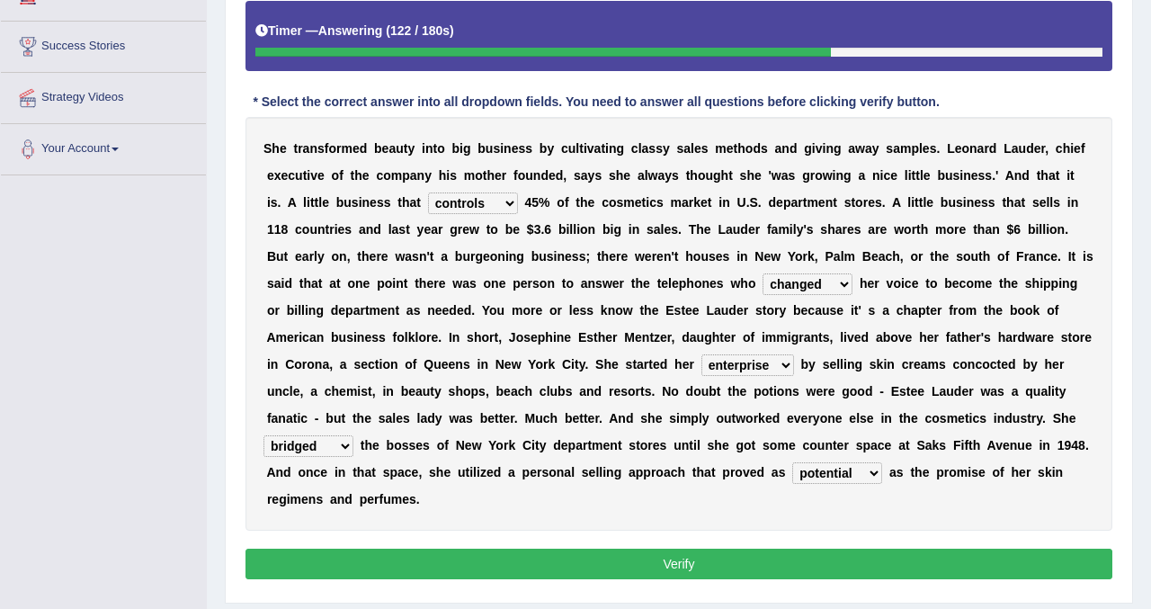
click at [831, 522] on div "S h e t r a n s f o r m e d b e a u t y i n t o b i g b u s i n e s s b y c u l…" at bounding box center [679, 324] width 867 height 414
click at [877, 474] on select "potent ruthless potential expensive" at bounding box center [837, 473] width 90 height 22
click at [792, 462] on select "potent ruthless potential expensive" at bounding box center [837, 473] width 90 height 22
click at [866, 476] on select "potent ruthless potential expensive" at bounding box center [837, 473] width 90 height 22
click at [792, 462] on select "potent ruthless potential expensive" at bounding box center [837, 473] width 90 height 22
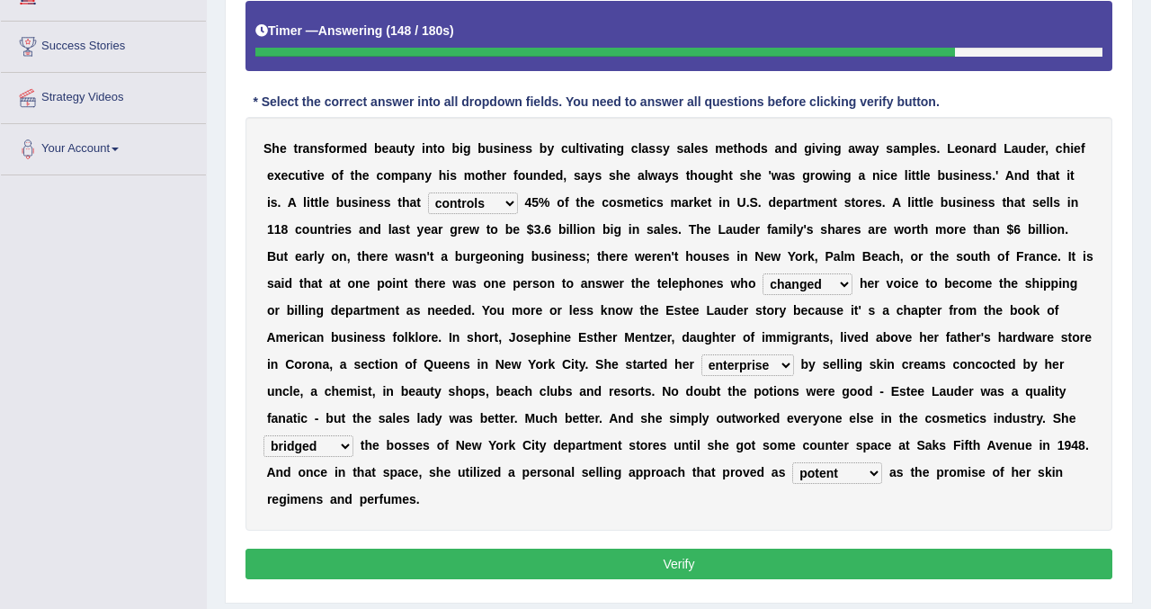
click at [874, 475] on select "potent ruthless potential expensive" at bounding box center [837, 473] width 90 height 22
select select "expensive"
click at [792, 462] on select "potent ruthless potential expensive" at bounding box center [837, 473] width 90 height 22
click at [344, 442] on select "stated bridged stalked heaved" at bounding box center [308, 446] width 90 height 22
select select "stalked"
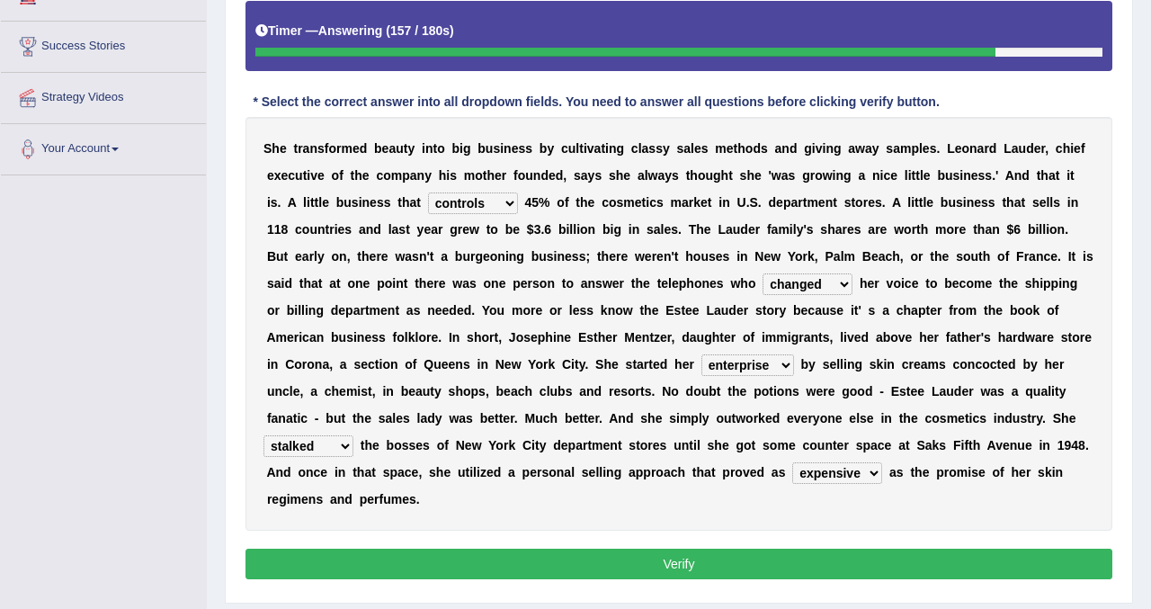
click at [263, 435] on select "stated bridged stalked heaved" at bounding box center [308, 446] width 90 height 22
click at [511, 566] on button "Verify" at bounding box center [679, 564] width 867 height 31
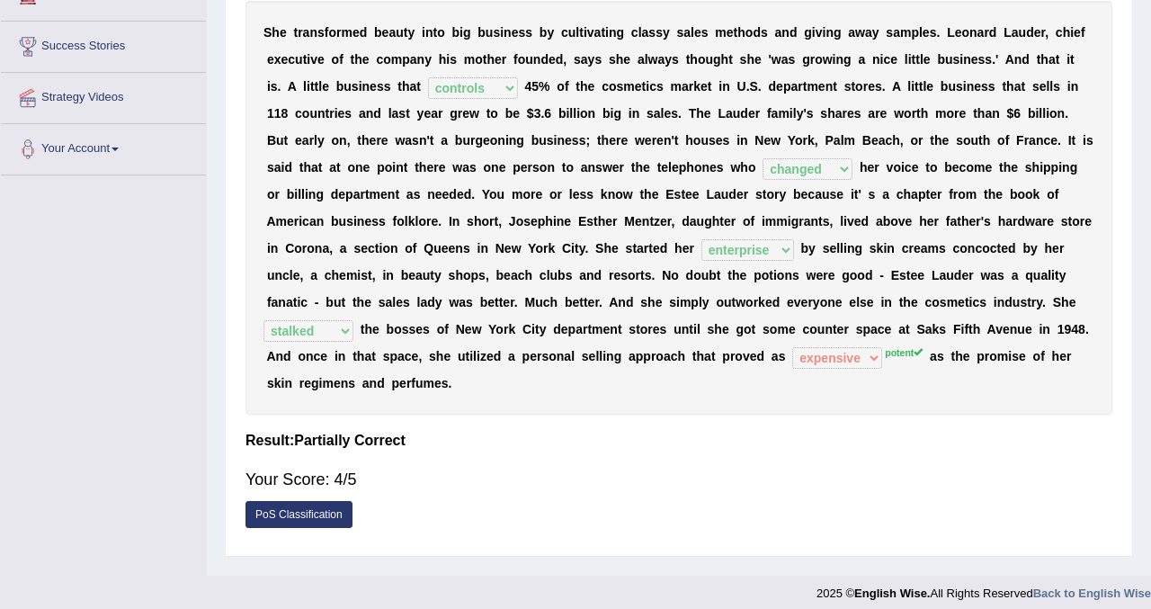
click at [1143, 66] on div "Home Practice Reading & Writing: Fill In The Blanks Estee Lauder « Prev Next » …" at bounding box center [679, 125] width 944 height 899
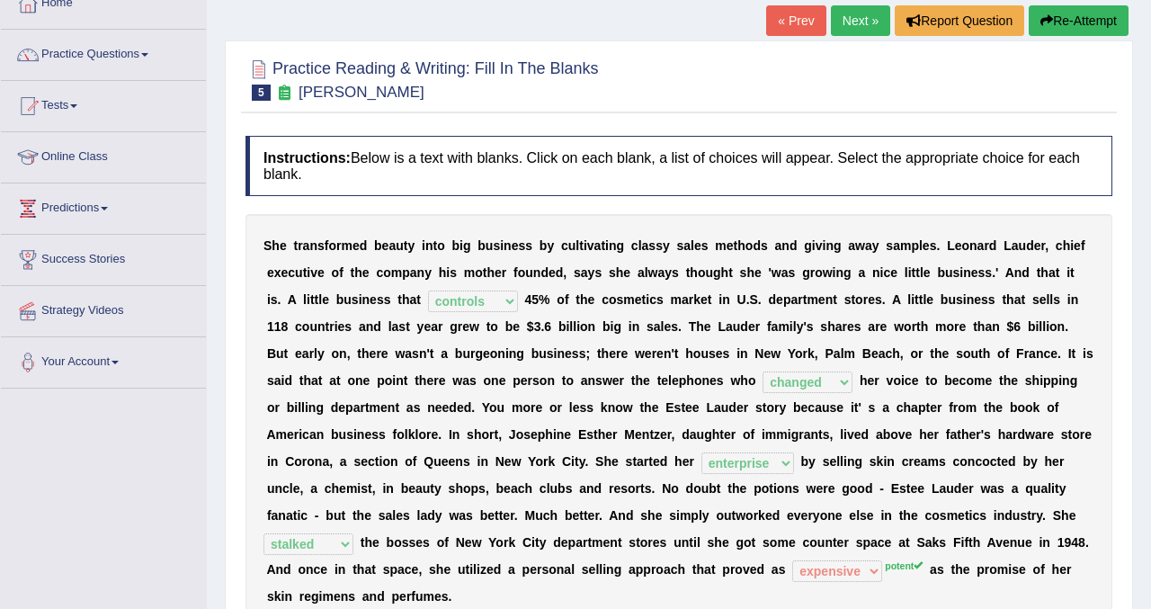
scroll to position [108, 0]
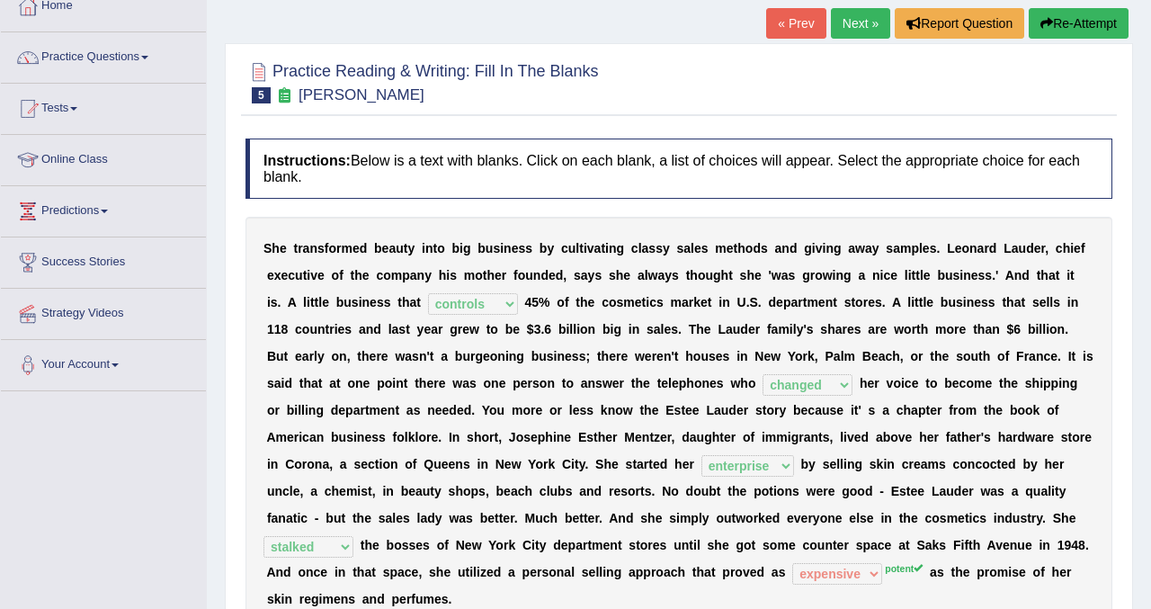
click at [1086, 13] on button "Re-Attempt" at bounding box center [1079, 23] width 100 height 31
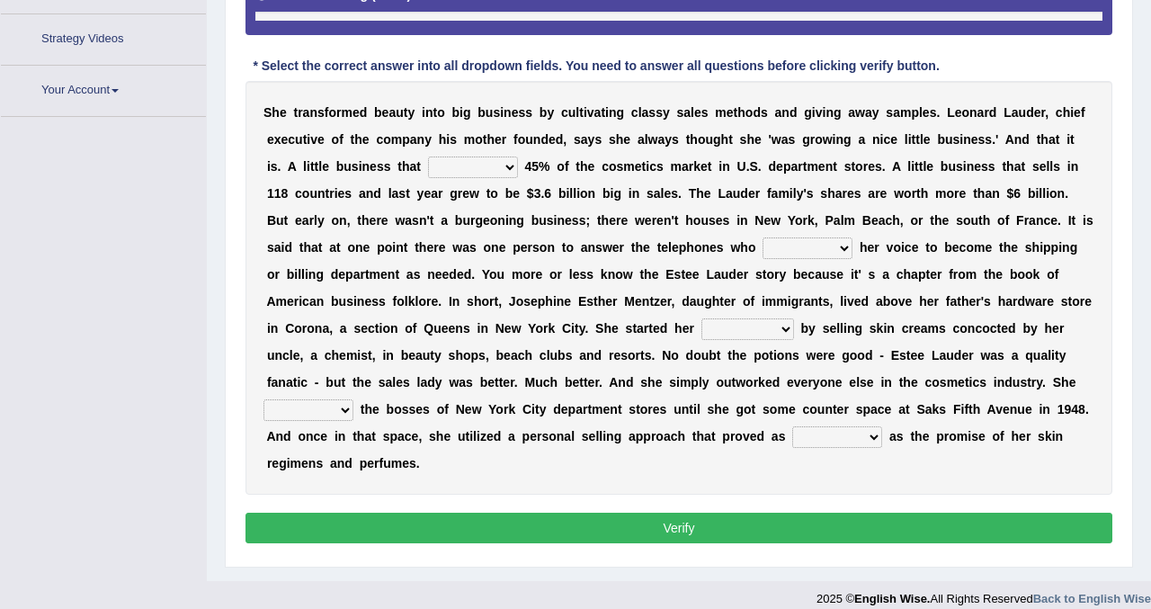
scroll to position [399, 0]
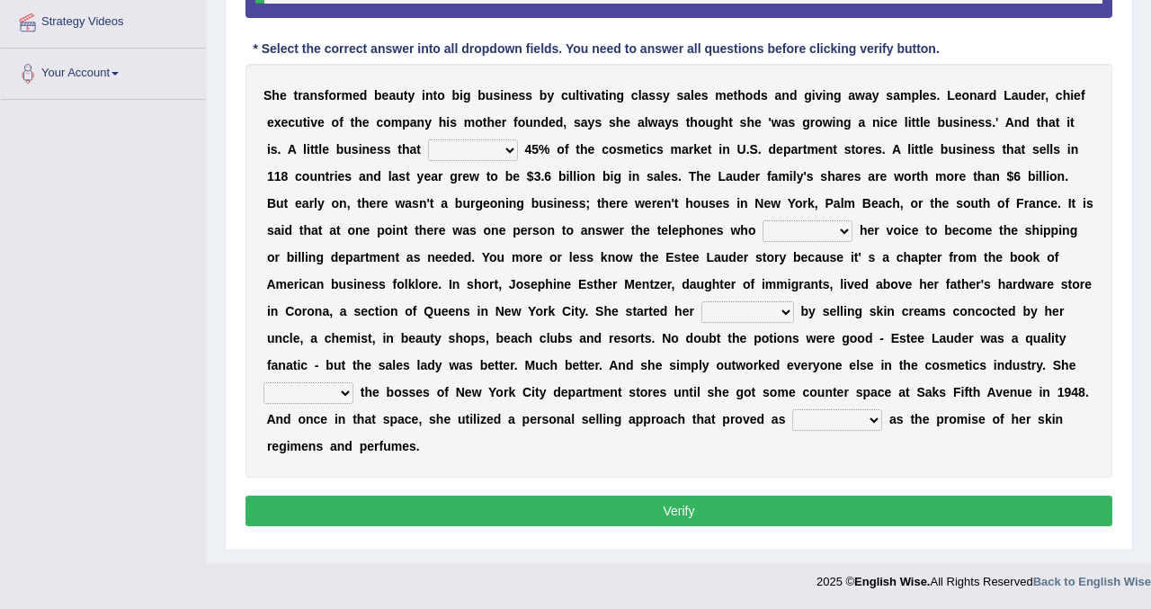
click at [491, 151] on select "has controls makes maintains" at bounding box center [473, 150] width 90 height 22
select select "controls"
click at [428, 139] on select "has controls makes maintains" at bounding box center [473, 150] width 90 height 22
click at [844, 230] on select "switched changed raised used" at bounding box center [808, 231] width 90 height 22
select select "changed"
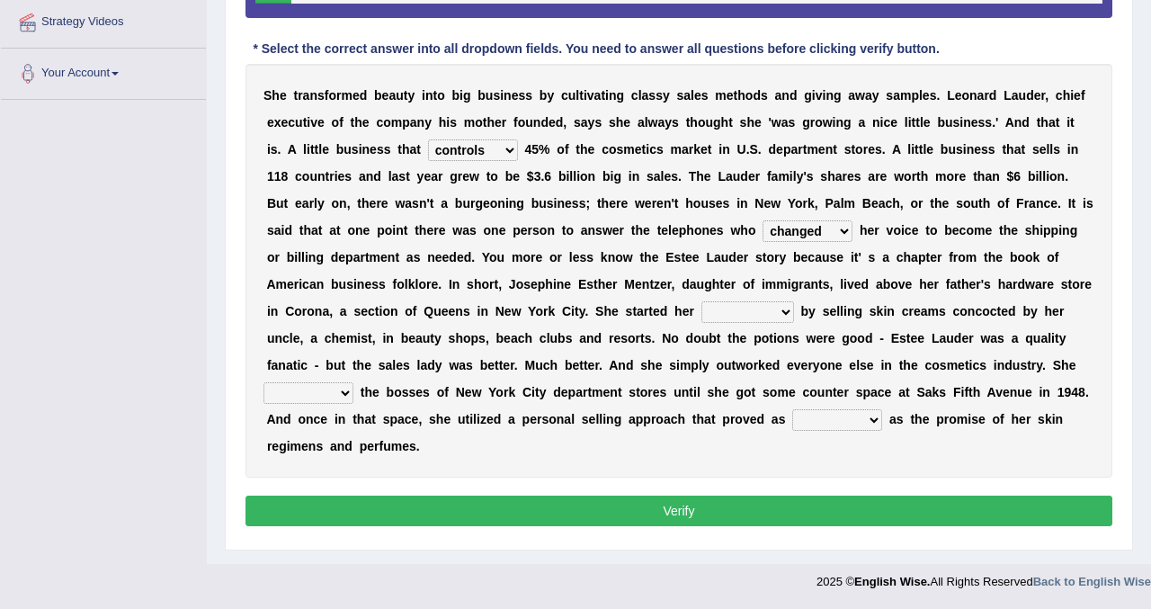
click at [764, 220] on select "switched changed raised used" at bounding box center [808, 231] width 90 height 22
click at [789, 308] on select "job institute companion enterprise" at bounding box center [747, 312] width 93 height 22
click at [701, 301] on select "job institute companion enterprise" at bounding box center [747, 312] width 93 height 22
click at [782, 311] on select "job institute companion enterprise" at bounding box center [747, 312] width 93 height 22
select select "enterprise"
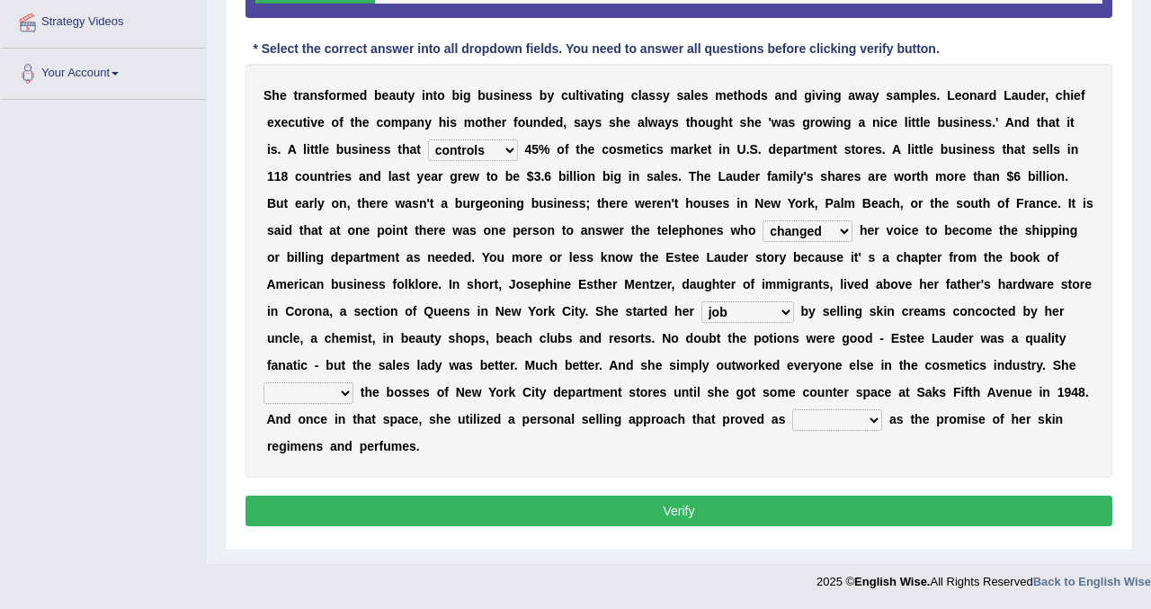
click at [701, 301] on select "job institute companion enterprise" at bounding box center [747, 312] width 93 height 22
click at [344, 391] on select "stated bridged stalked heaved" at bounding box center [308, 393] width 90 height 22
select select "stalked"
click at [263, 382] on select "stated bridged stalked heaved" at bounding box center [308, 393] width 90 height 22
click at [868, 424] on select "potent ruthless potential expensive" at bounding box center [837, 420] width 90 height 22
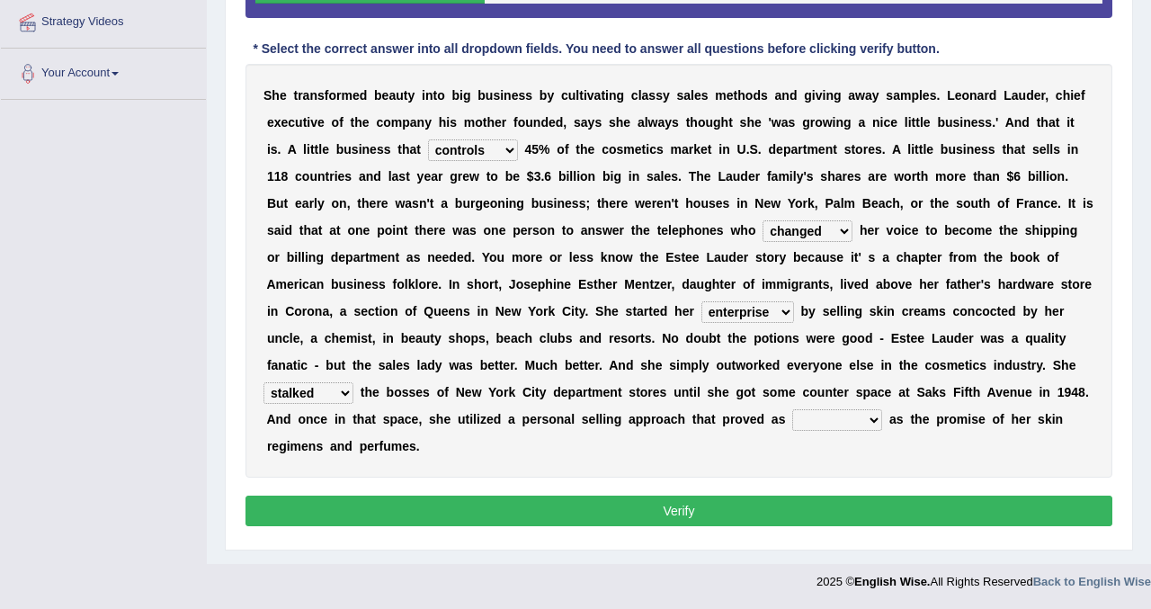
select select "potent"
click at [792, 409] on select "potent ruthless potential expensive" at bounding box center [837, 420] width 90 height 22
click at [718, 504] on button "Verify" at bounding box center [679, 511] width 867 height 31
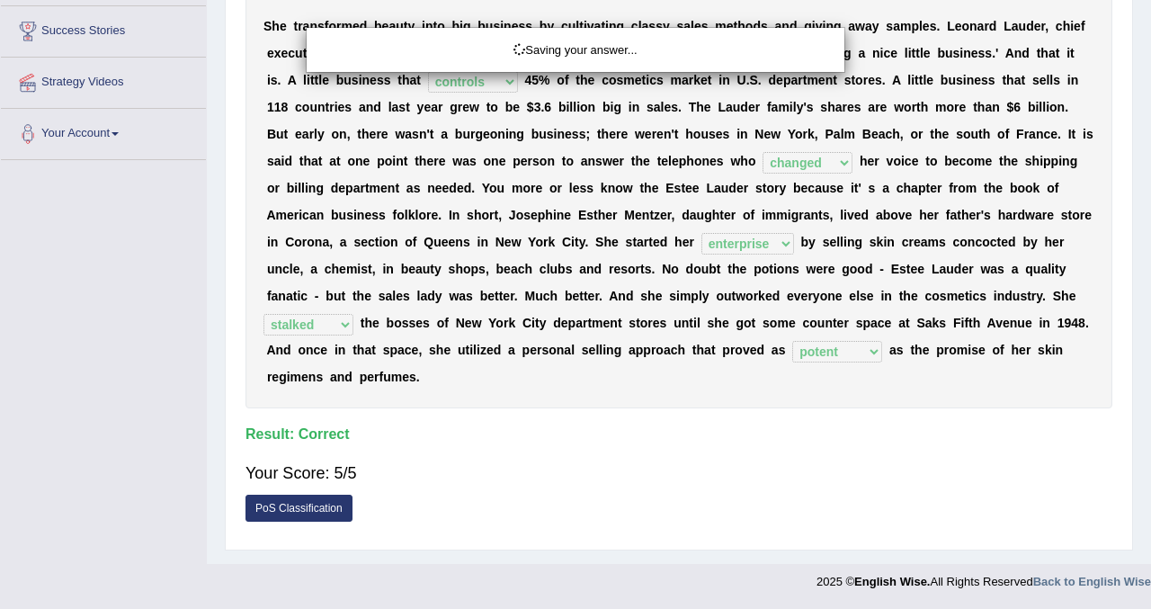
scroll to position [339, 0]
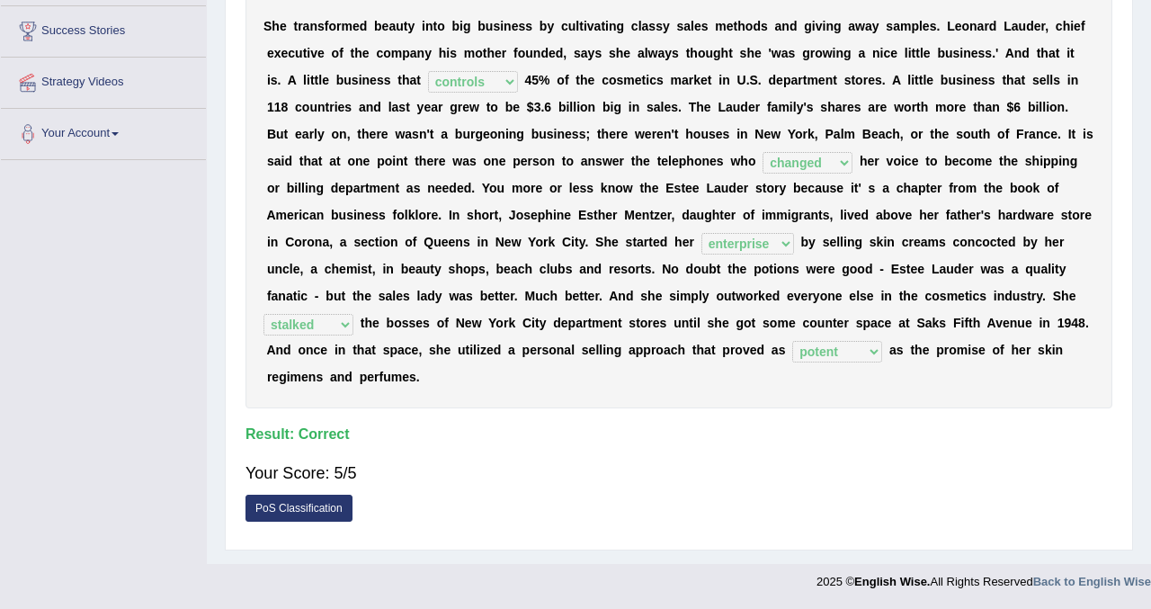
drag, startPoint x: 1130, startPoint y: 136, endPoint x: 1150, endPoint y: 35, distance: 102.6
click at [1132, 136] on div "Practice Reading & Writing: Fill In The Blanks 5 Estee Lauder Instructions: Bel…" at bounding box center [679, 185] width 908 height 729
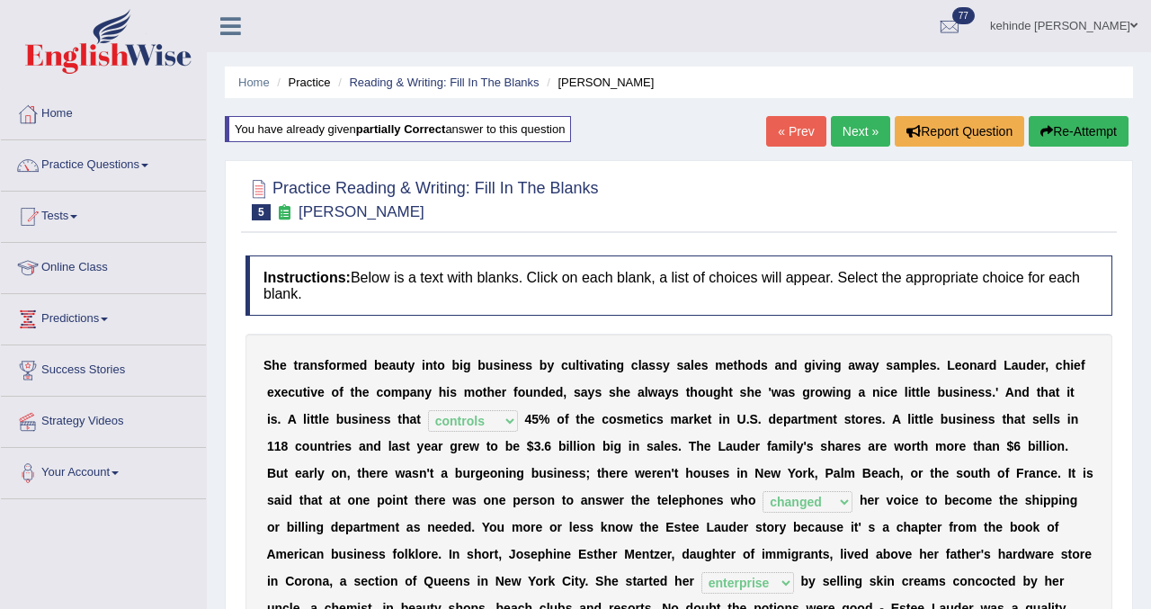
scroll to position [0, 0]
click at [856, 130] on link "Next »" at bounding box center [860, 131] width 59 height 31
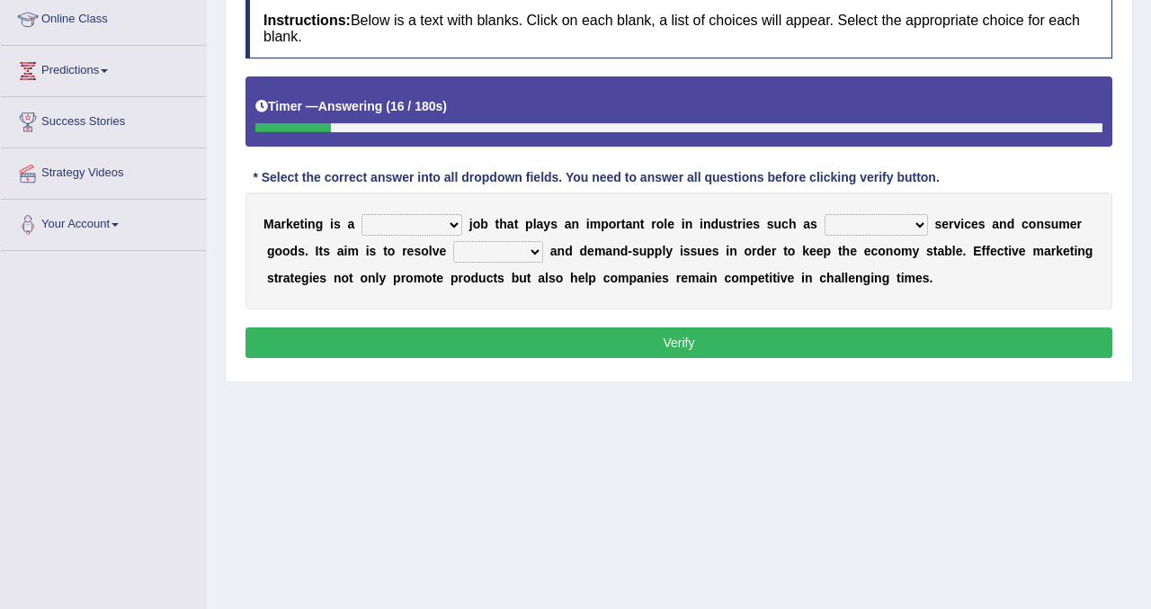
scroll to position [252, 0]
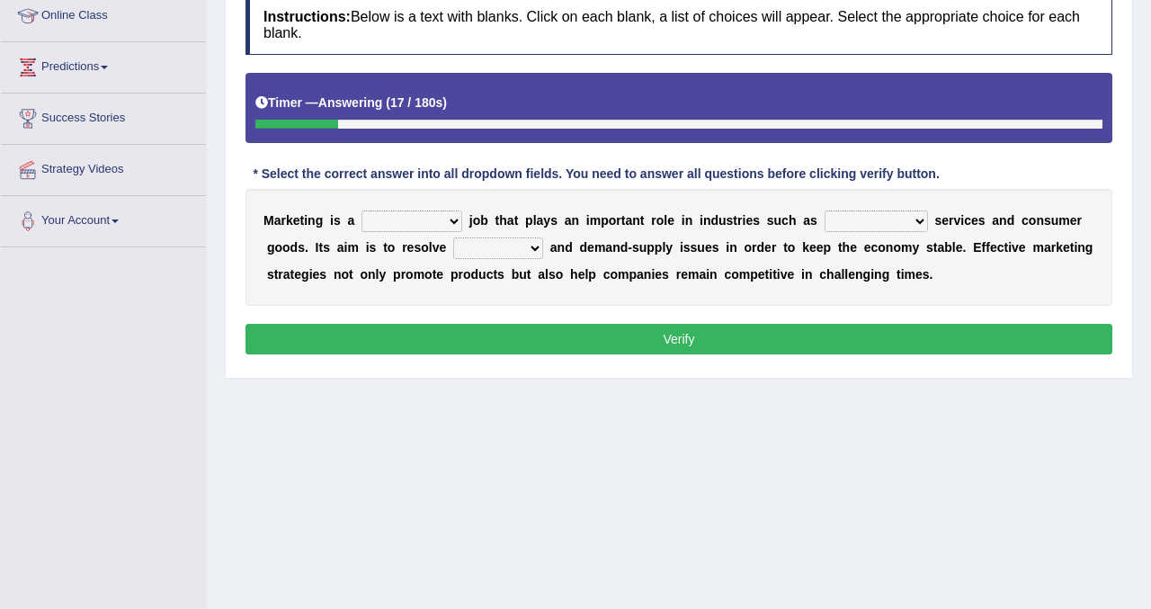
click at [456, 219] on select "professional flexible parochial descriptive" at bounding box center [412, 221] width 101 height 22
select select "professional"
click at [362, 210] on select "professional flexible parochial descriptive" at bounding box center [412, 221] width 101 height 22
click at [910, 219] on select "civil financial conventional foremost" at bounding box center [876, 221] width 103 height 22
select select "civil"
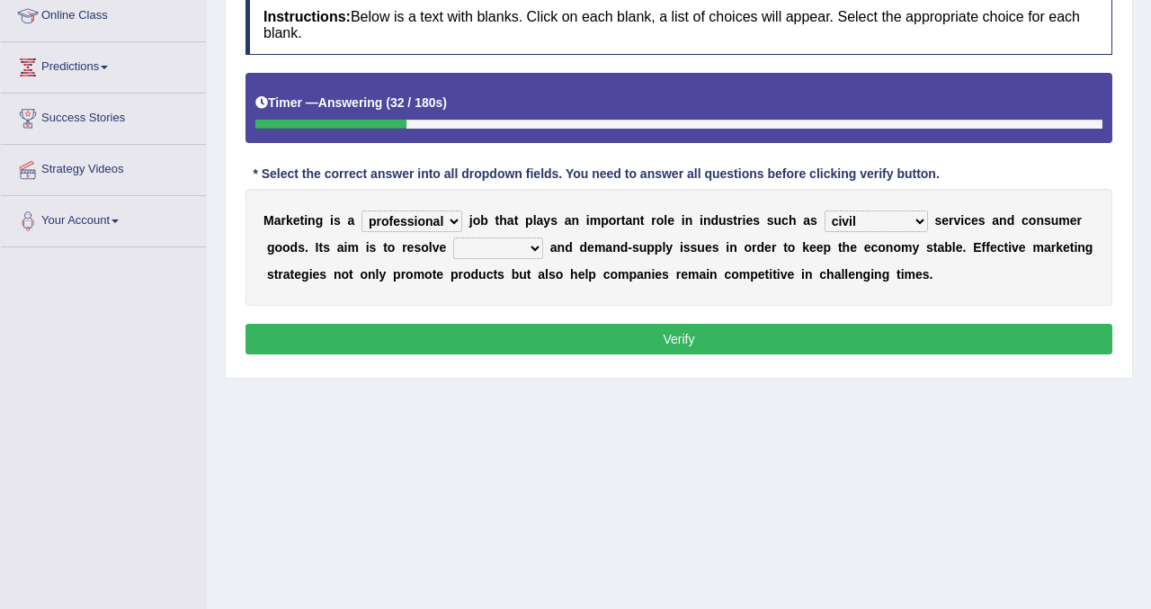
click at [825, 210] on select "civil financial conventional foremost" at bounding box center [876, 221] width 103 height 22
click at [534, 246] on select "imbalance excess symmetry budget" at bounding box center [498, 248] width 90 height 22
select select "imbalance"
click at [453, 237] on select "imbalance excess symmetry budget" at bounding box center [498, 248] width 90 height 22
click at [738, 335] on button "Verify" at bounding box center [679, 339] width 867 height 31
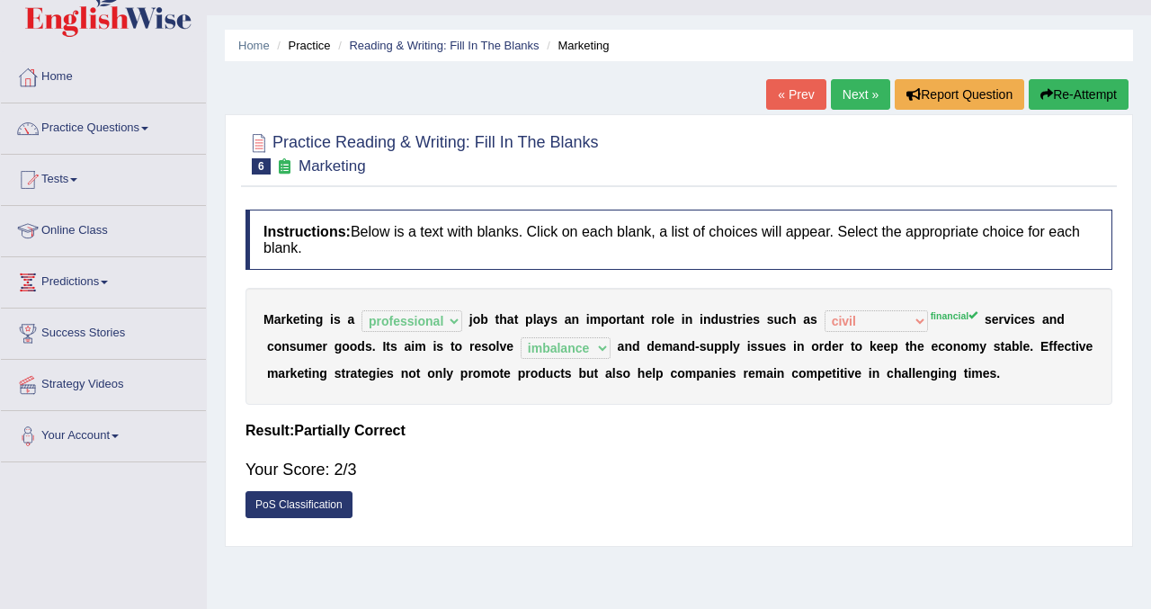
scroll to position [36, 0]
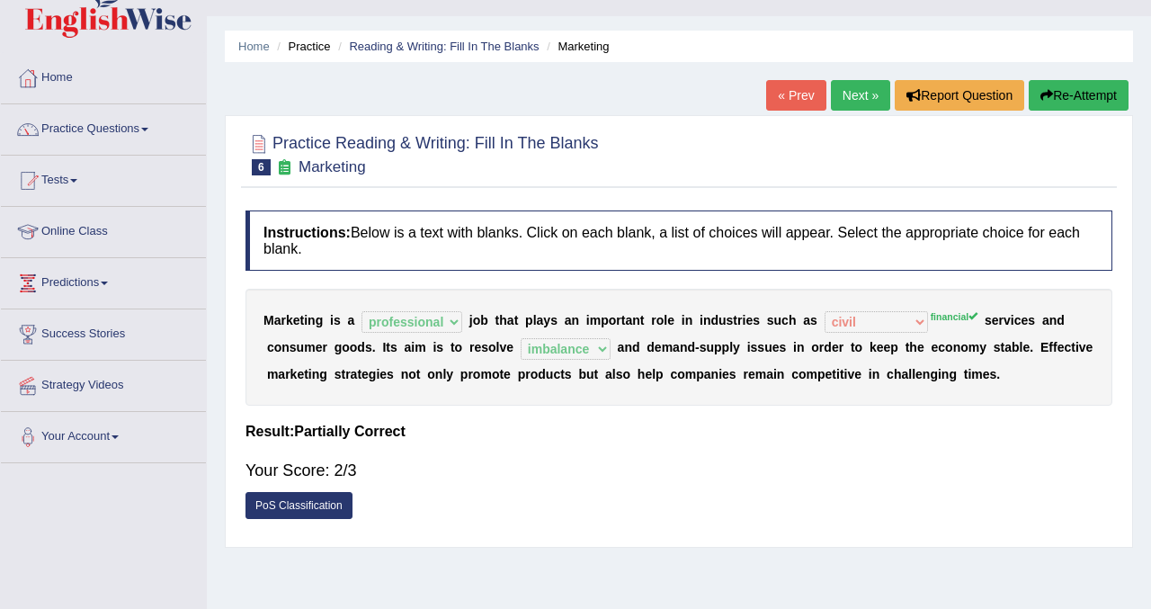
click at [1074, 94] on button "Re-Attempt" at bounding box center [1079, 95] width 100 height 31
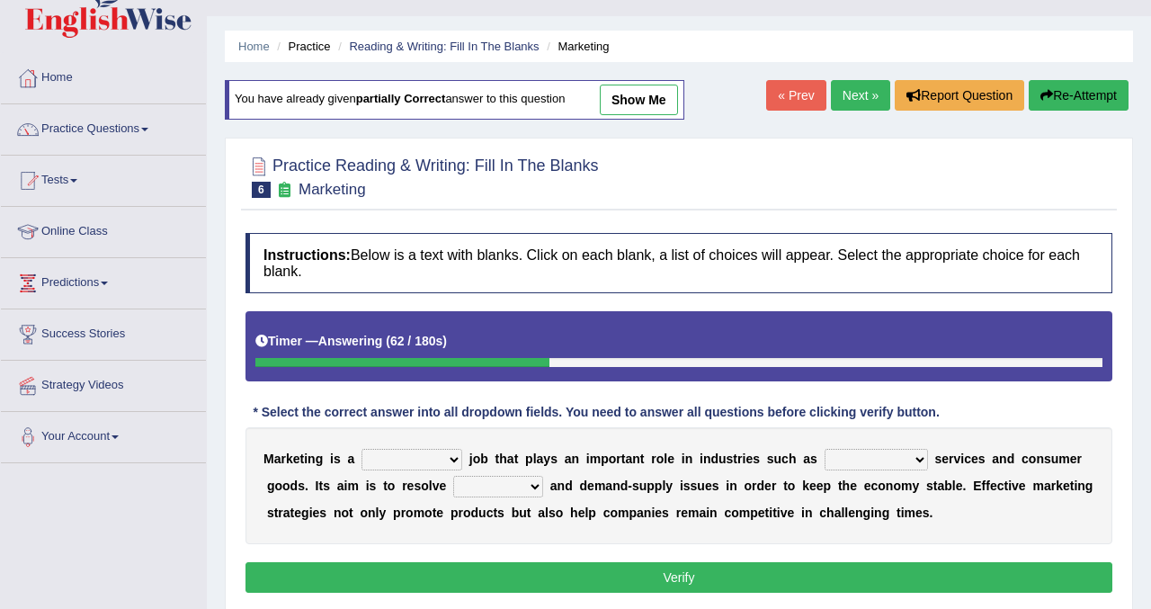
click at [450, 463] on select "professional flexible parochial descriptive" at bounding box center [412, 460] width 101 height 22
select select "professional"
click at [362, 449] on select "professional flexible parochial descriptive" at bounding box center [412, 460] width 101 height 22
click at [907, 458] on select "civil financial conventional foremost" at bounding box center [876, 460] width 103 height 22
select select "civil"
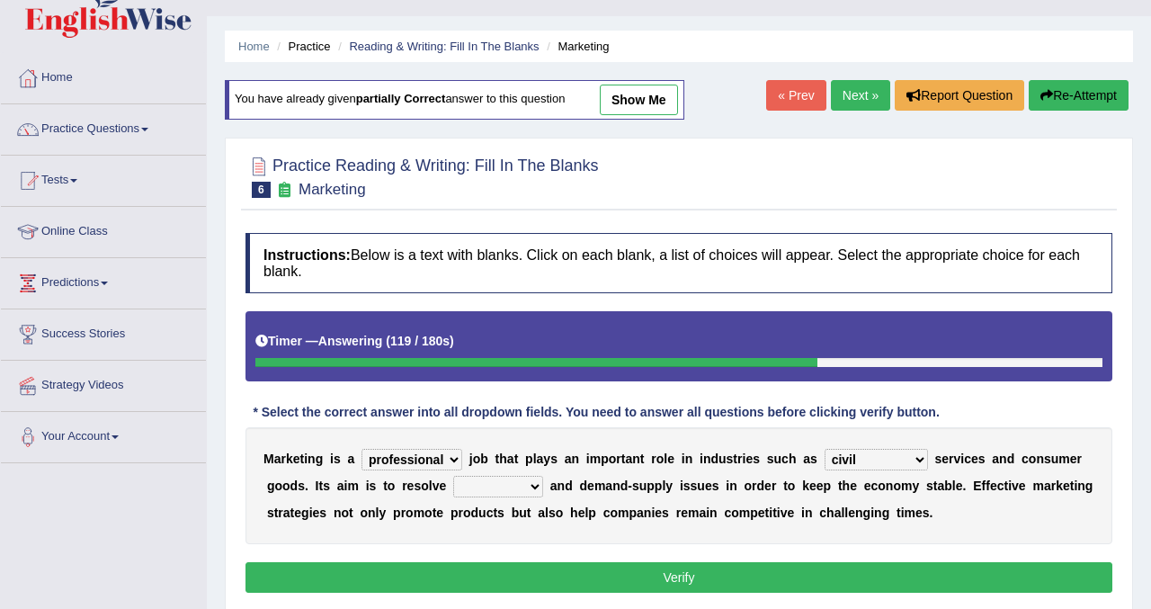
click at [825, 449] on select "civil financial conventional foremost" at bounding box center [876, 460] width 103 height 22
click at [535, 487] on select "imbalance excess symmetry budget" at bounding box center [498, 487] width 90 height 22
click at [531, 483] on select "imbalance excess symmetry budget" at bounding box center [498, 487] width 90 height 22
select select "imbalance"
click at [453, 476] on select "imbalance excess symmetry budget" at bounding box center [498, 487] width 90 height 22
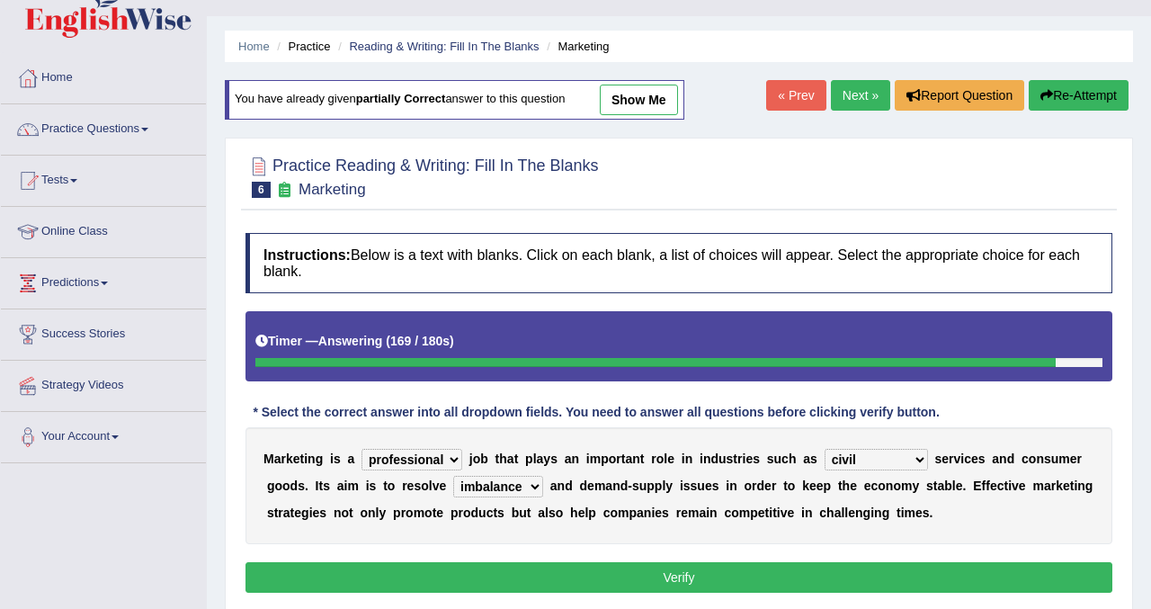
click at [620, 596] on div "Instructions: Below is a text with blanks. Click on each blank, a list of choic…" at bounding box center [679, 415] width 876 height 383
click at [630, 576] on button "Verify" at bounding box center [679, 577] width 867 height 31
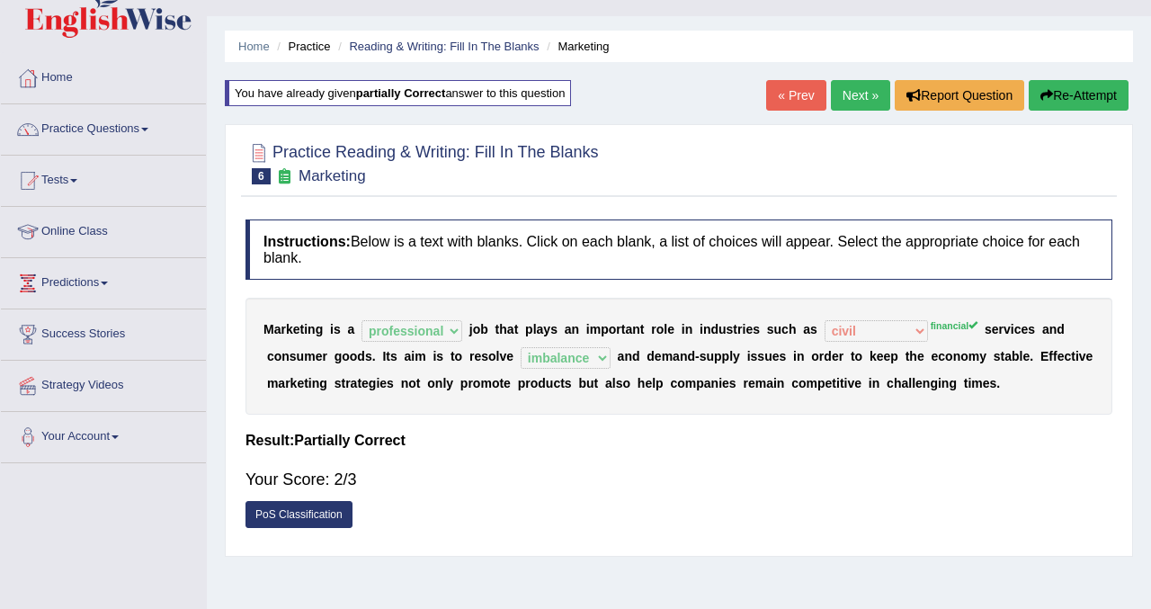
click at [1049, 96] on button "Re-Attempt" at bounding box center [1079, 95] width 100 height 31
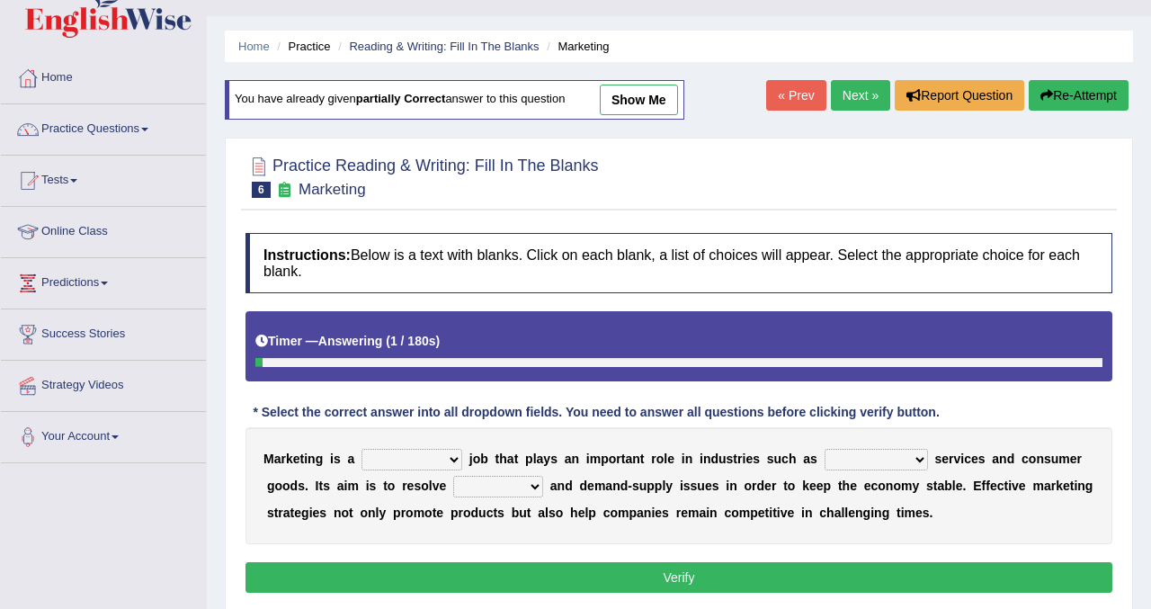
click at [913, 457] on select "civil financial conventional foremost" at bounding box center [876, 460] width 103 height 22
select select "financial"
click at [825, 449] on select "civil financial conventional foremost" at bounding box center [876, 460] width 103 height 22
click at [451, 458] on select "professional flexible parochial descriptive" at bounding box center [412, 460] width 101 height 22
select select "professional"
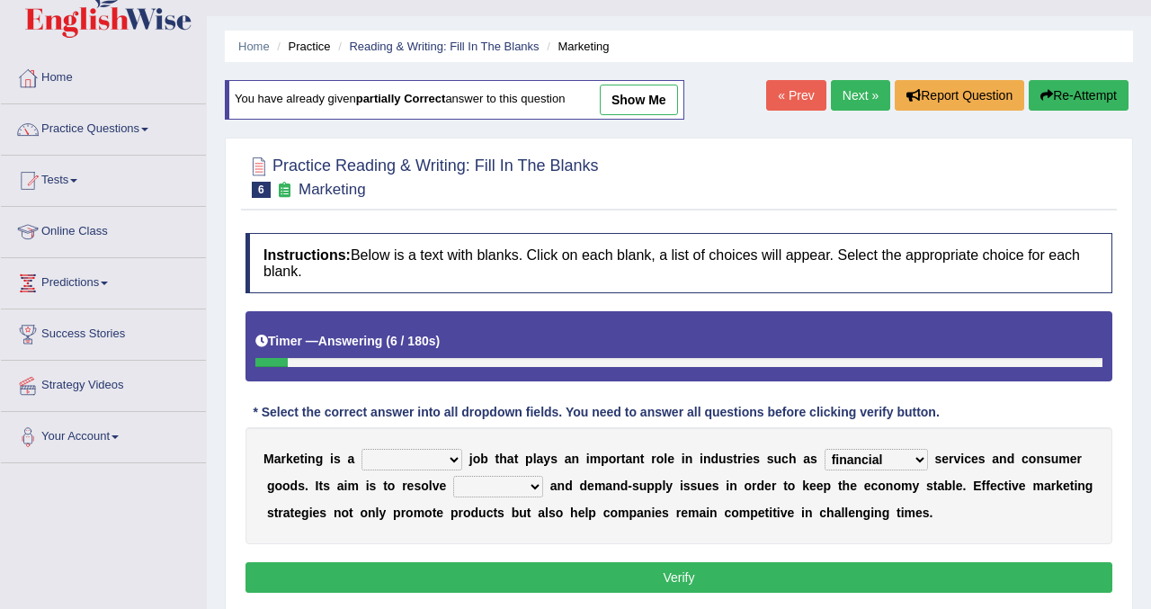
click at [362, 449] on select "professional flexible parochial descriptive" at bounding box center [412, 460] width 101 height 22
click at [527, 485] on select "imbalance excess symmetry budget" at bounding box center [498, 487] width 90 height 22
select select "imbalance"
click at [453, 476] on select "imbalance excess symmetry budget" at bounding box center [498, 487] width 90 height 22
click at [500, 570] on button "Verify" at bounding box center [679, 577] width 867 height 31
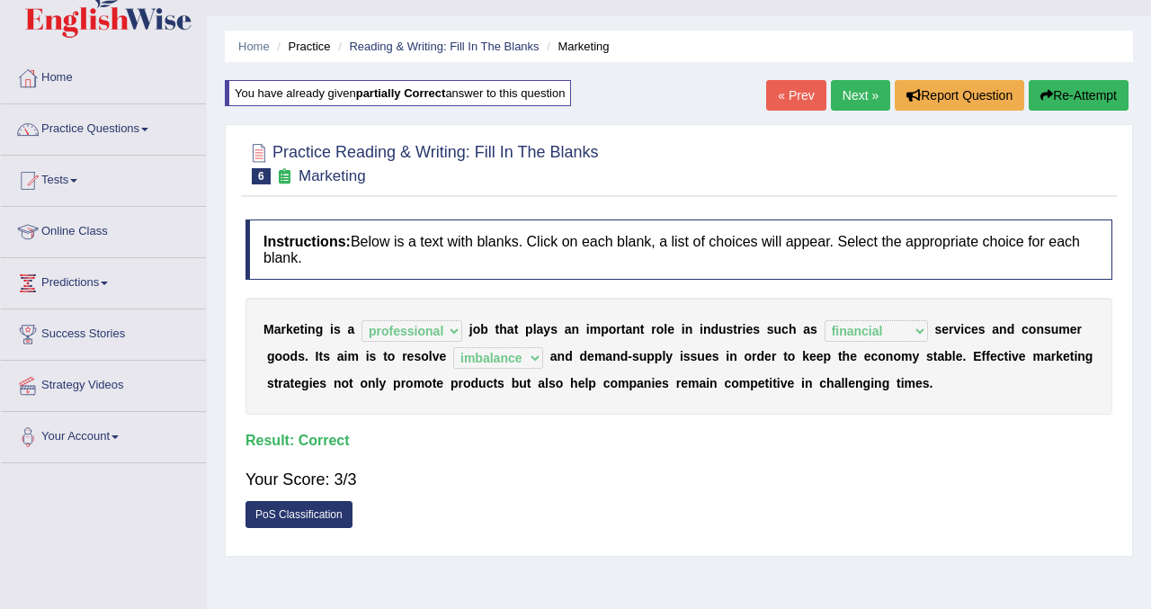
click at [840, 95] on link "Next »" at bounding box center [860, 95] width 59 height 31
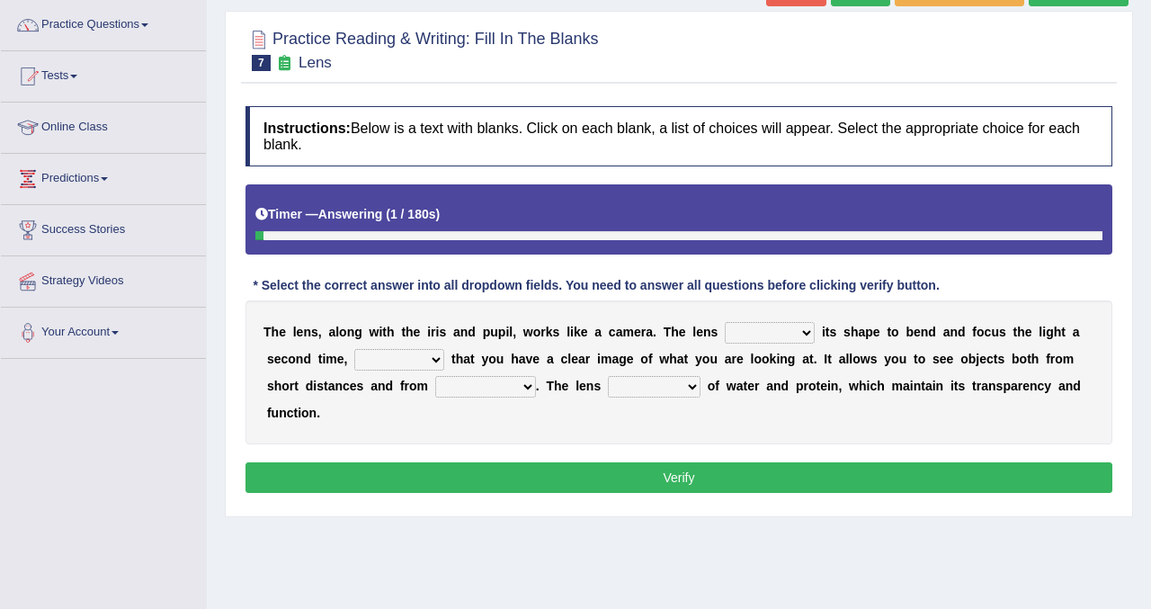
scroll to position [144, 0]
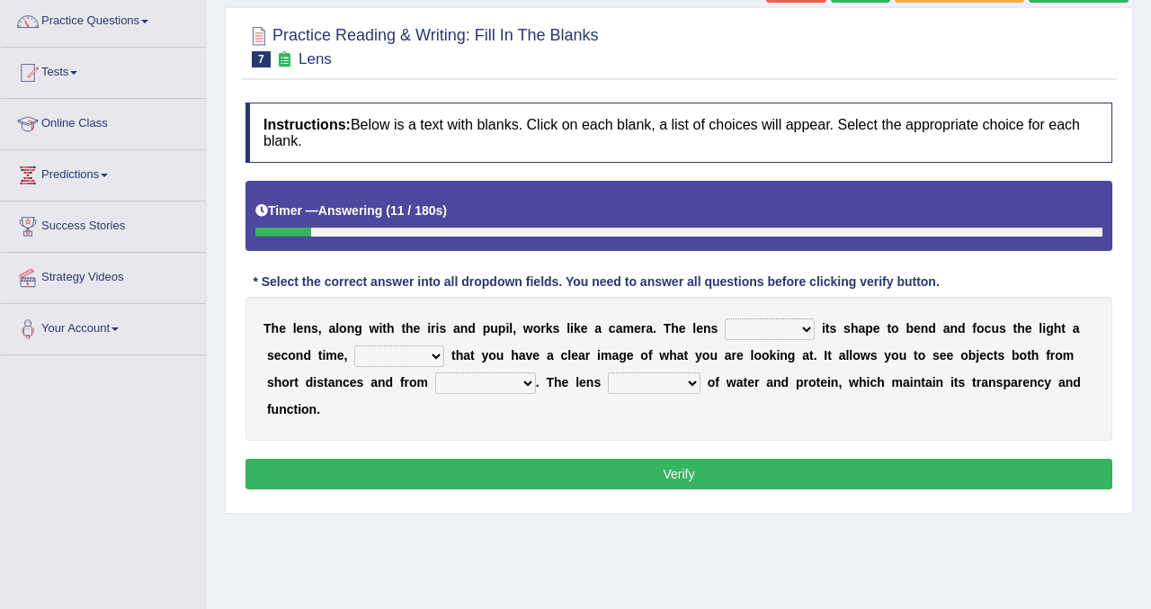
click at [802, 327] on select "adjusts shows selects presents" at bounding box center [770, 329] width 90 height 22
select select "adjusts"
click at [725, 318] on select "adjusts shows selects presents" at bounding box center [770, 329] width 90 height 22
click at [437, 353] on select "ensures to ensure ensure ensured" at bounding box center [399, 356] width 90 height 22
select select "to ensure"
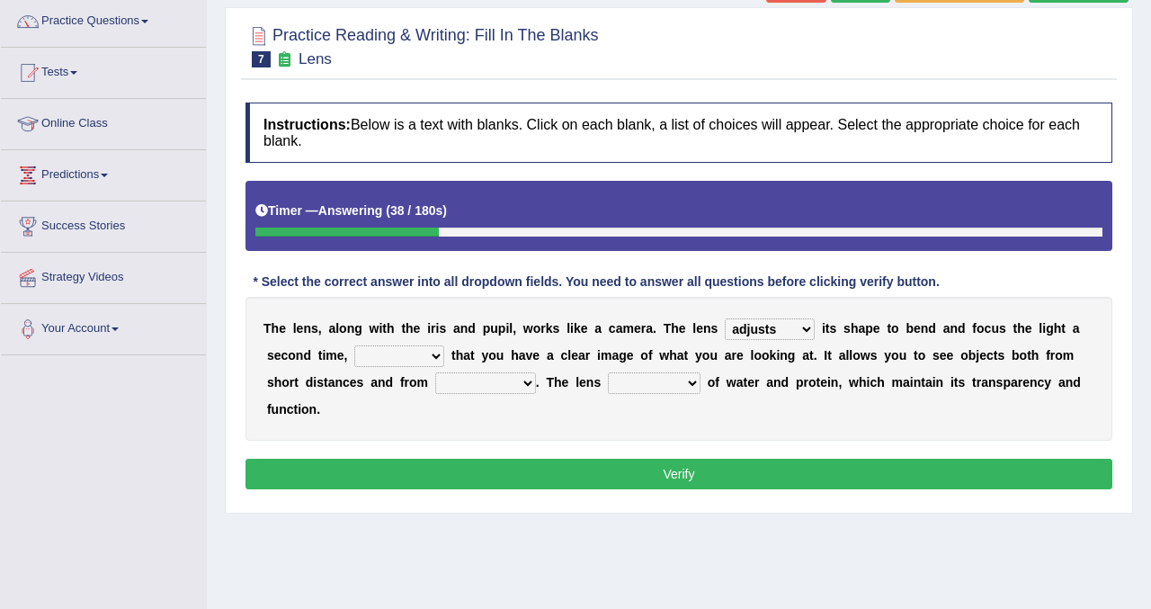
click at [354, 345] on select "ensures to ensure ensure ensured" at bounding box center [399, 356] width 90 height 22
click at [519, 380] on select "far away in between further apart all along" at bounding box center [485, 383] width 101 height 22
select select "further apart"
click at [435, 372] on select "far away in between further apart all along" at bounding box center [485, 383] width 101 height 22
click at [683, 380] on select "constitutes comprises composes consists" at bounding box center [654, 383] width 93 height 22
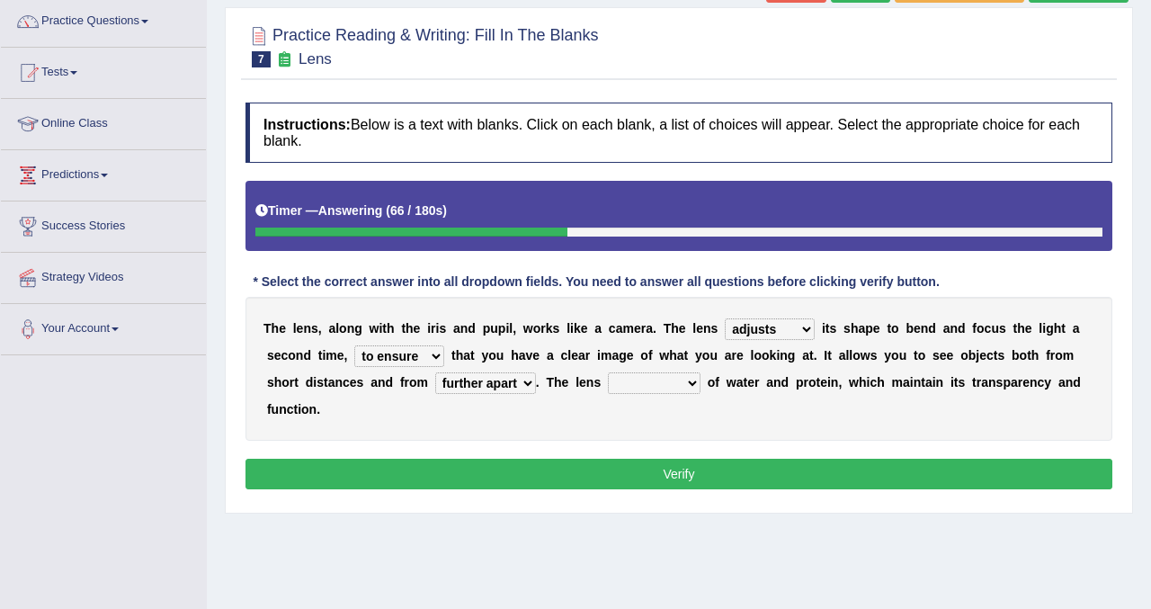
select select "consists"
click at [608, 372] on select "constitutes comprises composes consists" at bounding box center [654, 383] width 93 height 22
click at [644, 478] on button "Verify" at bounding box center [679, 474] width 867 height 31
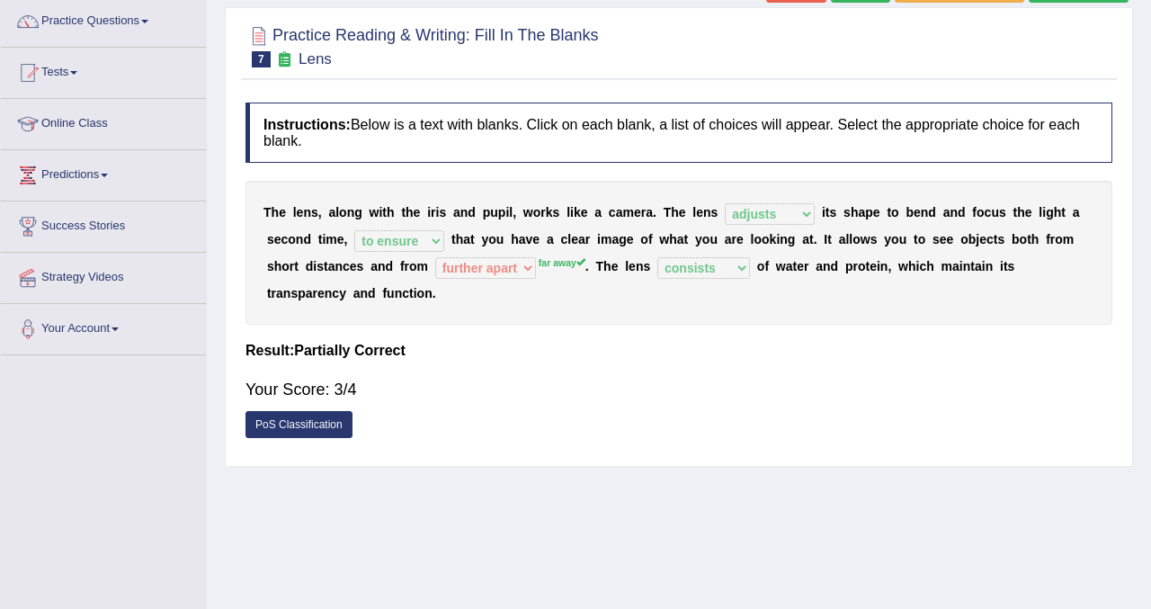
drag, startPoint x: 1130, startPoint y: 49, endPoint x: 1116, endPoint y: 50, distance: 14.4
click at [1117, 50] on div "Practice Reading & Writing: Fill In The Blanks 7 Lens Instructions: Below is a …" at bounding box center [679, 237] width 908 height 460
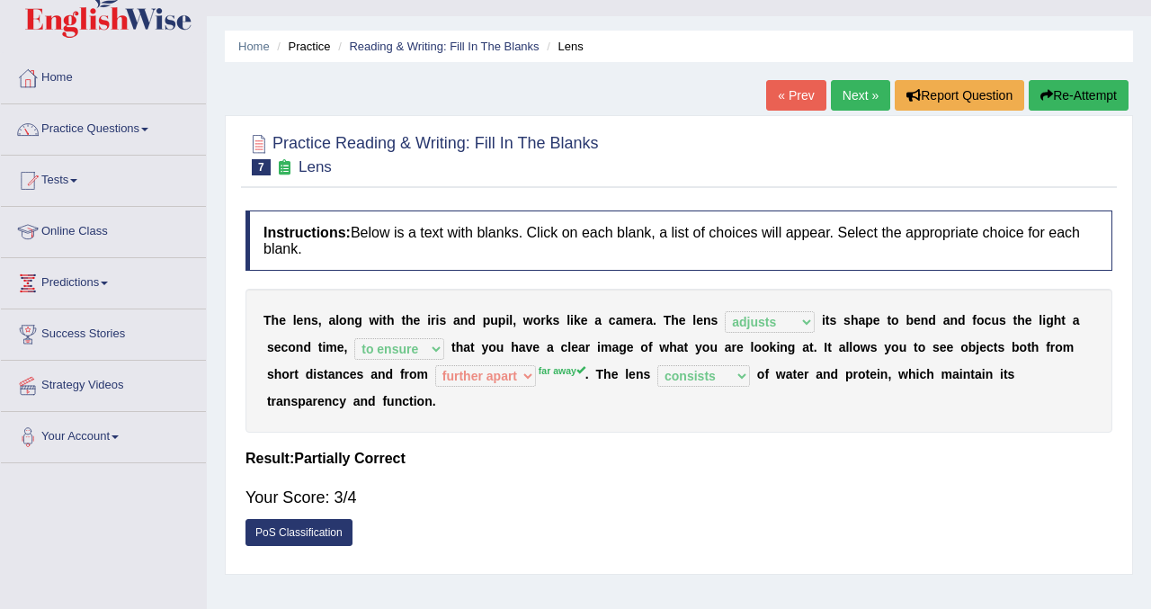
scroll to position [72, 0]
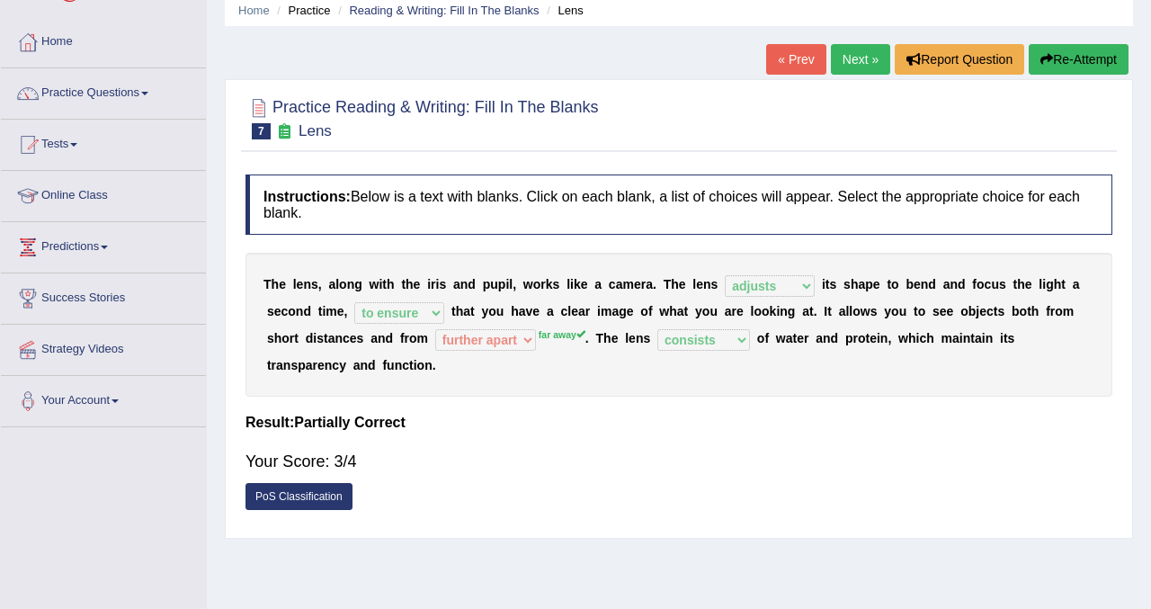
click at [1081, 62] on button "Re-Attempt" at bounding box center [1079, 59] width 100 height 31
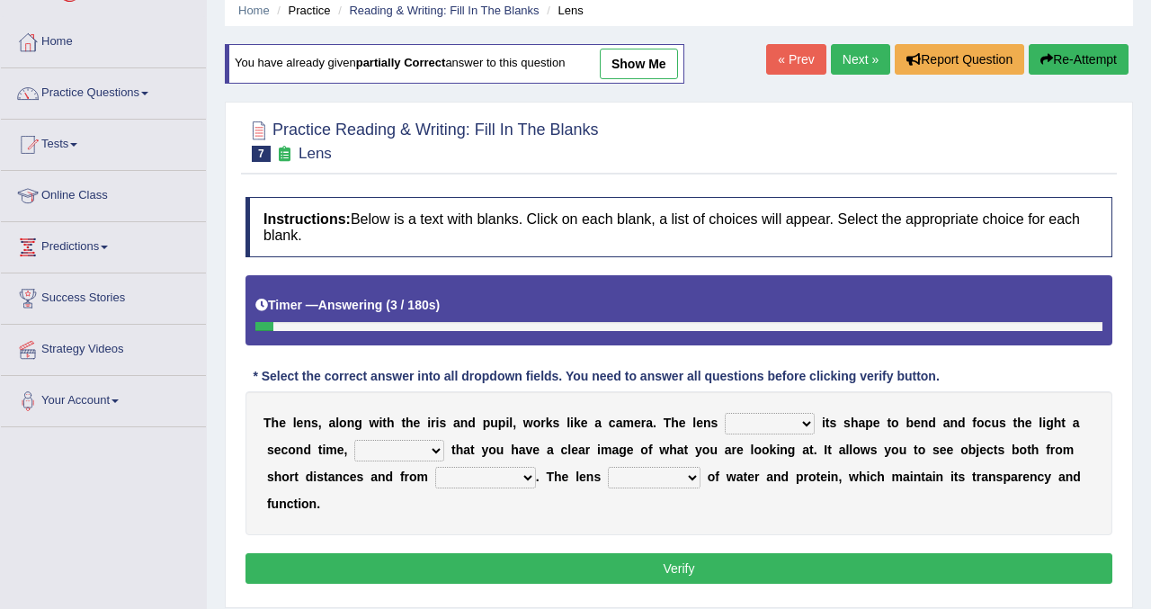
click at [804, 419] on select "adjusts shows selects presents" at bounding box center [770, 424] width 90 height 22
select select "adjusts"
click at [725, 413] on select "adjusts shows selects presents" at bounding box center [770, 424] width 90 height 22
click at [433, 451] on select "ensures to ensure ensure ensured" at bounding box center [399, 451] width 90 height 22
select select "to ensure"
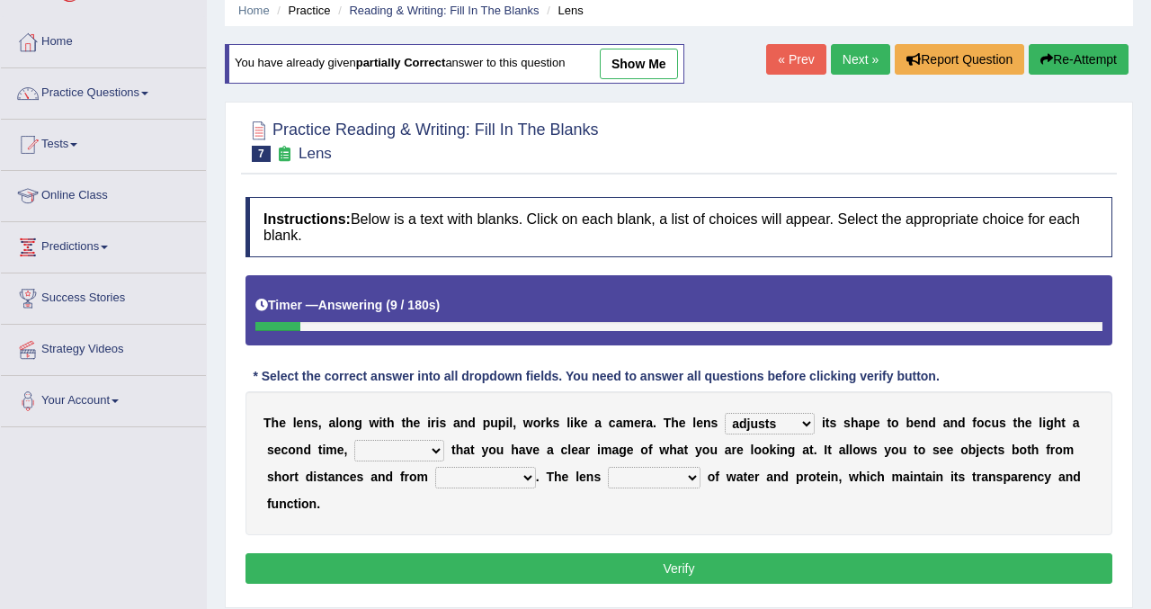
click at [354, 440] on select "ensures to ensure ensure ensured" at bounding box center [399, 451] width 90 height 22
click at [705, 477] on b at bounding box center [704, 476] width 7 height 14
click at [693, 475] on select "constitutes comprises composes consists" at bounding box center [654, 478] width 93 height 22
select select "consists"
click at [608, 467] on select "constitutes comprises composes consists" at bounding box center [654, 478] width 93 height 22
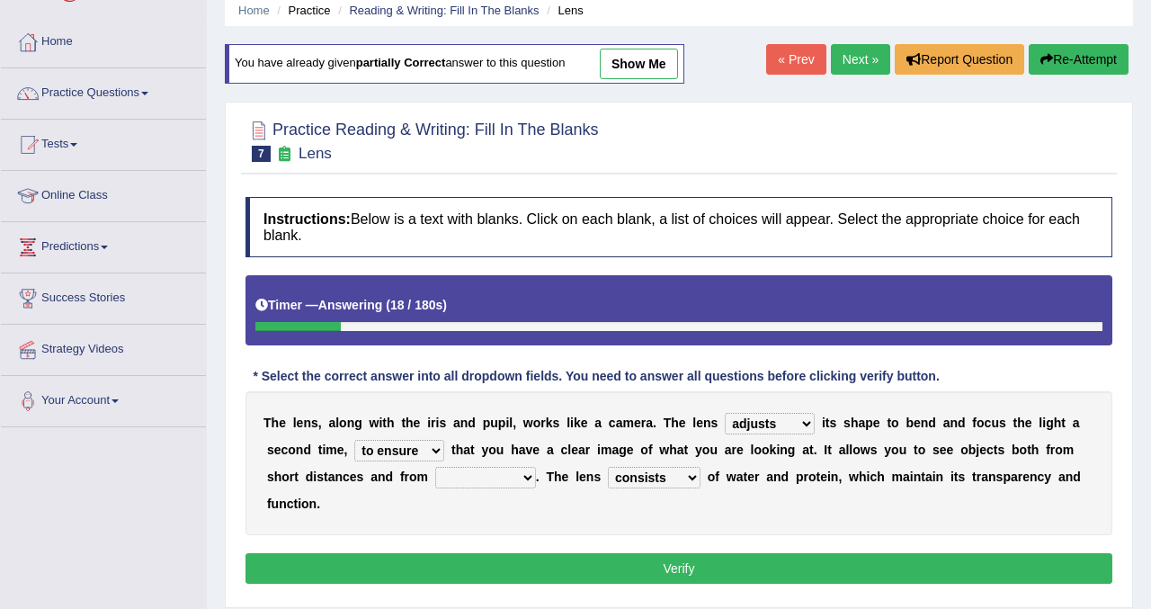
click at [531, 477] on select "far away in between further apart all along" at bounding box center [485, 478] width 101 height 22
select select "far away"
click at [435, 467] on select "far away in between further apart all along" at bounding box center [485, 478] width 101 height 22
click at [506, 572] on button "Verify" at bounding box center [679, 568] width 867 height 31
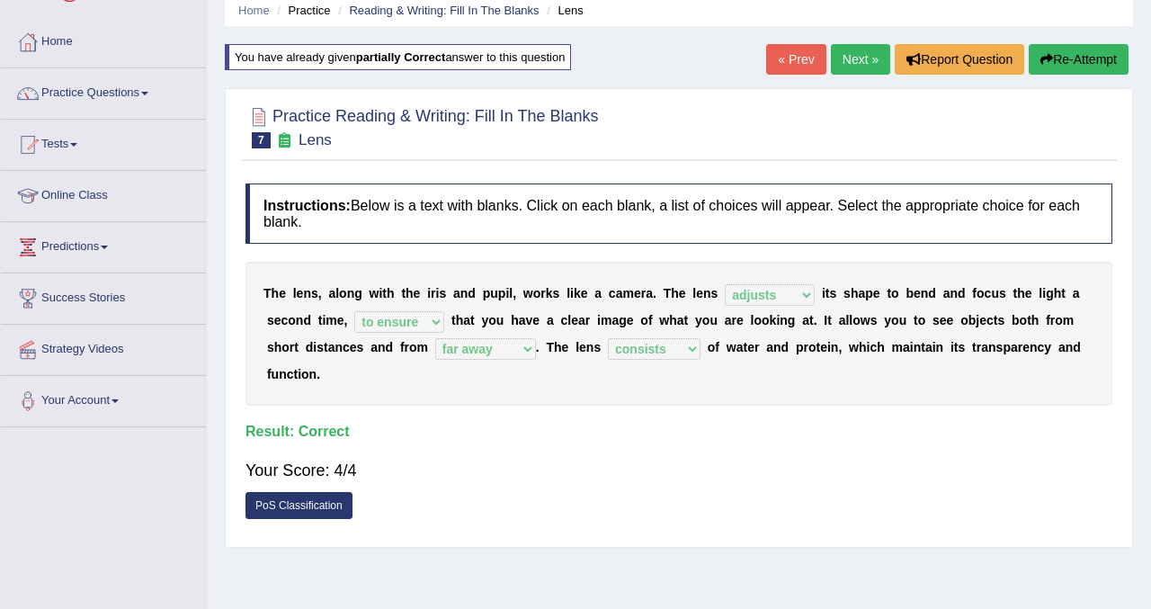
click at [847, 65] on link "Next »" at bounding box center [860, 59] width 59 height 31
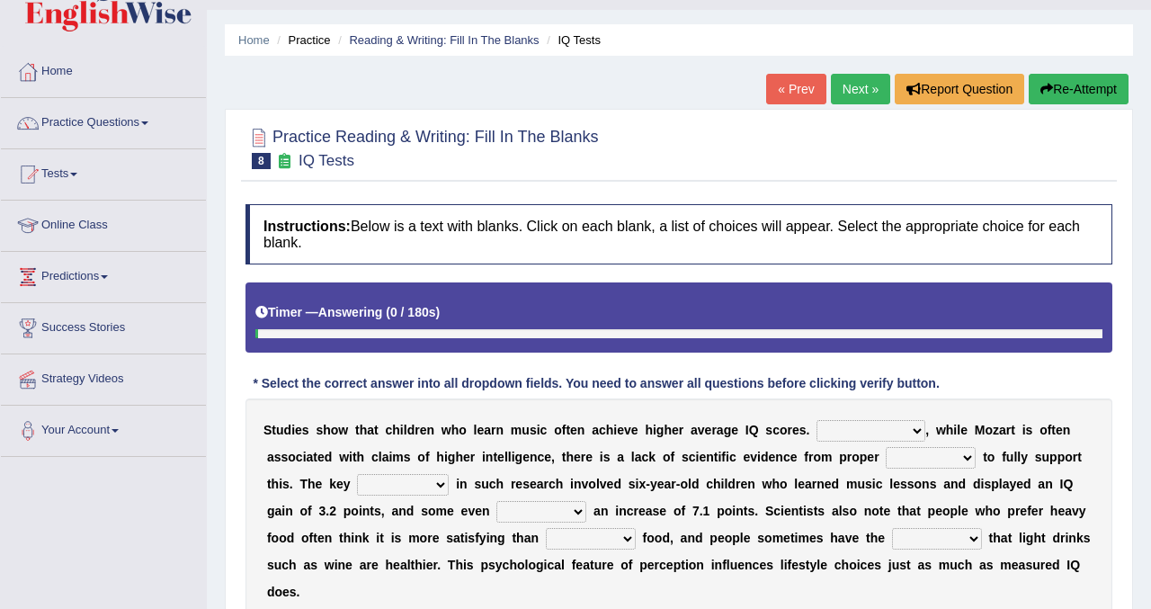
scroll to position [72, 0]
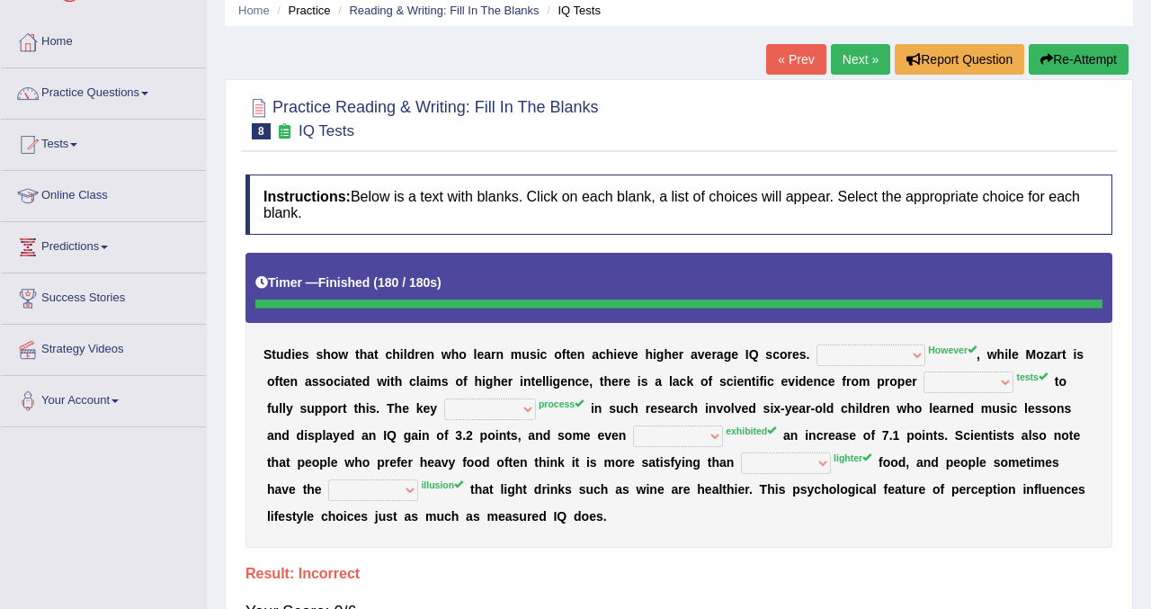
click at [1093, 68] on button "Re-Attempt" at bounding box center [1079, 59] width 100 height 31
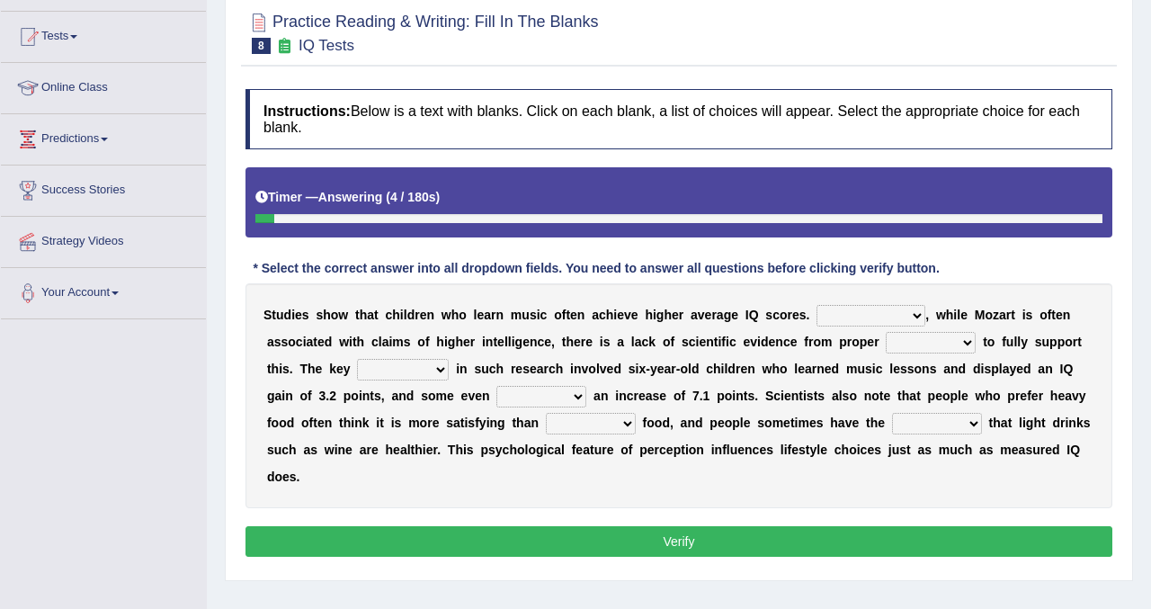
scroll to position [216, 0]
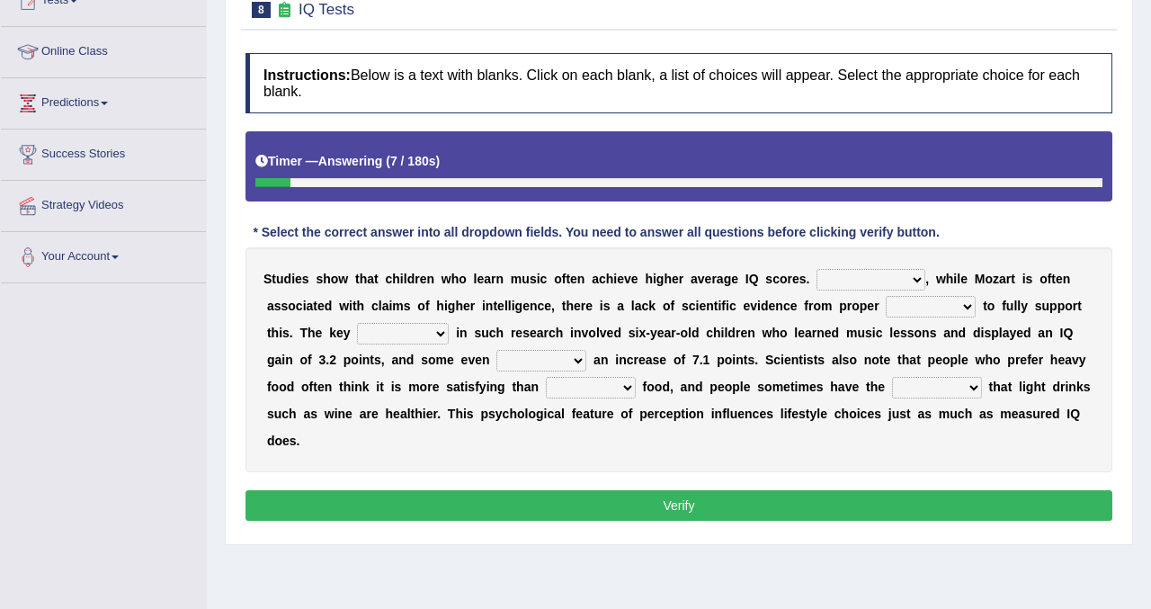
click at [915, 282] on select "However Therefore Consequently While" at bounding box center [871, 280] width 109 height 22
select select "However"
click at [817, 269] on select "However Therefore Consequently While" at bounding box center [871, 280] width 109 height 22
click at [966, 306] on select "test tests testing tested" at bounding box center [931, 307] width 90 height 22
select select "tests"
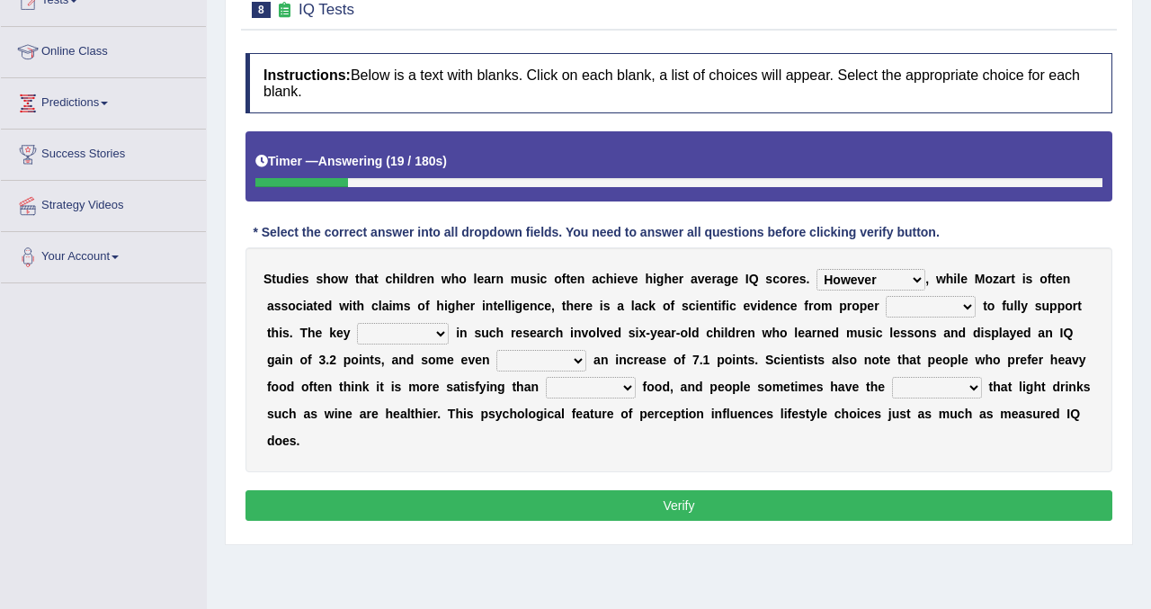
click at [886, 296] on select "test tests testing tested" at bounding box center [931, 307] width 90 height 22
click at [967, 302] on select "test tests testing tested" at bounding box center [931, 307] width 90 height 22
click at [434, 336] on select "process goal implication odd" at bounding box center [403, 334] width 92 height 22
select select "process"
click at [357, 323] on select "process goal implication odd" at bounding box center [403, 334] width 92 height 22
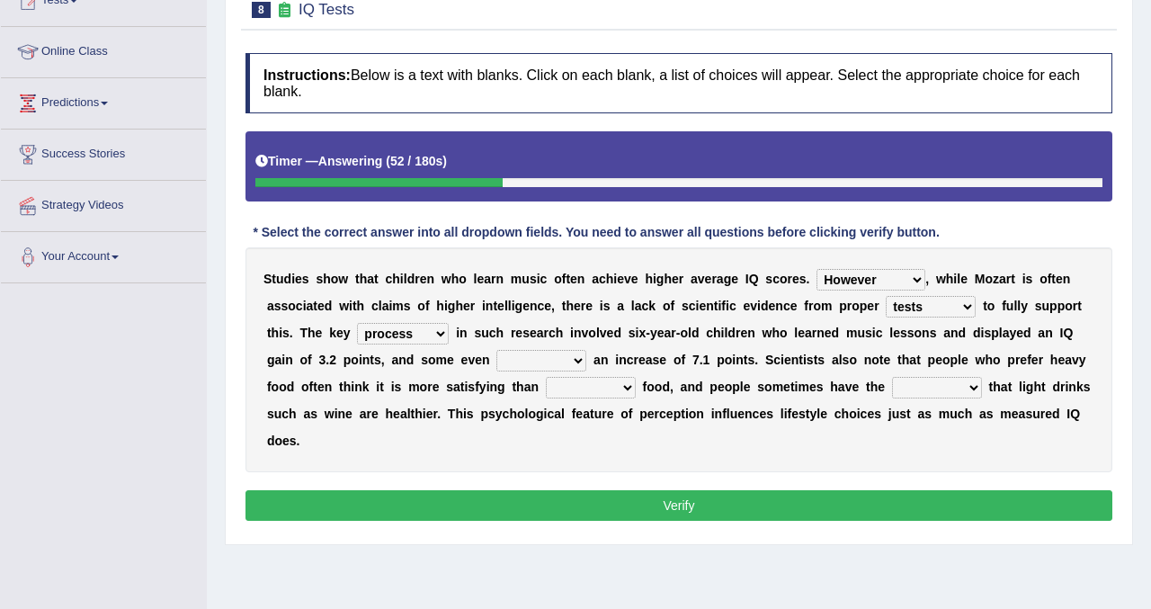
click at [580, 359] on select "exhibited taught learned threatened" at bounding box center [541, 361] width 90 height 22
click at [496, 350] on select "exhibited taught learned threatened" at bounding box center [541, 361] width 90 height 22
click at [554, 412] on b "a" at bounding box center [557, 413] width 7 height 14
click at [570, 359] on select "exhibited taught learned threatened" at bounding box center [541, 361] width 90 height 22
select select "learned"
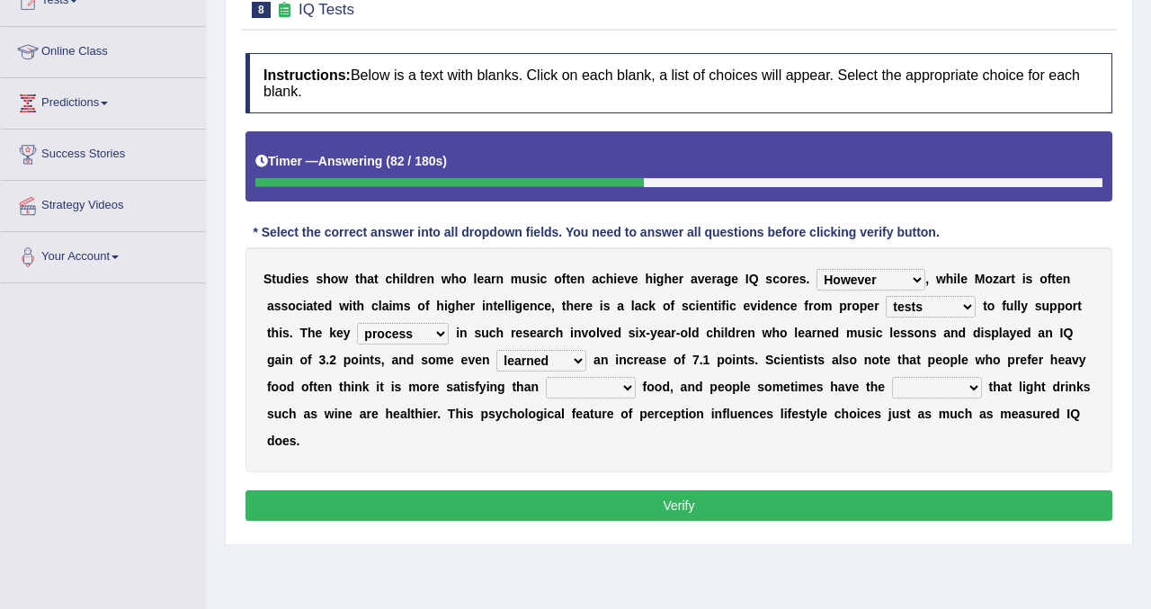
click at [496, 350] on select "exhibited taught learned threatened" at bounding box center [541, 361] width 90 height 22
click at [622, 389] on select "choosy lighter cushiony spooky" at bounding box center [591, 388] width 90 height 22
click at [712, 468] on div "S t u d i e s s h o w t h a t c h i l d r e n w h o l e a r n m u s i c o f t e…" at bounding box center [679, 359] width 867 height 225
click at [628, 388] on select "choosy lighter cushiony spooky" at bounding box center [591, 388] width 90 height 22
select select "lighter"
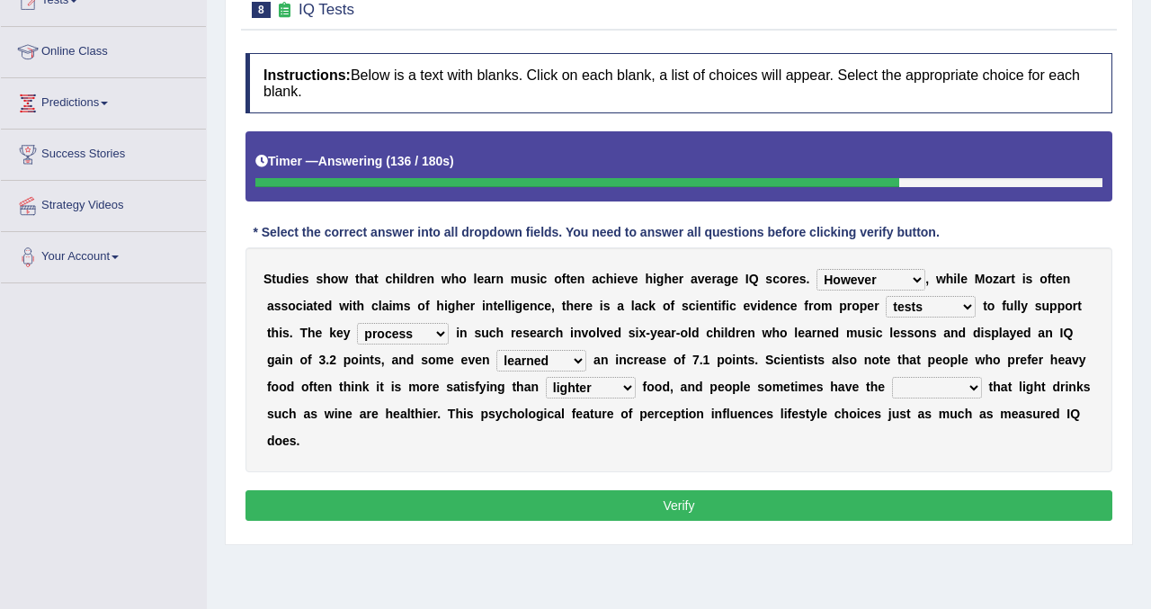
click at [546, 377] on select "choosy lighter cushiony spooky" at bounding box center [591, 388] width 90 height 22
click at [969, 388] on select "illusion sight anecdote intention" at bounding box center [937, 388] width 90 height 22
click at [965, 388] on select "illusion sight anecdote intention" at bounding box center [937, 388] width 90 height 22
select select "intention"
click at [892, 377] on select "illusion sight anecdote intention" at bounding box center [937, 388] width 90 height 22
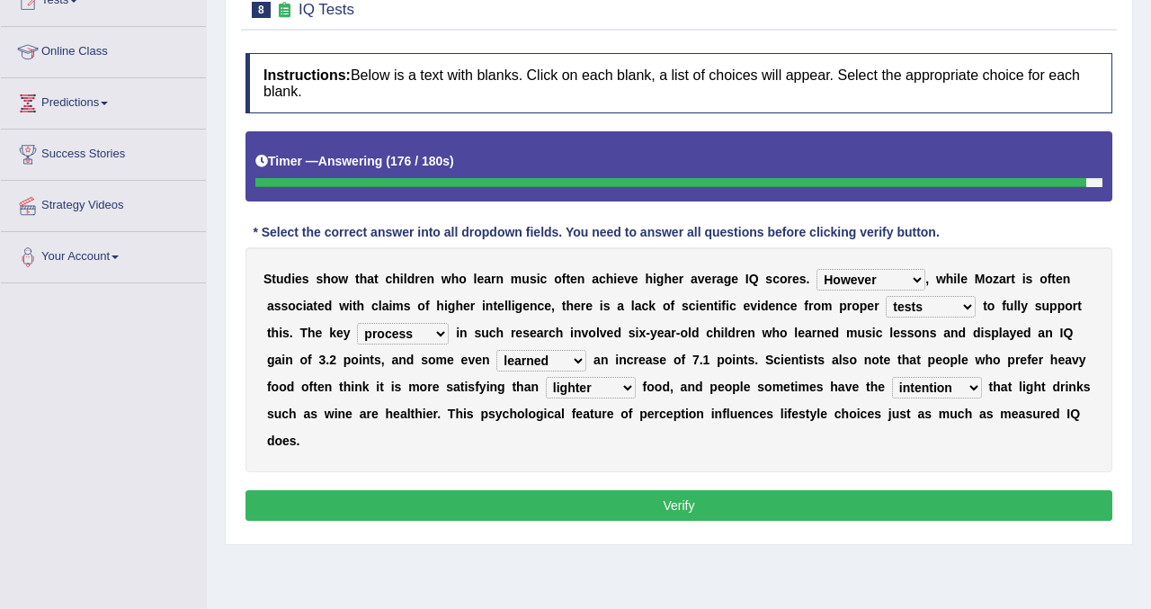
click at [534, 507] on button "Verify" at bounding box center [679, 505] width 867 height 31
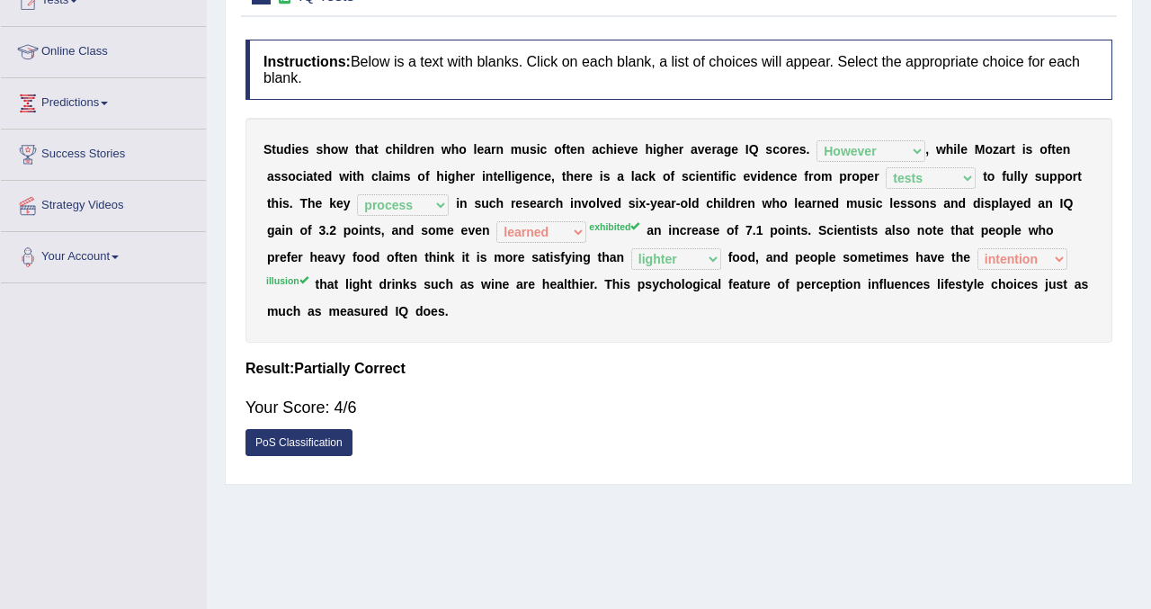
click at [645, 281] on b "s" at bounding box center [648, 284] width 7 height 14
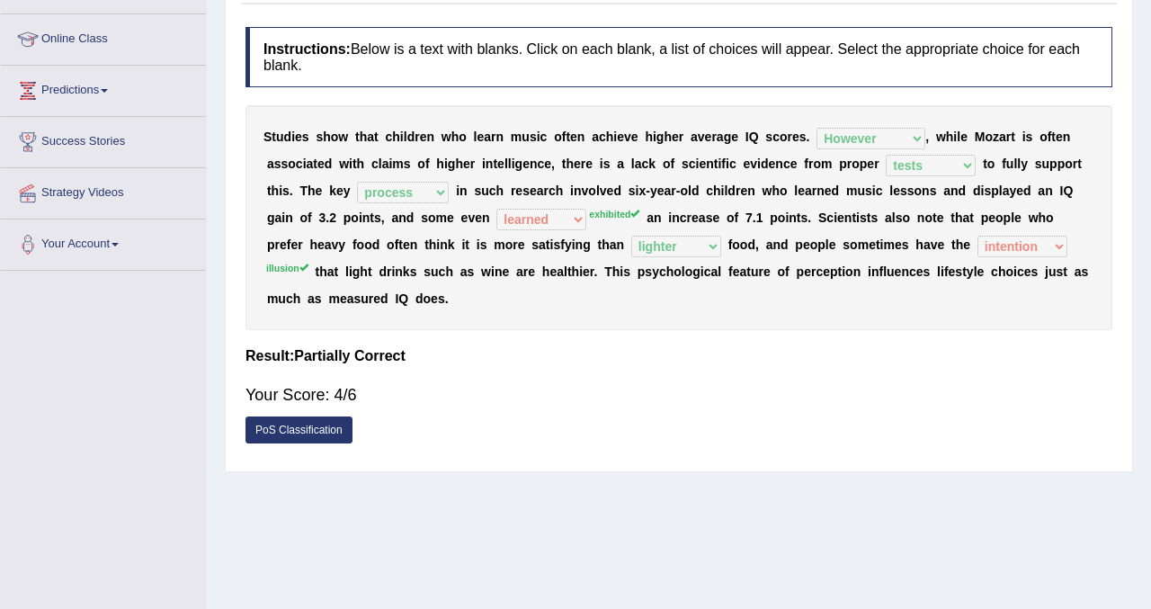
scroll to position [228, 0]
click at [865, 556] on div "Home Practice Reading & Writing: Fill In The Blanks IQ Tests You have already g…" at bounding box center [679, 221] width 944 height 899
